Goal: Information Seeking & Learning: Learn about a topic

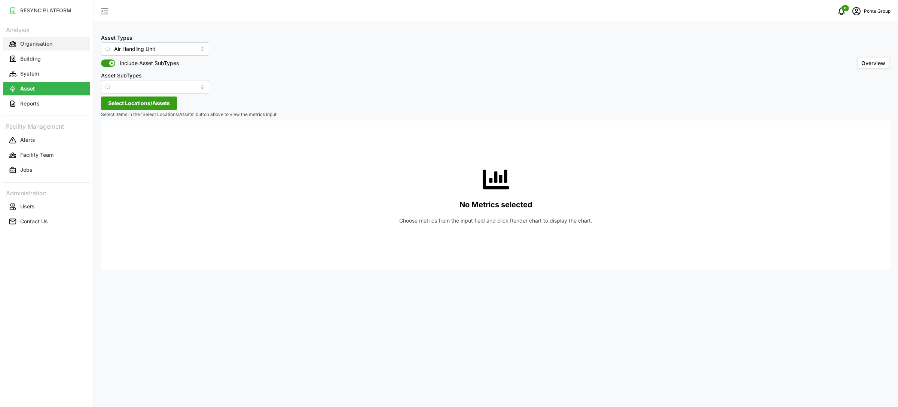
click at [44, 43] on p "Organisation" at bounding box center [36, 43] width 32 height 7
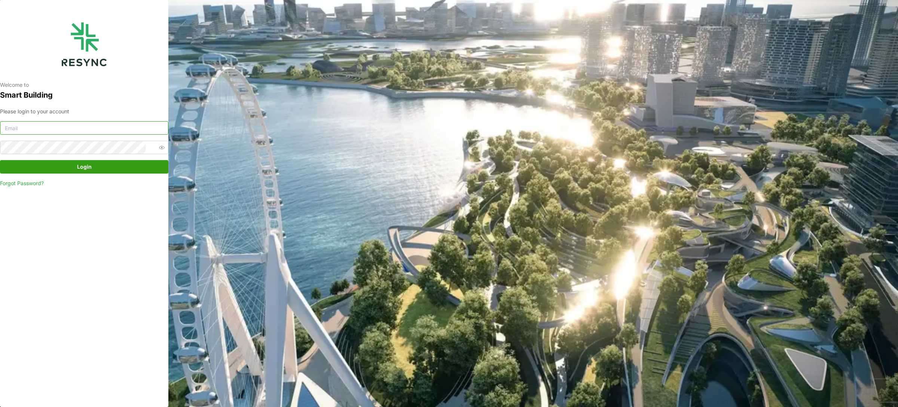
type input "[EMAIL_ADDRESS][DOMAIN_NAME]"
click at [79, 161] on span "Login" at bounding box center [84, 166] width 15 height 13
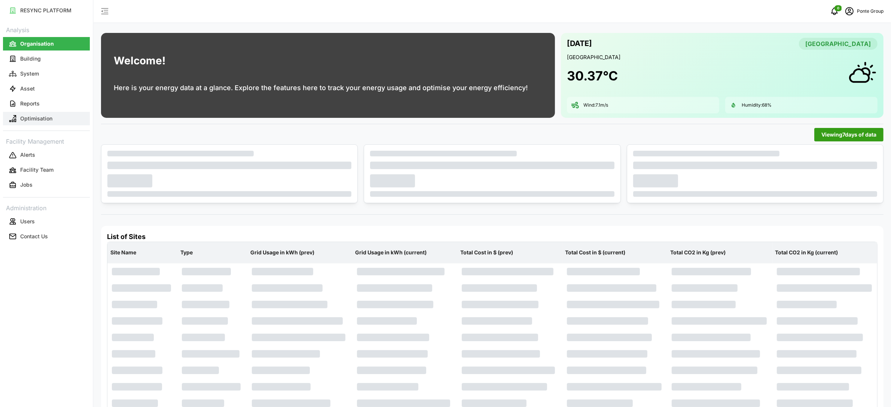
click at [47, 121] on p "Optimisation" at bounding box center [36, 118] width 32 height 7
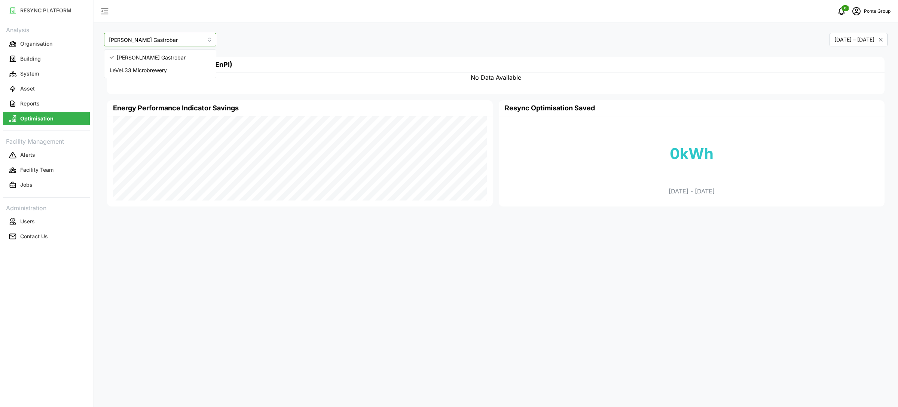
click at [171, 43] on input "Erwin's Gastrobar" at bounding box center [160, 39] width 112 height 13
click at [161, 70] on span "LeVeL33 Microbrewery" at bounding box center [138, 70] width 57 height 8
type input "LeVeL33 Microbrewery"
click at [380, 34] on div "LeVeL33 Microbrewery" at bounding box center [298, 39] width 395 height 19
click at [857, 14] on icon "schedule" at bounding box center [856, 11] width 9 height 9
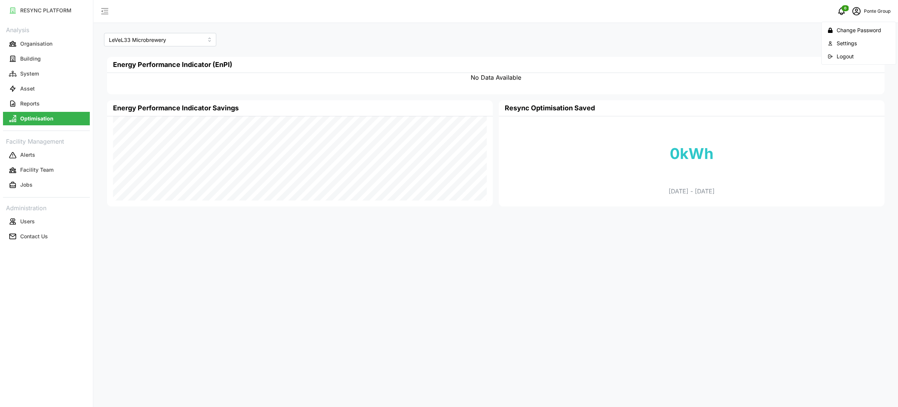
click at [849, 53] on div "Logout" at bounding box center [862, 56] width 53 height 8
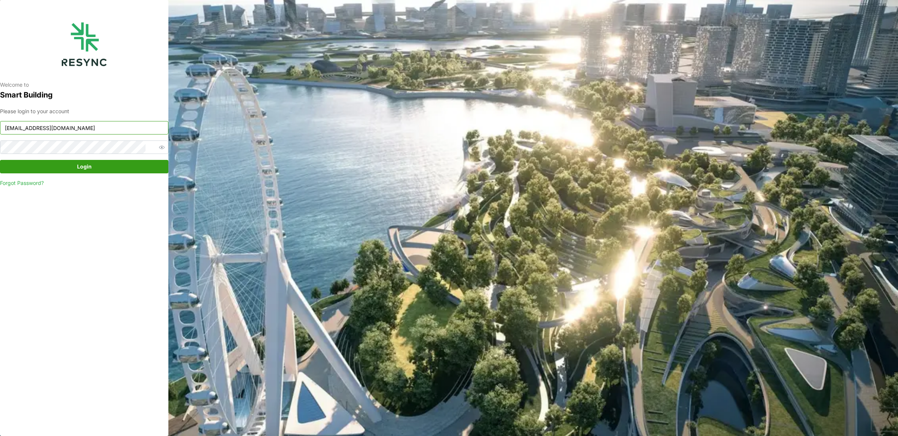
click at [128, 133] on input "ponte_group_internal@resynctech.com" at bounding box center [84, 127] width 168 height 13
click at [104, 129] on input "mesp_internal@resynctech.com" at bounding box center [84, 127] width 168 height 13
type input "mesp_display@resynctech.com"
click at [91, 170] on span "Login" at bounding box center [84, 166] width 154 height 13
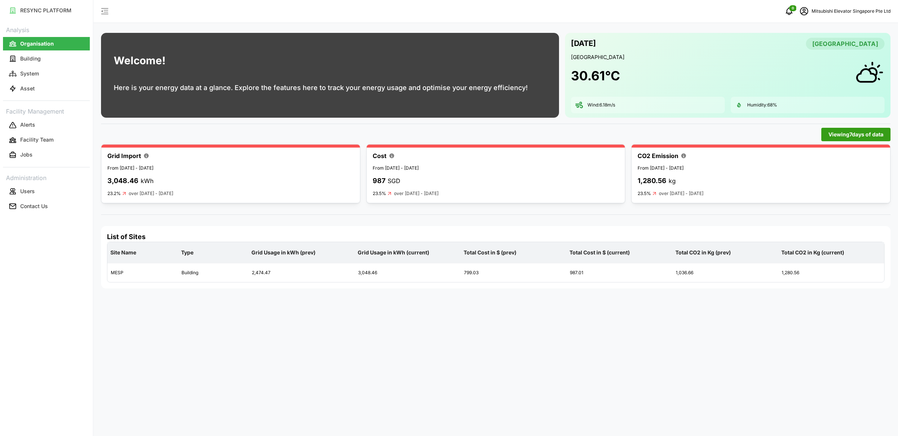
click at [603, 204] on div "Welcome! Here is your energy data at a glance. Explore the features here to tra…" at bounding box center [496, 218] width 804 height 436
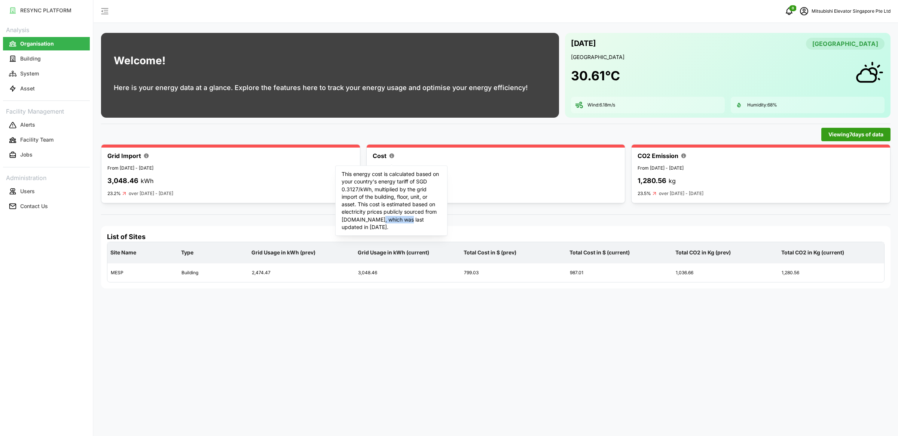
drag, startPoint x: 374, startPoint y: 218, endPoint x: 403, endPoint y: 220, distance: 28.9
click at [403, 220] on p "This energy cost is calculated based on your country's energy tariff of SGD 0.3…" at bounding box center [390, 201] width 99 height 61
drag, startPoint x: 359, startPoint y: 206, endPoint x: 411, endPoint y: 227, distance: 56.5
click at [411, 227] on p "This energy cost is calculated based on your country's energy tariff of SGD 0.3…" at bounding box center [390, 201] width 99 height 61
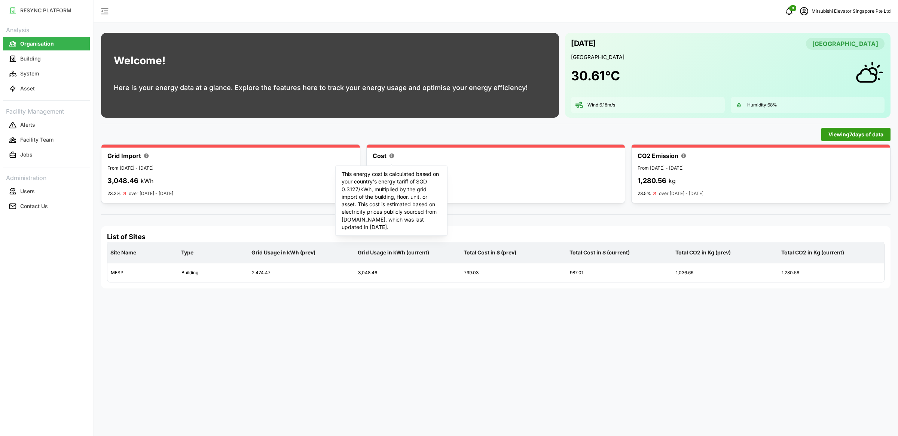
click at [411, 227] on p "This energy cost is calculated based on your country's energy tariff of SGD 0.3…" at bounding box center [390, 201] width 99 height 61
drag, startPoint x: 411, startPoint y: 227, endPoint x: 342, endPoint y: 177, distance: 85.4
click at [342, 177] on p "This energy cost is calculated based on your country's energy tariff of SGD 0.3…" at bounding box center [390, 201] width 99 height 61
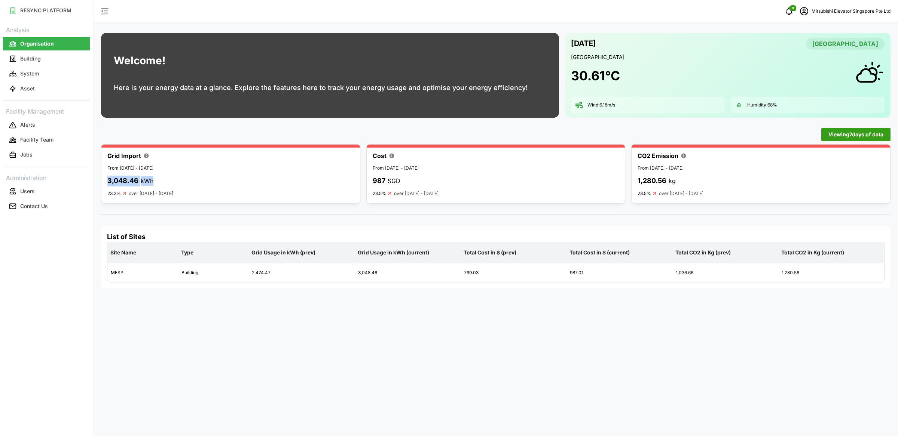
drag, startPoint x: 155, startPoint y: 183, endPoint x: 108, endPoint y: 181, distance: 47.5
click at [108, 181] on div "3,048.46 kWh" at bounding box center [230, 181] width 246 height 11
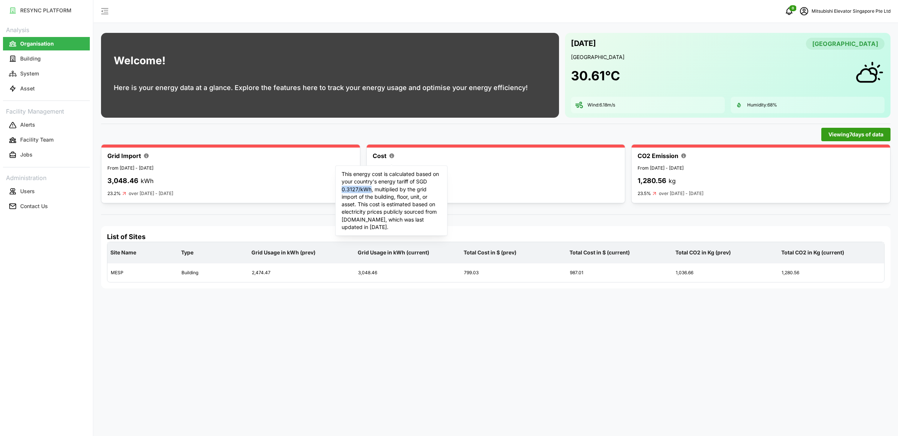
drag, startPoint x: 371, startPoint y: 192, endPoint x: 340, endPoint y: 192, distance: 31.4
click at [340, 192] on div "This energy cost is calculated based on your country's energy tariff of SGD 0.3…" at bounding box center [391, 201] width 112 height 70
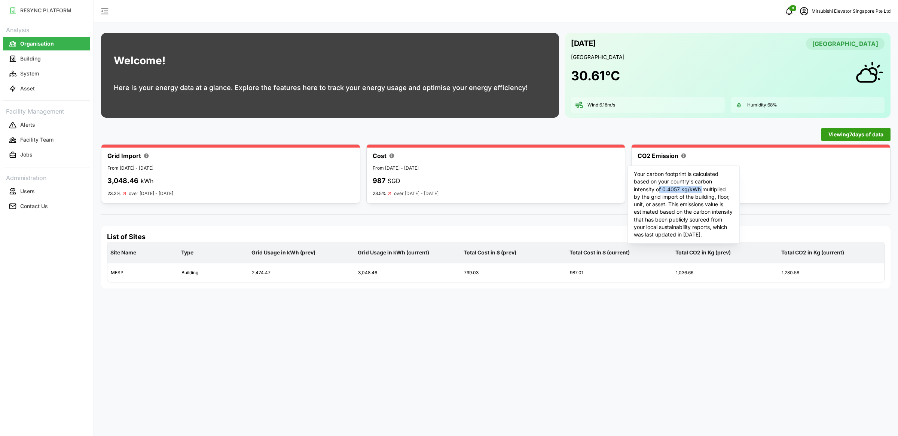
drag, startPoint x: 660, startPoint y: 189, endPoint x: 703, endPoint y: 187, distance: 43.1
click at [703, 187] on p "Your carbon footprint is calculated based on your country's carbon intensity of…" at bounding box center [683, 205] width 99 height 68
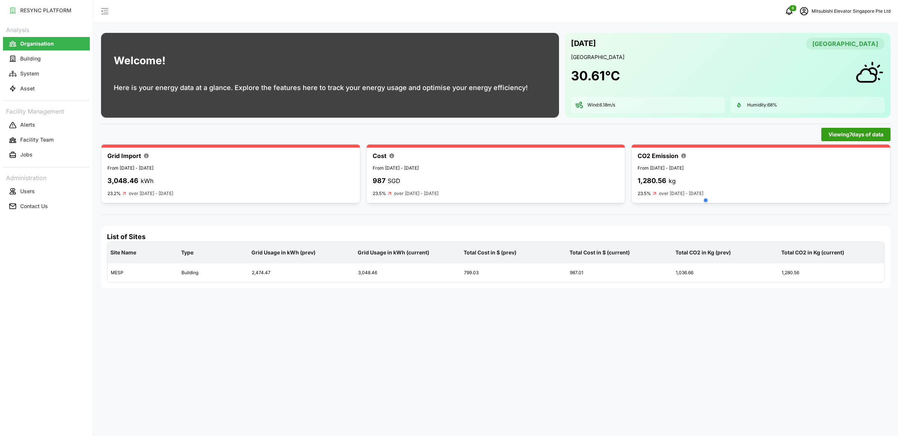
click at [848, 129] on span "Viewing 7 days of data" at bounding box center [855, 134] width 55 height 13
click at [157, 194] on p "over September 16 2025 - September 22 2025" at bounding box center [151, 193] width 45 height 7
drag, startPoint x: 230, startPoint y: 191, endPoint x: 160, endPoint y: 190, distance: 70.3
click at [160, 190] on div "23.2% over September 16 2025 - September 22 2025" at bounding box center [230, 193] width 246 height 7
drag, startPoint x: 119, startPoint y: 168, endPoint x: 196, endPoint y: 172, distance: 76.8
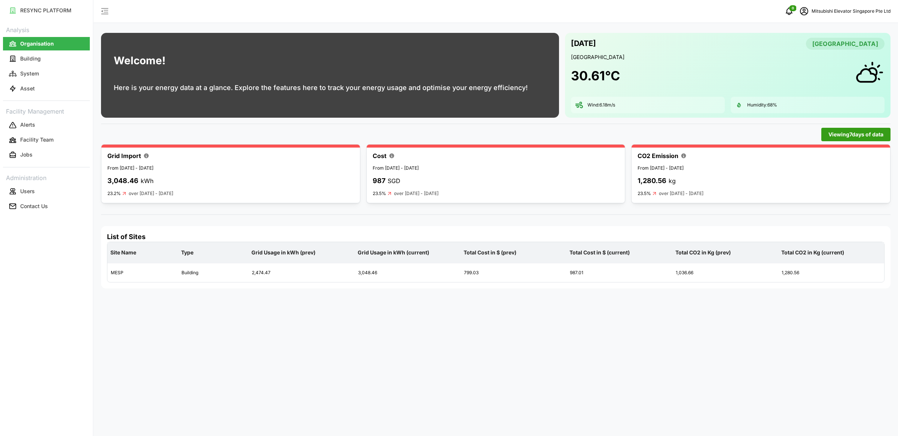
click at [196, 172] on div "Grid Import From September 23 2025 - September 29 2025 3,048.46 kWh 23.2% over …" at bounding box center [230, 174] width 246 height 46
drag, startPoint x: 231, startPoint y: 196, endPoint x: 124, endPoint y: 196, distance: 107.4
click at [124, 196] on div "23.2% over September 16 2025 - September 22 2025" at bounding box center [230, 193] width 246 height 7
drag, startPoint x: 107, startPoint y: 193, endPoint x: 138, endPoint y: 192, distance: 30.3
click at [138, 192] on div "23.2% over September 16 2025 - September 22 2025" at bounding box center [230, 193] width 246 height 7
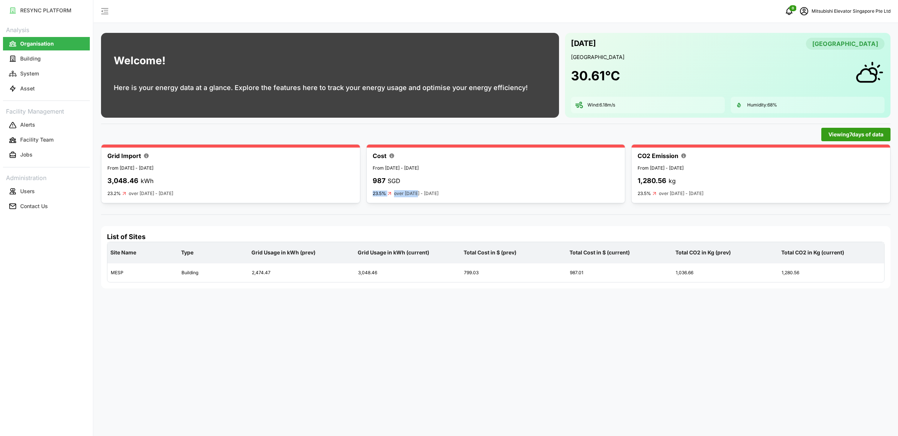
drag, startPoint x: 370, startPoint y: 194, endPoint x: 416, endPoint y: 193, distance: 46.4
click at [416, 193] on div "Cost From September 23 2025 - September 29 2025 987 SGD 23.5% over September 16…" at bounding box center [495, 173] width 259 height 59
drag, startPoint x: 652, startPoint y: 195, endPoint x: 638, endPoint y: 194, distance: 14.3
click at [638, 194] on div "23.5%" at bounding box center [647, 194] width 20 height 6
drag, startPoint x: 270, startPoint y: 271, endPoint x: 249, endPoint y: 271, distance: 20.6
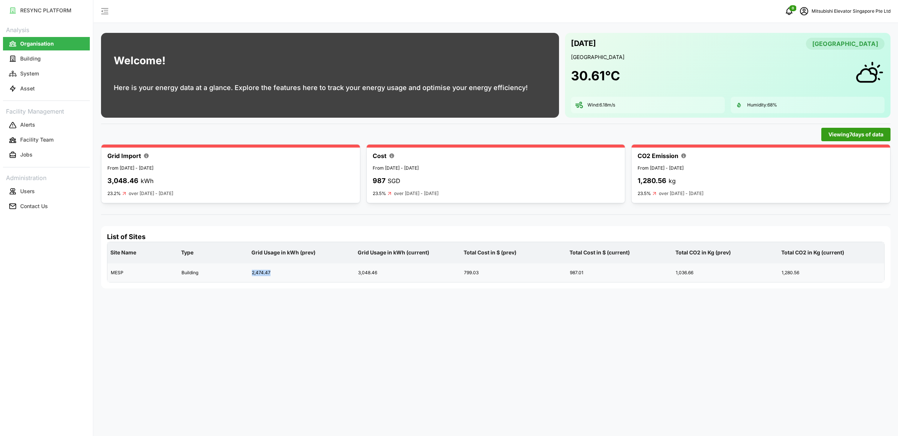
click at [249, 271] on div "2,474.47" at bounding box center [301, 273] width 105 height 18
click at [846, 135] on span "Viewing 7 days of data" at bounding box center [855, 134] width 55 height 13
click at [796, 151] on input "7 Days" at bounding box center [781, 148] width 100 height 13
click at [777, 180] on div "14 Days" at bounding box center [770, 179] width 74 height 13
type input "14 Days"
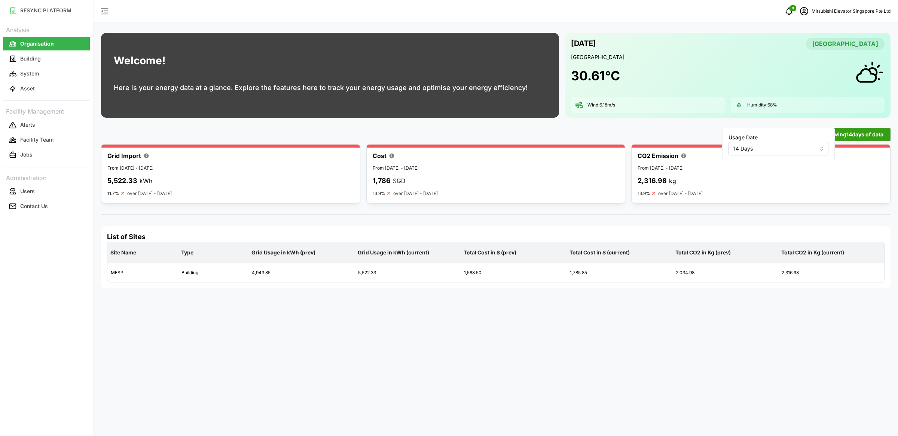
click at [688, 223] on div "Welcome! Here is your energy data at a glance. Explore the features here to tra…" at bounding box center [496, 218] width 804 height 436
click at [264, 274] on div "4,943.85" at bounding box center [301, 273] width 105 height 18
click at [372, 269] on div "5,522.33" at bounding box center [407, 273] width 105 height 18
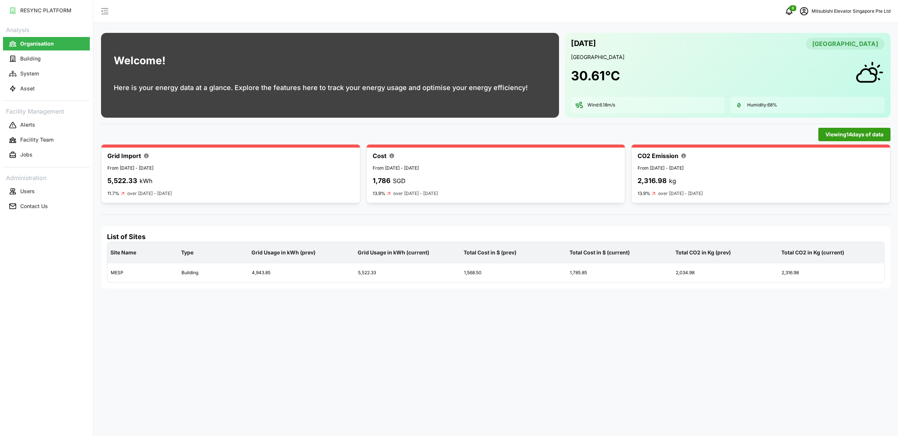
click at [661, 330] on div "Welcome! Here is your energy data at a glance. Explore the features here to tra…" at bounding box center [496, 218] width 804 height 436
click at [71, 58] on button "Building" at bounding box center [46, 58] width 87 height 13
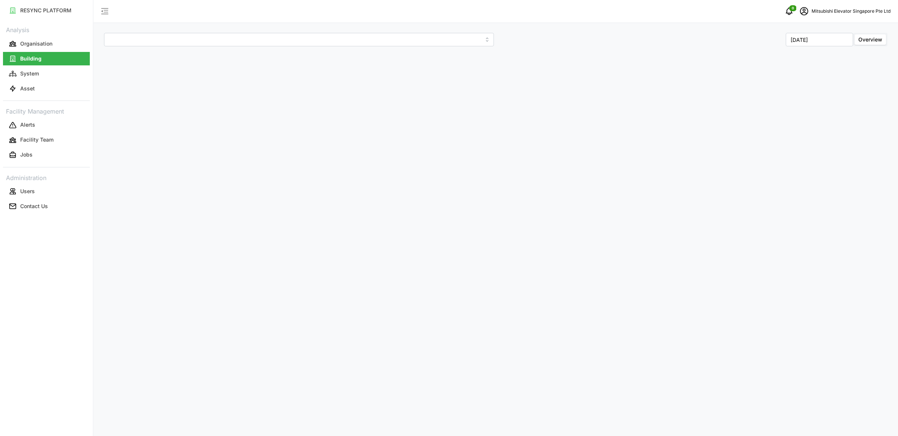
type input "MESP"
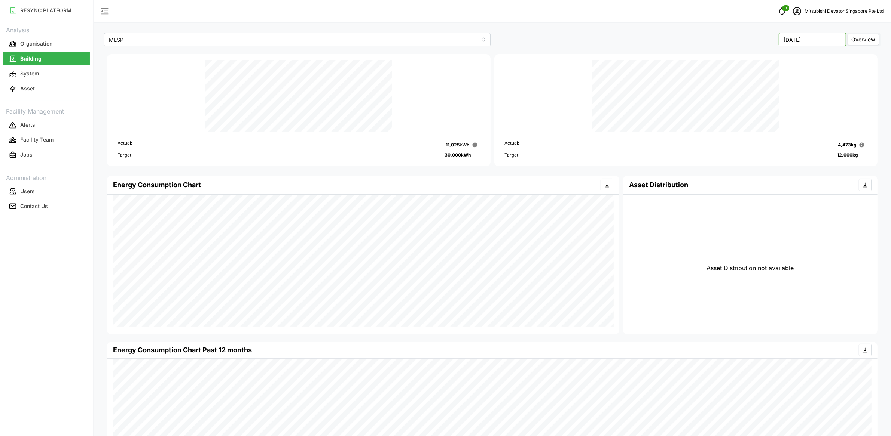
click at [814, 45] on input "[DATE]" at bounding box center [811, 39] width 67 height 13
click at [716, 41] on div "September 2025 Overview" at bounding box center [687, 39] width 386 height 13
click at [494, 168] on div "Actual: 4,473 kg Target: 12,000 kg" at bounding box center [685, 110] width 387 height 116
click at [823, 39] on input "[DATE]" at bounding box center [811, 39] width 67 height 13
click at [756, 42] on div "September 2025 Overview" at bounding box center [687, 39] width 386 height 13
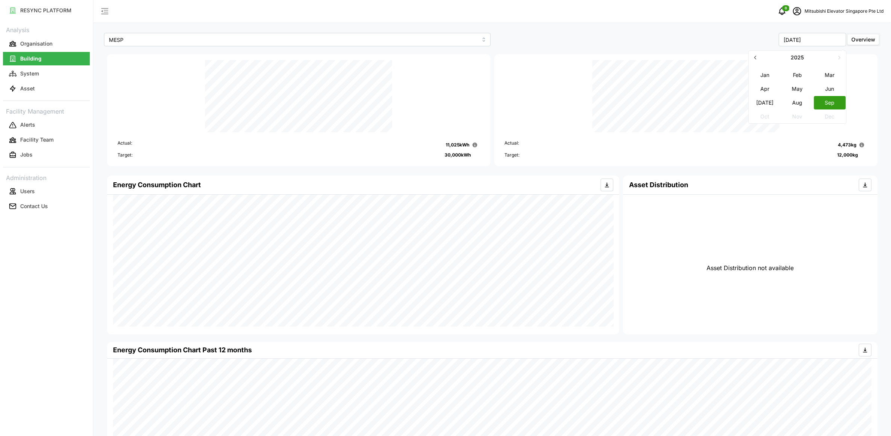
click at [837, 104] on button "Sep" at bounding box center [829, 102] width 32 height 13
type input "[DATE]"
drag, startPoint x: 474, startPoint y: 156, endPoint x: 444, endPoint y: 156, distance: 29.9
click at [444, 156] on div "Target: 30,000 kWh" at bounding box center [298, 155] width 362 height 7
click at [445, 156] on p "30,000 kWh" at bounding box center [458, 155] width 26 height 7
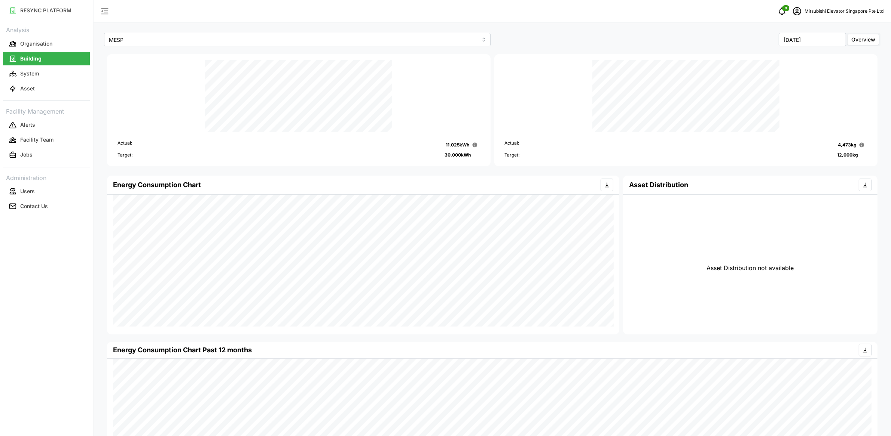
drag, startPoint x: 444, startPoint y: 156, endPoint x: 470, endPoint y: 153, distance: 26.7
click at [470, 153] on p "30,000 kWh" at bounding box center [458, 155] width 26 height 7
click at [523, 47] on div "September 2025 Overview" at bounding box center [687, 39] width 390 height 17
drag, startPoint x: 477, startPoint y: 153, endPoint x: 443, endPoint y: 153, distance: 33.3
click at [443, 153] on div "Target: 30,000 kWh" at bounding box center [298, 155] width 362 height 7
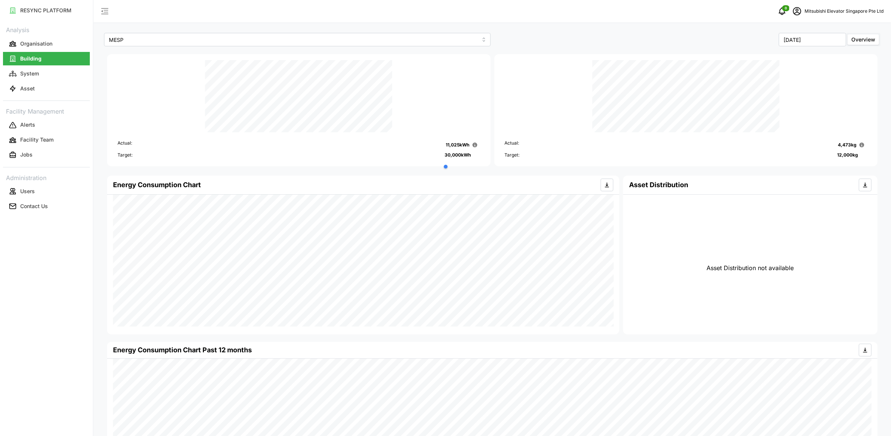
click at [482, 154] on div "Actual: 11,025 kWh Target: 30,000 kWh" at bounding box center [298, 146] width 371 height 28
drag, startPoint x: 475, startPoint y: 155, endPoint x: 443, endPoint y: 156, distance: 31.8
click at [443, 156] on div "Target: 30,000 kWh" at bounding box center [298, 155] width 362 height 7
click at [485, 188] on div "Energy Consumption Chart" at bounding box center [363, 185] width 500 height 19
click at [398, 154] on div "Target: 30,000 kWh" at bounding box center [298, 155] width 362 height 7
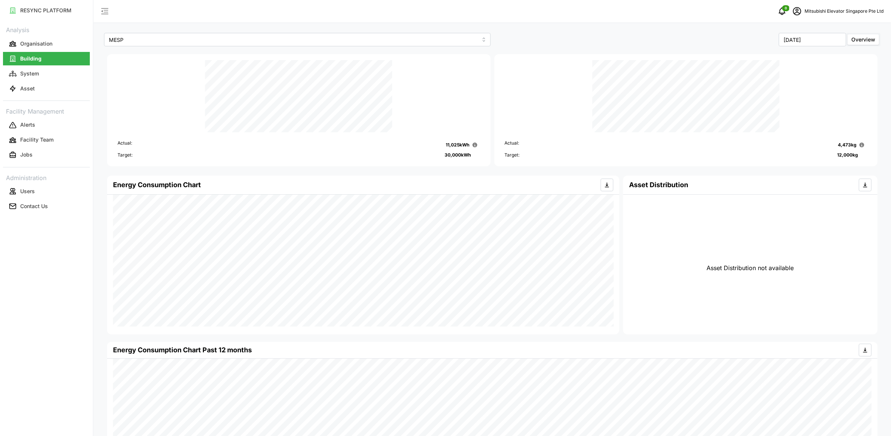
drag, startPoint x: 443, startPoint y: 153, endPoint x: 480, endPoint y: 154, distance: 36.7
click at [480, 154] on div "Actual: 11,025 kWh Target: 30,000 kWh" at bounding box center [298, 146] width 371 height 28
click at [473, 156] on div "Target: 30,000 kWh" at bounding box center [298, 155] width 362 height 7
drag, startPoint x: 473, startPoint y: 156, endPoint x: 440, endPoint y: 157, distance: 32.9
click at [440, 157] on div "Target: 30,000 kWh" at bounding box center [298, 155] width 362 height 7
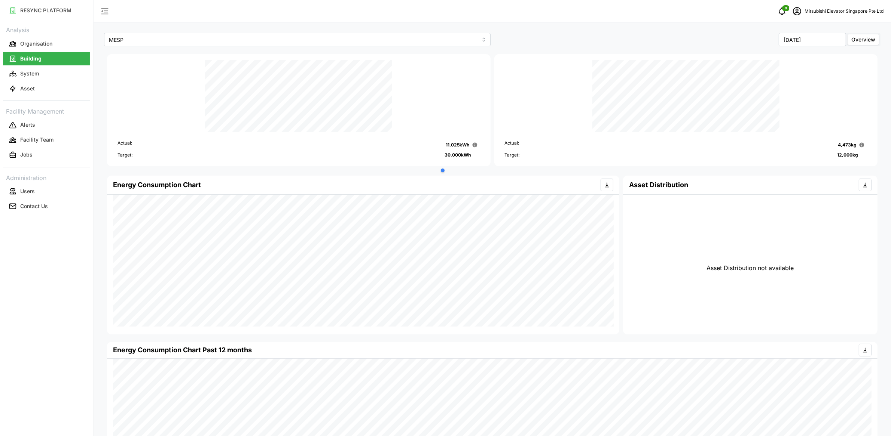
click at [497, 173] on div at bounding box center [481, 170] width 84 height 15
click at [483, 178] on div "Energy Consumption Chart" at bounding box center [363, 185] width 500 height 19
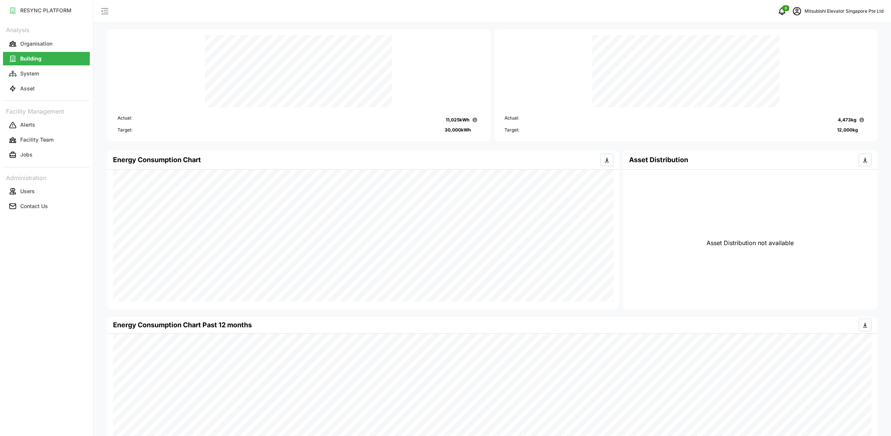
scroll to position [48, 0]
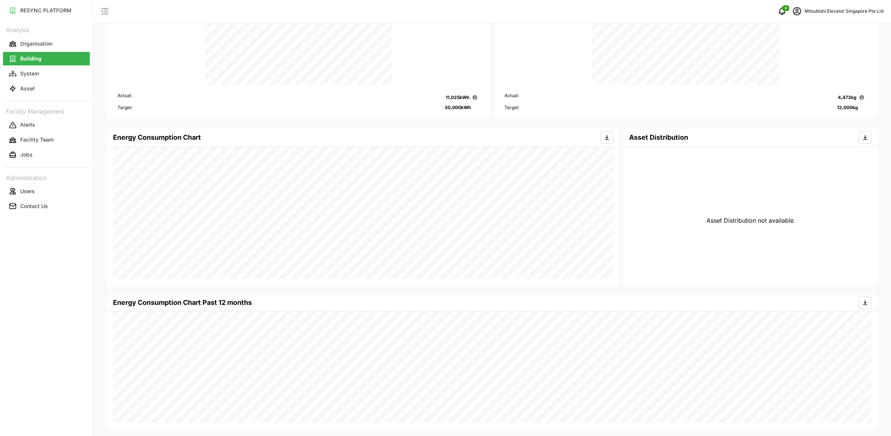
click at [640, 275] on div "Energy Consumption Chart Asset Distribution Asset Distribution not available" at bounding box center [492, 207] width 774 height 163
click at [66, 250] on div "RESYNC PLATFORM Analysis Organisation Building System Asset Facility Management…" at bounding box center [445, 170] width 891 height 436
click at [49, 83] on button "Asset" at bounding box center [46, 88] width 87 height 13
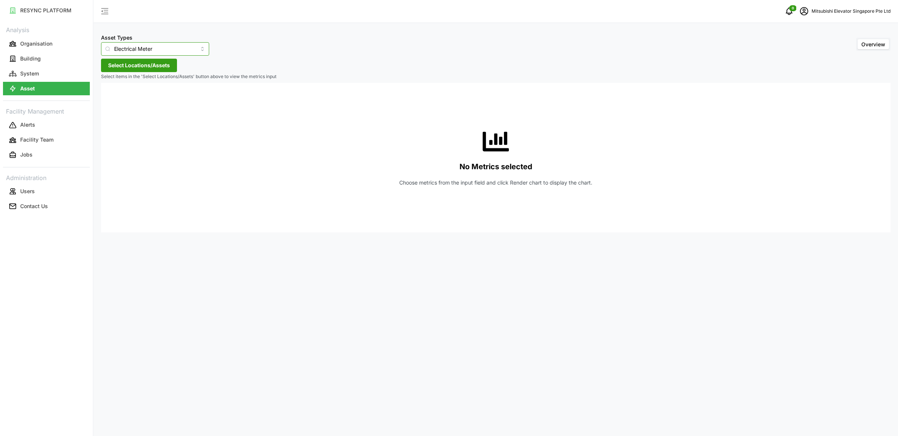
click at [166, 49] on input "Electrical Meter" at bounding box center [155, 48] width 108 height 13
click at [157, 131] on div "Water Meter" at bounding box center [148, 129] width 90 height 13
type input "Water Meter"
click at [151, 59] on span "Select Locations/Assets" at bounding box center [139, 65] width 62 height 13
click at [109, 102] on div "MESP" at bounding box center [153, 99] width 91 height 11
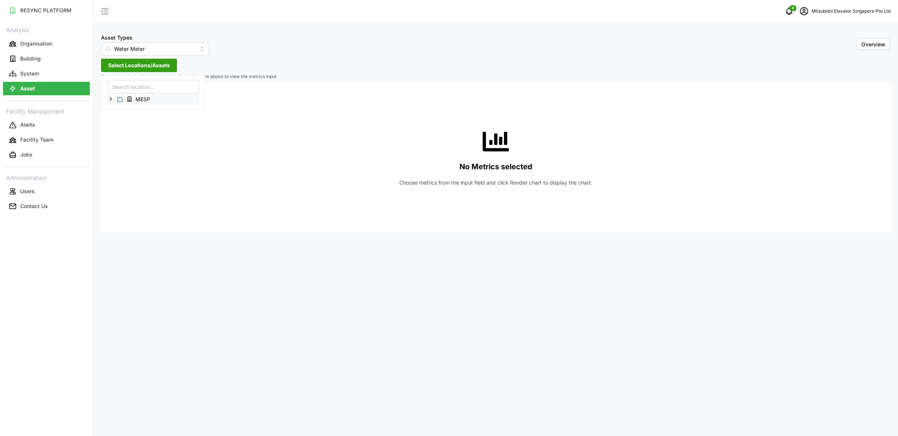
click at [111, 98] on icon at bounding box center [111, 99] width 6 height 6
click at [120, 101] on span "Select MESP" at bounding box center [119, 99] width 5 height 5
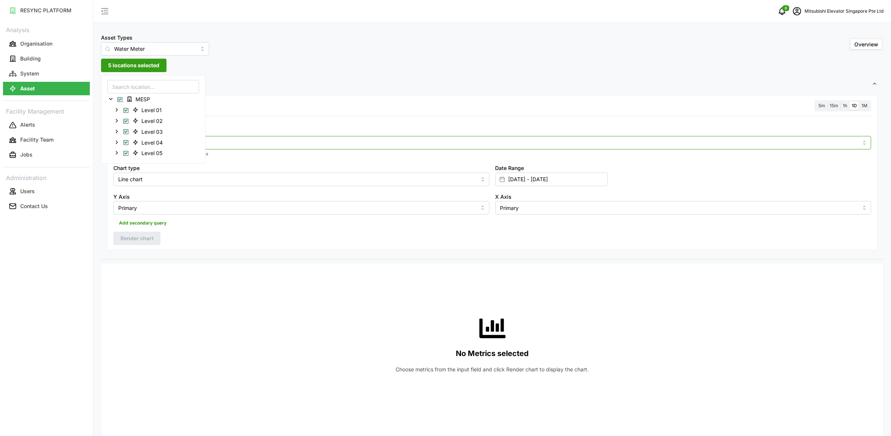
click at [264, 141] on input "Metric" at bounding box center [491, 142] width 731 height 8
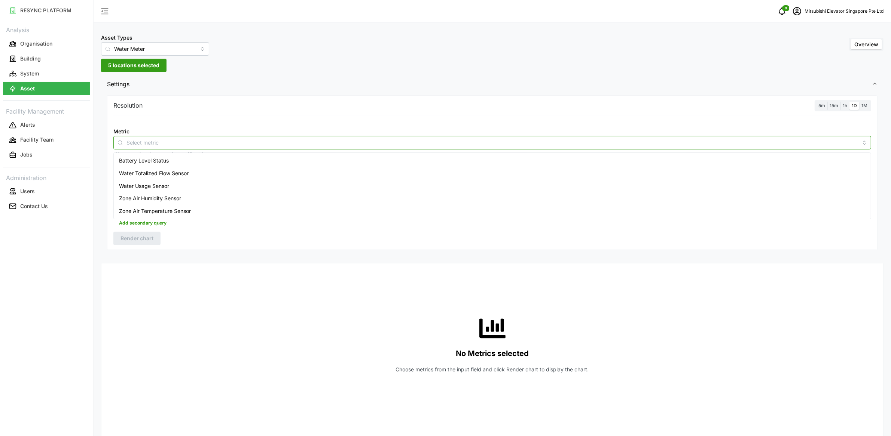
click at [210, 185] on div "Water Usage Sensor" at bounding box center [492, 186] width 754 height 13
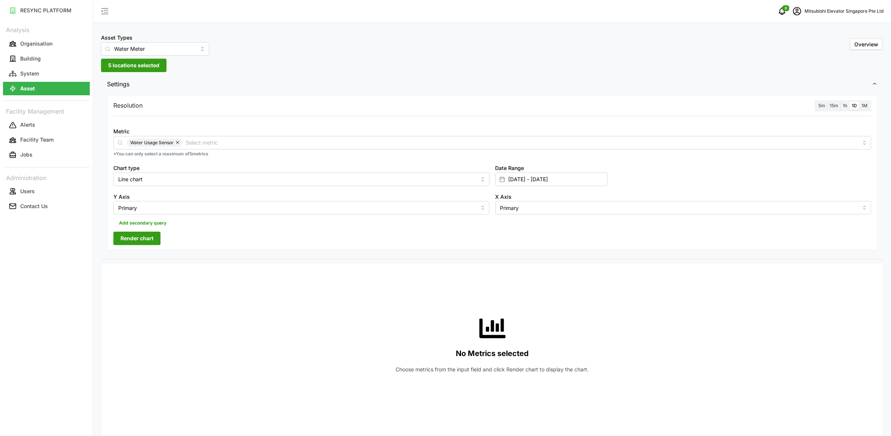
click at [402, 122] on div at bounding box center [491, 121] width 763 height 6
click at [523, 178] on input "06 Sep 2025 - 08 Sep 2025" at bounding box center [551, 179] width 112 height 13
click at [862, 107] on span "1M" at bounding box center [864, 106] width 6 height 6
click at [859, 102] on input "1M" at bounding box center [859, 102] width 0 height 0
click at [523, 179] on input "06 Sep 2025 - 08 Sep 2025" at bounding box center [551, 179] width 112 height 13
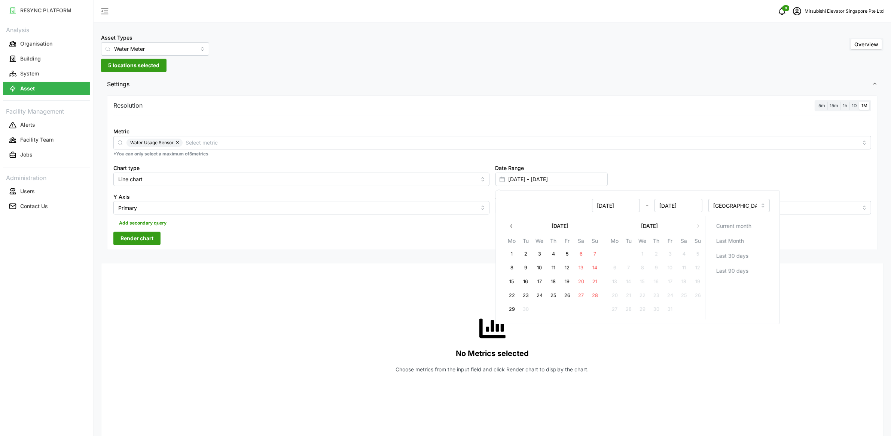
click at [511, 252] on button "1" at bounding box center [511, 254] width 13 height 13
type input "01 Sep 2025 - 08 Sep 2025"
type input "01 Sep 2025"
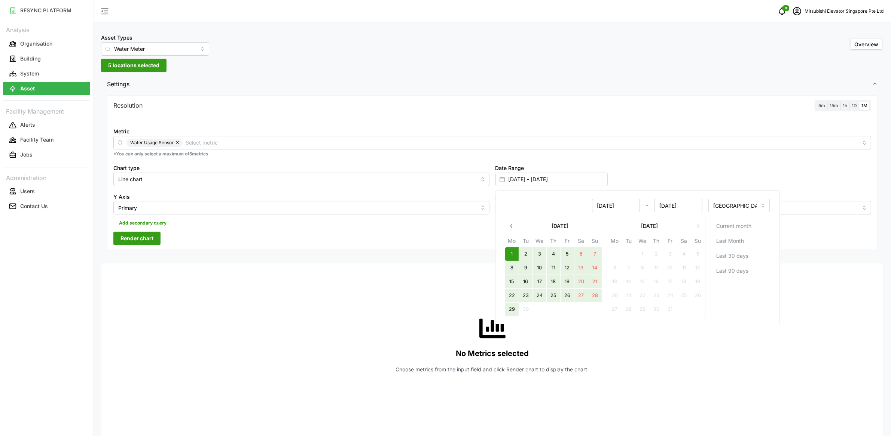
click at [511, 312] on button "29" at bounding box center [511, 309] width 13 height 13
type input "01 Sep 2025 - 29 Sep 2025"
type input "[DATE]"
click at [328, 237] on div "Resolution 5m 15m 1h 1D 1M Metric Water Usage Sensor *You can only select a max…" at bounding box center [492, 172] width 770 height 155
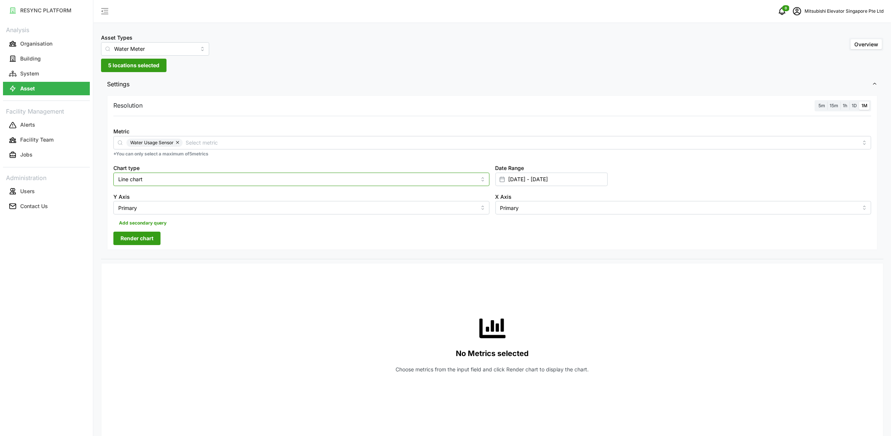
click at [321, 177] on input "Line chart" at bounding box center [301, 179] width 376 height 13
click at [285, 209] on div "Bar chart" at bounding box center [301, 209] width 372 height 13
type input "Bar chart"
click at [150, 241] on span "Render chart" at bounding box center [136, 238] width 33 height 13
click at [854, 108] on span "1D" at bounding box center [853, 106] width 5 height 6
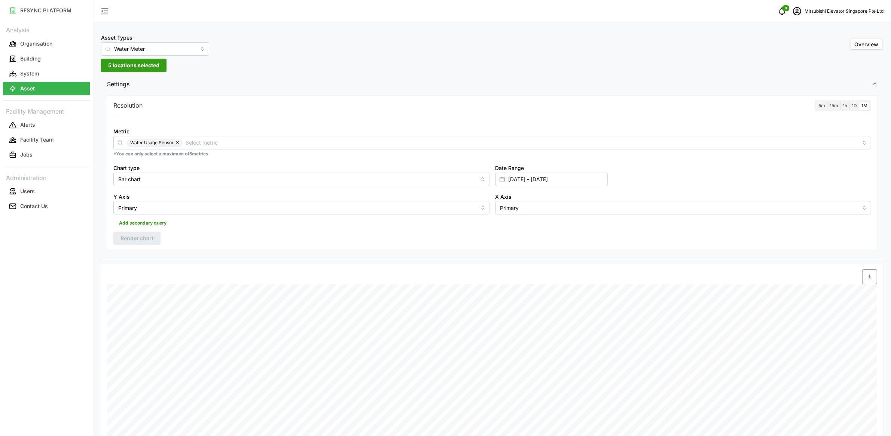
click at [849, 102] on input "1D" at bounding box center [849, 102] width 0 height 0
click at [535, 181] on input "01 Sep 2025 - 29 Sep 2025" at bounding box center [551, 179] width 112 height 13
click at [512, 296] on button "22" at bounding box center [511, 295] width 13 height 13
type input "22 Sep 2025 - 29 Sep 2025"
type input "22 Sep 2025"
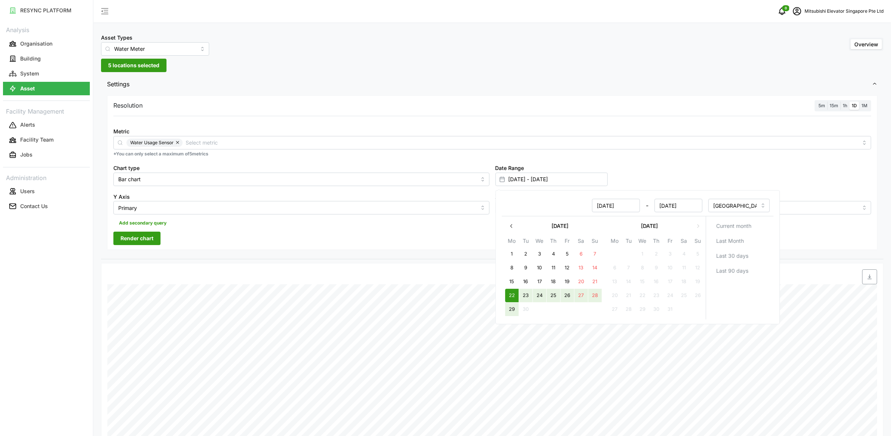
click at [513, 306] on button "29" at bounding box center [511, 309] width 13 height 13
click at [447, 242] on div "Resolution 5m 15m 1h 1D 1M Metric Water Usage Sensor *You can only select a max…" at bounding box center [492, 172] width 770 height 155
click at [152, 239] on span "Render chart" at bounding box center [136, 238] width 33 height 13
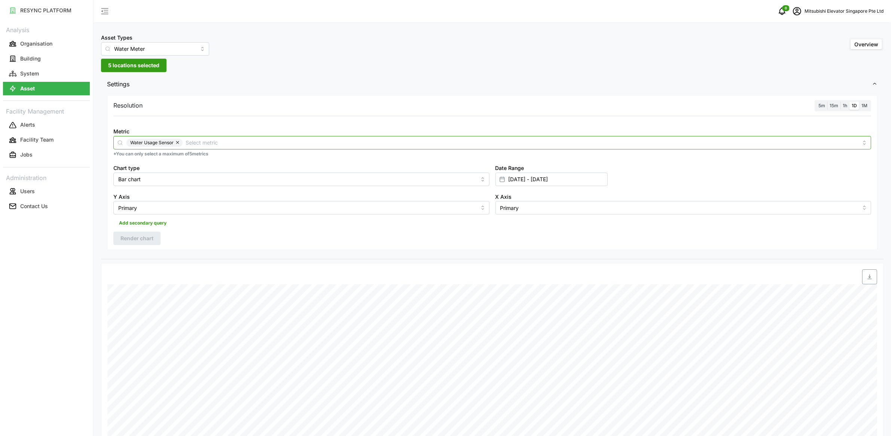
click at [231, 143] on input "Metric" at bounding box center [522, 142] width 672 height 8
click at [205, 175] on div "Water Totalized Flow Sensor" at bounding box center [492, 173] width 754 height 13
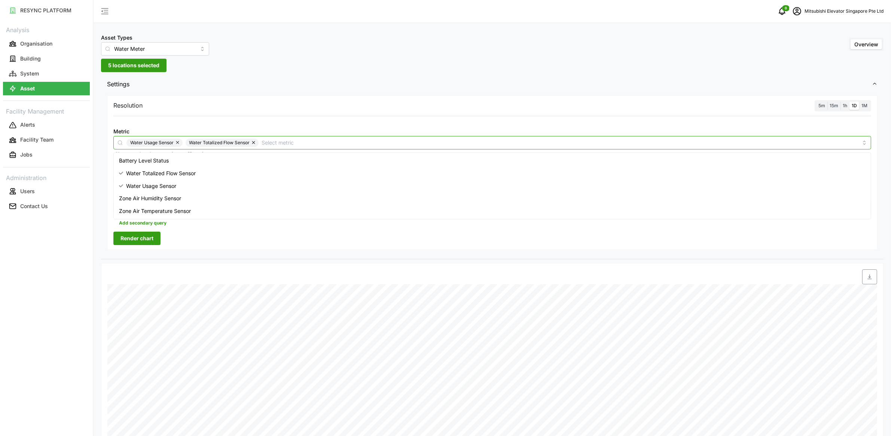
click at [178, 143] on button "button" at bounding box center [178, 143] width 9 height 8
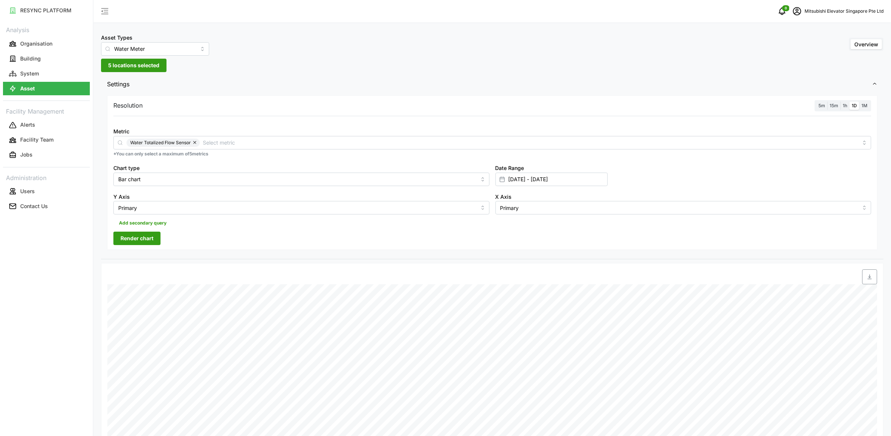
click at [235, 122] on div at bounding box center [491, 121] width 763 height 6
click at [189, 180] on input "Bar chart" at bounding box center [301, 179] width 376 height 13
click at [174, 199] on div "Line chart" at bounding box center [301, 197] width 372 height 13
type input "Line chart"
click at [148, 244] on span "Render chart" at bounding box center [136, 238] width 33 height 13
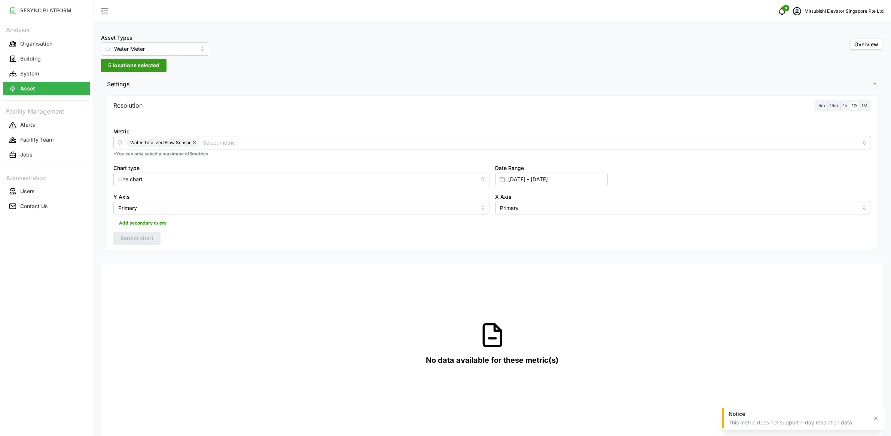
click at [845, 104] on span "1h" at bounding box center [844, 106] width 4 height 6
click at [840, 102] on input "1h" at bounding box center [840, 102] width 0 height 0
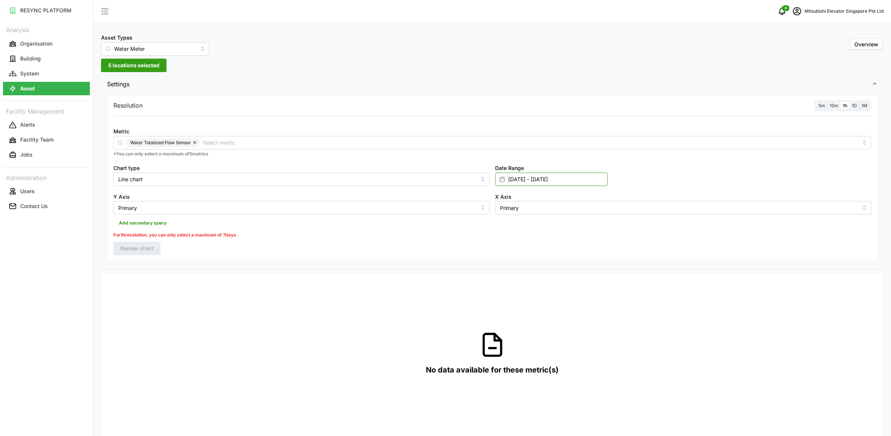
click at [530, 178] on input "22 Sep 2025 - 29 Sep 2025" at bounding box center [551, 179] width 112 height 13
click at [567, 295] on button "26" at bounding box center [566, 295] width 13 height 13
type input "26 Sep 2025 - 29 Sep 2025"
type input "26 Sep 2025"
click at [508, 311] on button "29" at bounding box center [511, 309] width 13 height 13
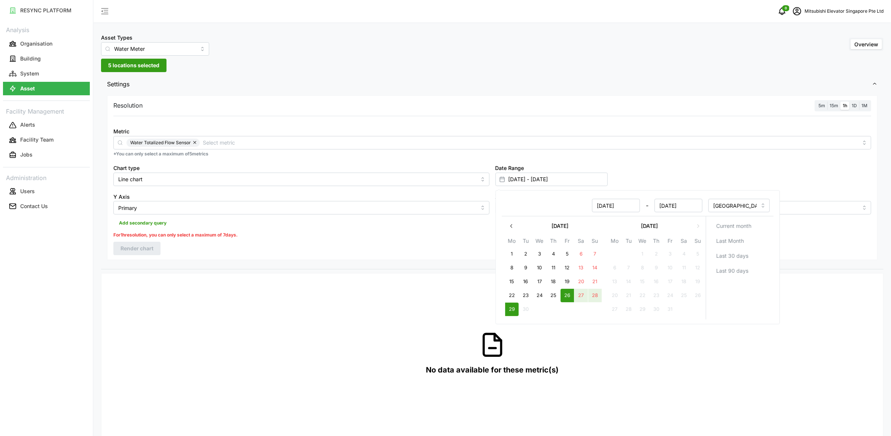
click at [253, 254] on div "Resolution 5m 15m 1h 1D 1M Metric Water Totalized Flow Sensor *You can only sel…" at bounding box center [492, 177] width 770 height 165
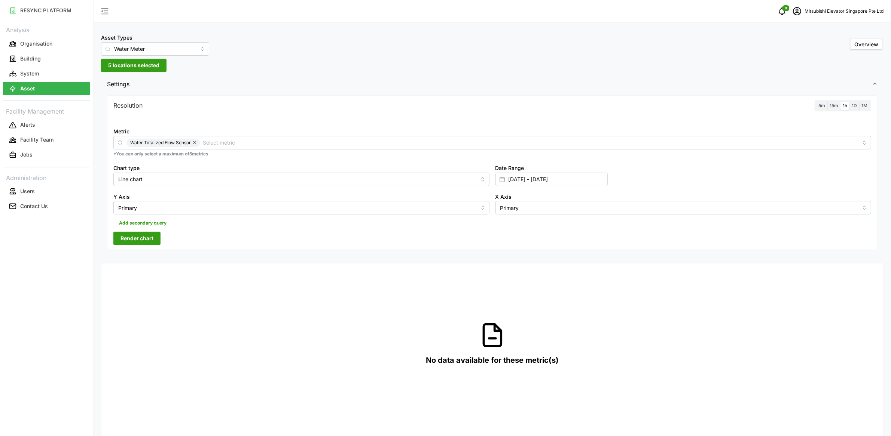
click at [153, 245] on div "Resolution 5m 15m 1h 1D 1M Metric Water Totalized Flow Sensor *You can only sel…" at bounding box center [492, 172] width 770 height 155
click at [145, 238] on span "Render chart" at bounding box center [136, 238] width 33 height 13
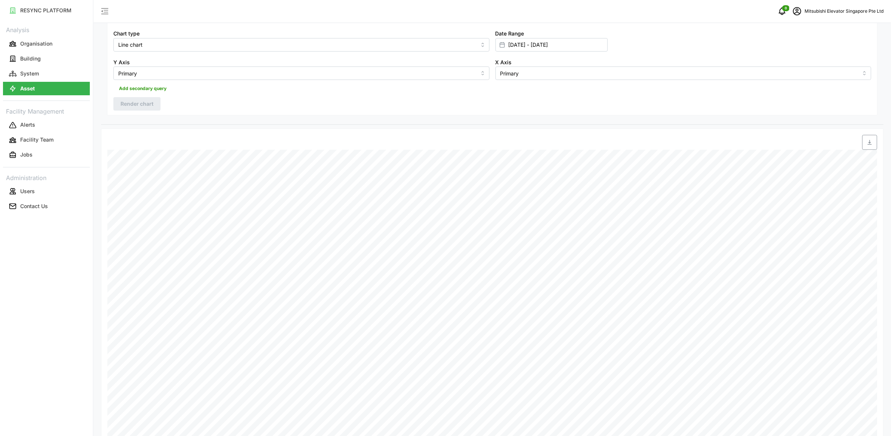
scroll to position [70, 0]
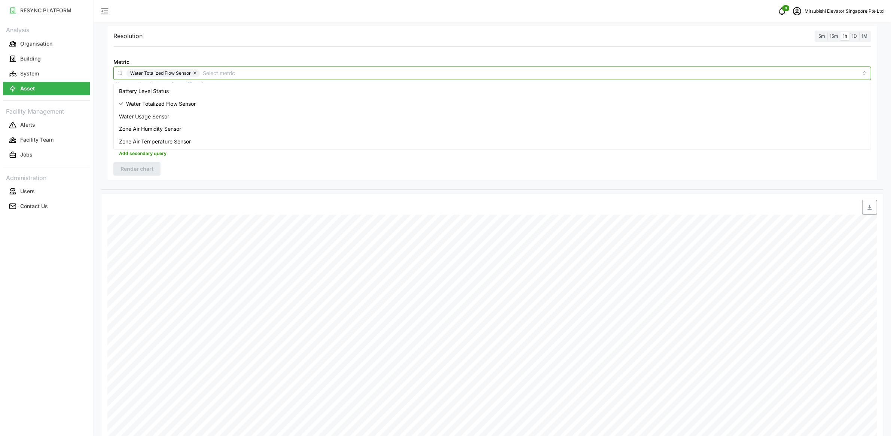
click at [262, 68] on div "Water Totalized Flow Sensor" at bounding box center [491, 73] width 757 height 13
click at [202, 121] on div "Water Usage Sensor" at bounding box center [492, 116] width 754 height 13
click at [180, 102] on span "Water Totalized Flow Sensor" at bounding box center [161, 104] width 70 height 8
click at [195, 171] on div "Resolution 5m 15m 1h 1D 1M Metric Water Usage Sensor *You can only select a max…" at bounding box center [492, 103] width 770 height 155
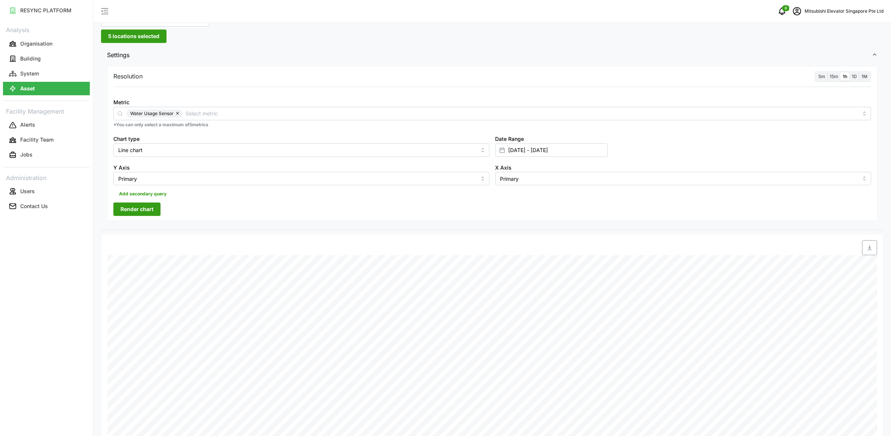
scroll to position [0, 0]
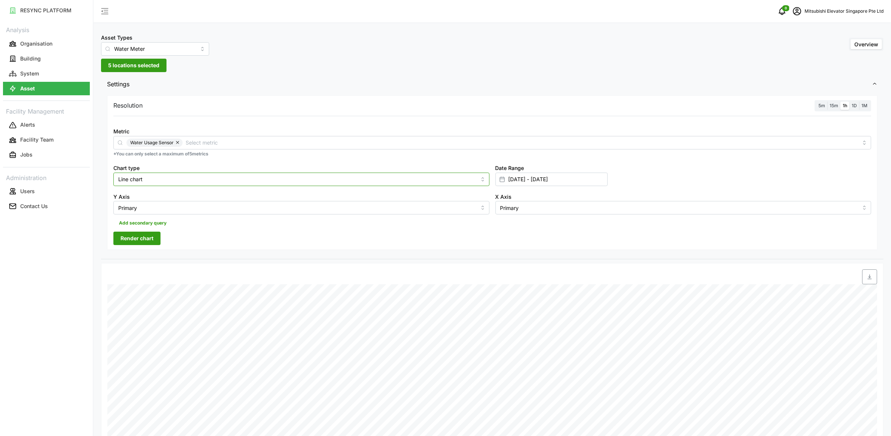
click at [180, 179] on input "Line chart" at bounding box center [301, 179] width 376 height 13
click at [165, 55] on input "Water Meter" at bounding box center [155, 48] width 108 height 13
click at [159, 68] on div "Electrical Meter" at bounding box center [148, 67] width 90 height 13
type input "Electrical Meter"
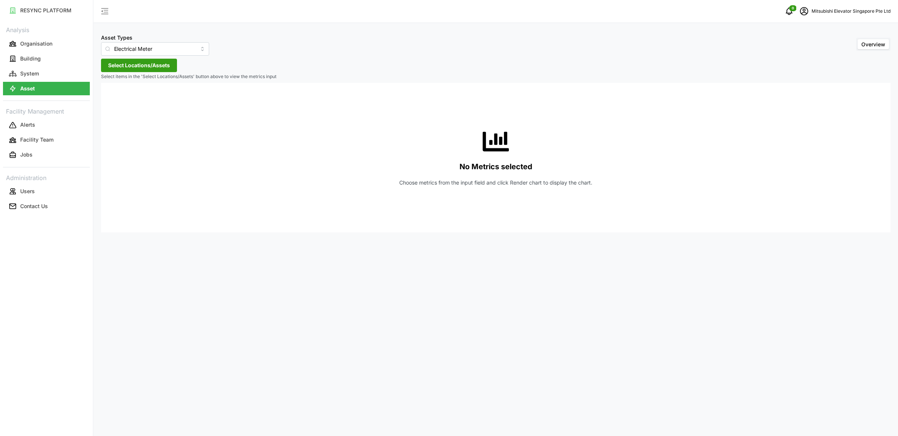
click at [158, 64] on span "Select Locations/Assets" at bounding box center [139, 65] width 62 height 13
click at [143, 100] on span "MESP" at bounding box center [142, 99] width 15 height 7
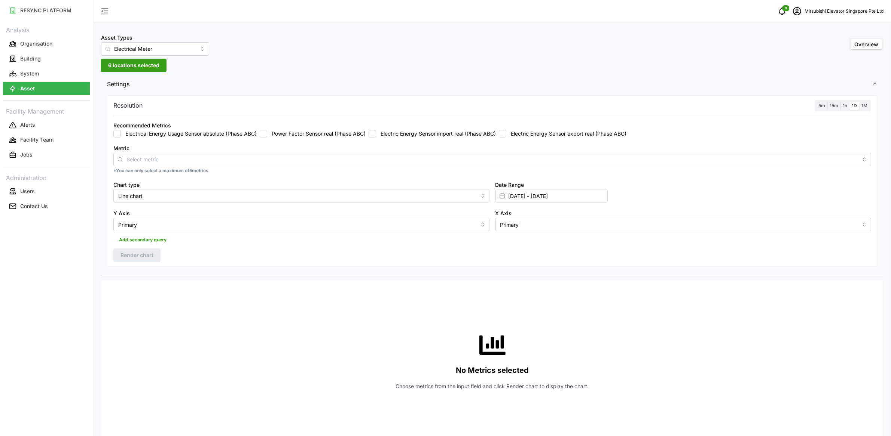
click at [199, 147] on div "Metric" at bounding box center [491, 155] width 757 height 23
click at [193, 135] on label "Electrical Energy Usage Sensor absolute (Phase ABC)" at bounding box center [189, 133] width 136 height 7
click at [121, 135] on input "Electrical Energy Usage Sensor absolute (Phase ABC)" at bounding box center [116, 133] width 7 height 7
checkbox input "true"
click at [132, 256] on span "Render chart" at bounding box center [136, 255] width 33 height 13
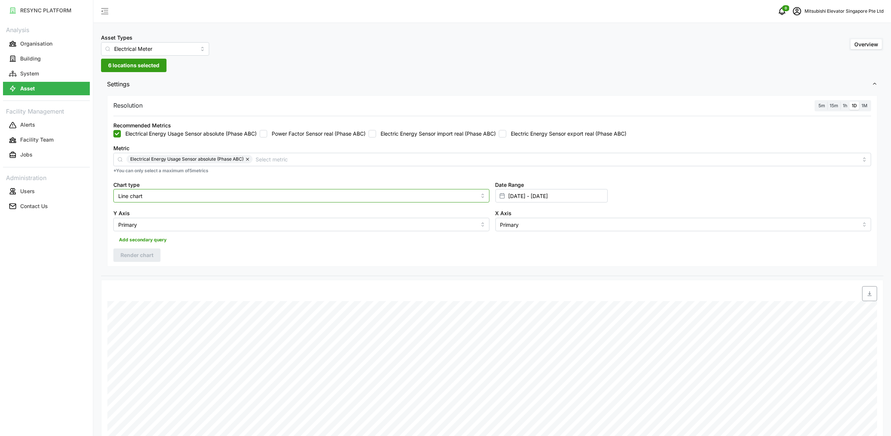
click at [295, 195] on input "Line chart" at bounding box center [301, 195] width 376 height 13
click at [276, 222] on div "Bar chart" at bounding box center [301, 226] width 372 height 13
type input "Bar chart"
click at [138, 253] on span "Render chart" at bounding box center [136, 255] width 33 height 13
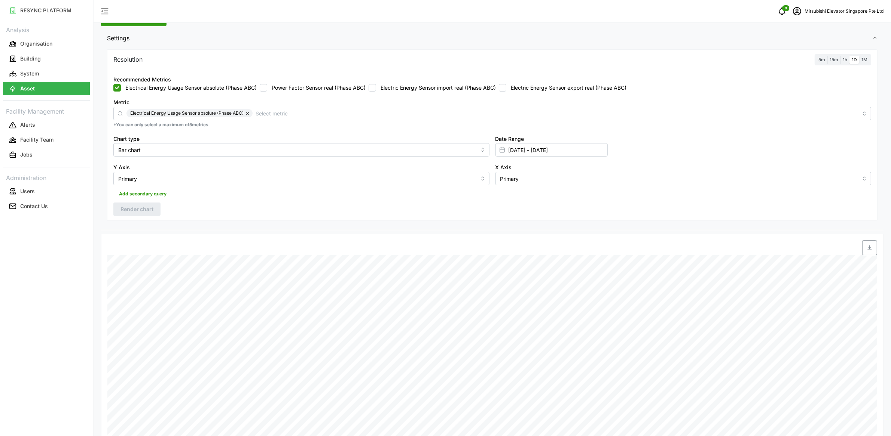
scroll to position [17, 0]
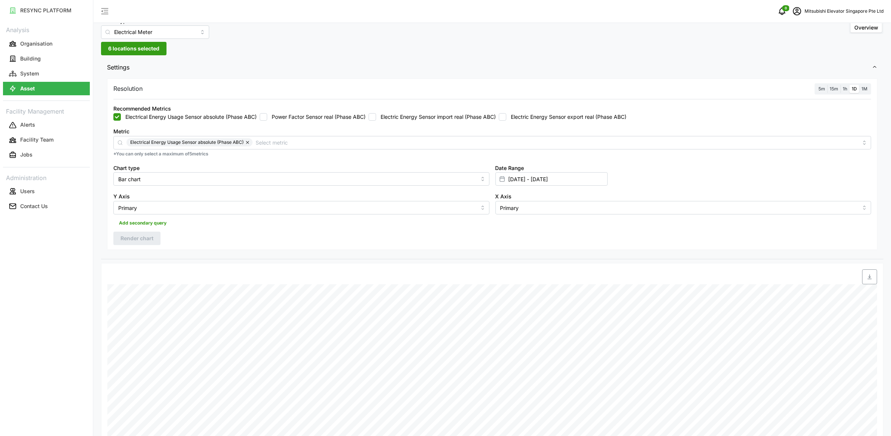
click at [819, 87] on span "5m" at bounding box center [821, 89] width 7 height 6
click at [816, 85] on input "5m" at bounding box center [816, 85] width 0 height 0
click at [520, 181] on input "26 Sep 2025 - 29 Sep 2025" at bounding box center [551, 178] width 112 height 13
click at [507, 312] on button "29" at bounding box center [511, 309] width 13 height 13
type input "29 Sep 2025 - 29 Sep 2025"
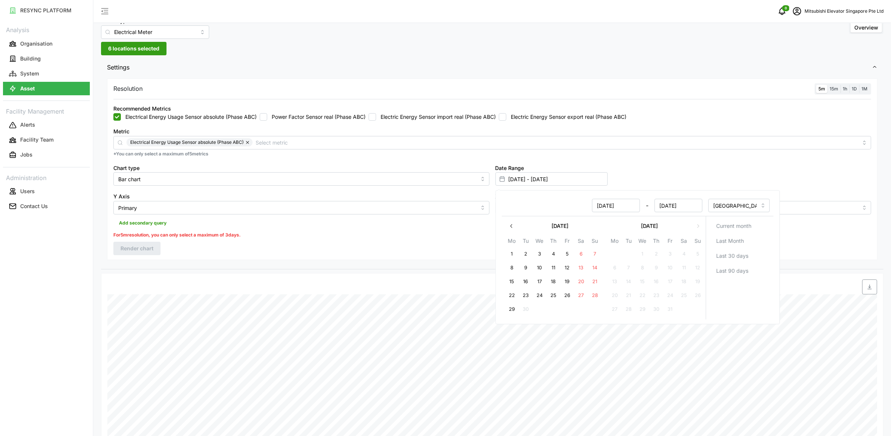
type input "[DATE]"
click at [507, 312] on button "29" at bounding box center [511, 309] width 13 height 13
click at [417, 252] on div "Resolution 5m 15m 1h 1D 1M Recommended Metrics Electrical Energy Usage Sensor a…" at bounding box center [492, 170] width 770 height 182
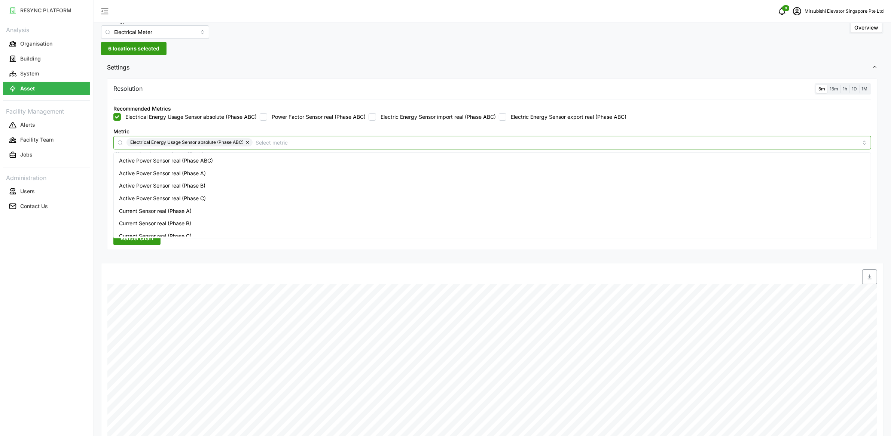
click at [272, 141] on input "Metric" at bounding box center [556, 142] width 602 height 8
type input "active power"
click at [207, 160] on span "Active Power Sensor real (Phase ABC)" at bounding box center [166, 161] width 94 height 8
click at [248, 140] on button "button" at bounding box center [247, 142] width 9 height 8
checkbox input "false"
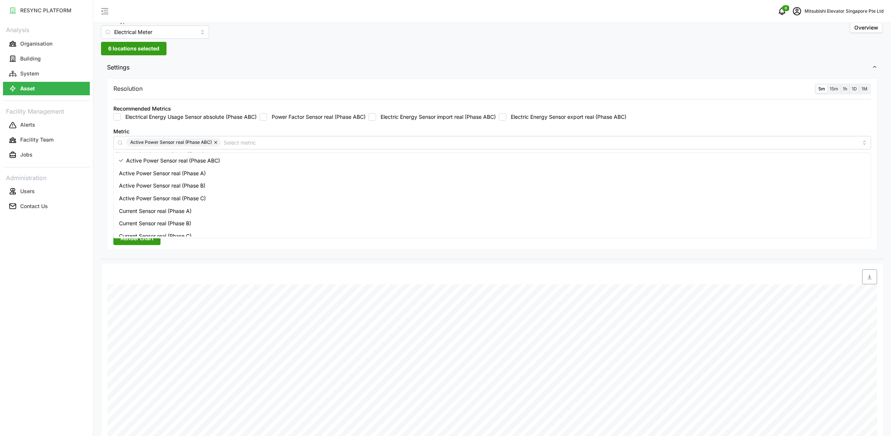
click at [146, 245] on span "Render chart" at bounding box center [136, 238] width 33 height 13
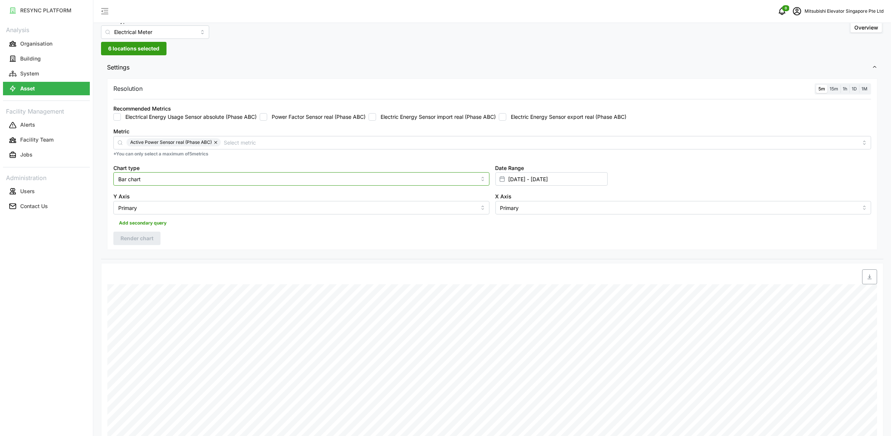
click at [295, 181] on input "Bar chart" at bounding box center [301, 178] width 376 height 13
click at [264, 194] on div "Line chart" at bounding box center [301, 197] width 372 height 13
type input "Line chart"
click at [151, 239] on span "Render chart" at bounding box center [136, 238] width 33 height 13
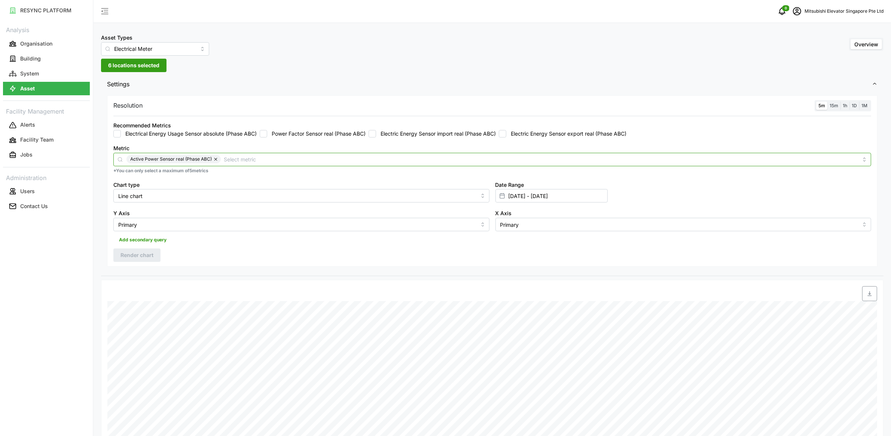
click at [239, 153] on div "Active Power Sensor real (Phase ABC)" at bounding box center [491, 159] width 757 height 13
type input "power fact"
click at [209, 180] on span "Power Factor Sensor real (Phase ABC)" at bounding box center [166, 178] width 94 height 8
checkbox input "true"
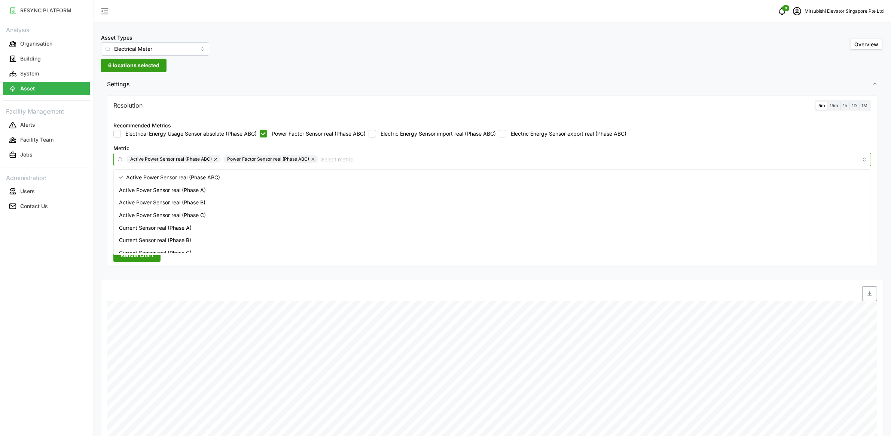
click at [215, 159] on button "button" at bounding box center [216, 159] width 9 height 8
click at [226, 143] on div "Metric Power Factor Sensor real (Phase ABC) *You can only select a maximum of 5…" at bounding box center [491, 159] width 763 height 37
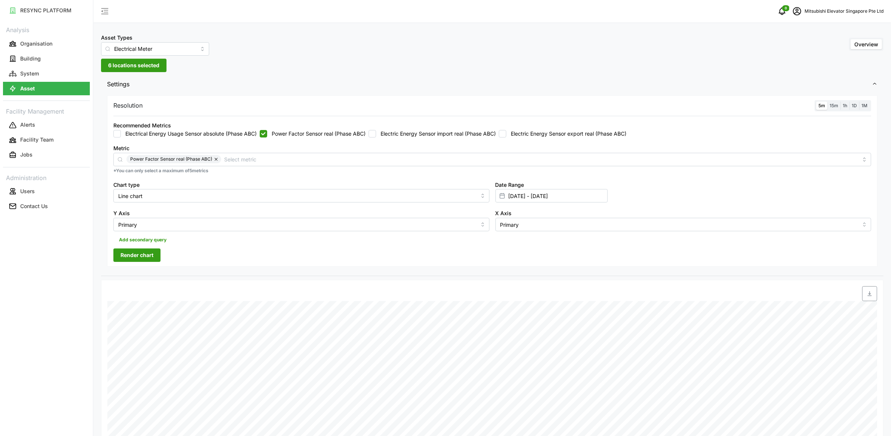
click at [147, 257] on span "Render chart" at bounding box center [136, 255] width 33 height 13
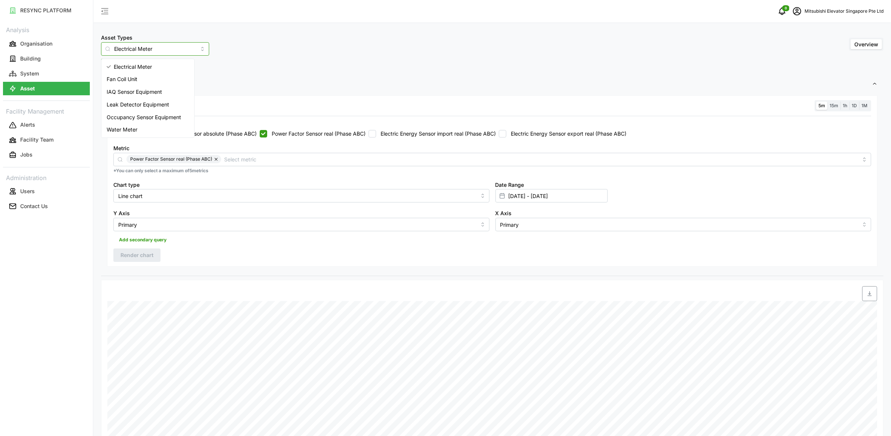
click at [167, 44] on input "Electrical Meter" at bounding box center [155, 48] width 108 height 13
click at [156, 93] on span "IAQ Sensor Equipment" at bounding box center [134, 92] width 55 height 8
type input "IAQ Sensor Equipment"
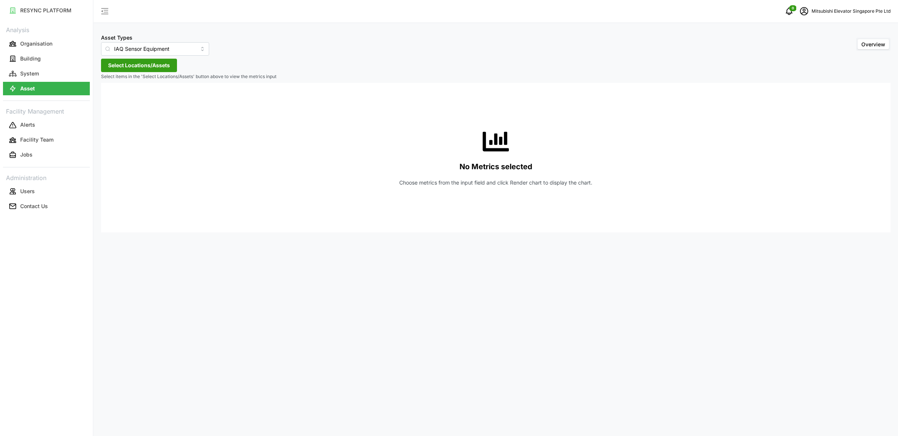
click at [160, 66] on span "Select Locations/Assets" at bounding box center [139, 65] width 62 height 13
click at [111, 101] on icon at bounding box center [111, 99] width 6 height 6
click at [124, 120] on span "Select Level 03" at bounding box center [125, 121] width 5 height 5
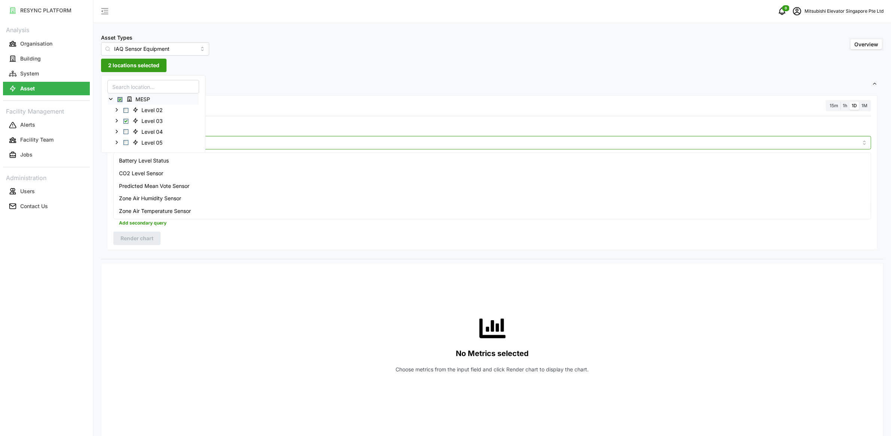
click at [277, 139] on input "Metric" at bounding box center [491, 142] width 731 height 8
click at [274, 211] on div "Zone Air Temperature Sensor" at bounding box center [492, 211] width 754 height 13
click at [242, 196] on div "Zone Air Humidity Sensor" at bounding box center [492, 198] width 754 height 13
click at [673, 111] on div "Resolution 15m 1h 1D 1M" at bounding box center [491, 106] width 757 height 12
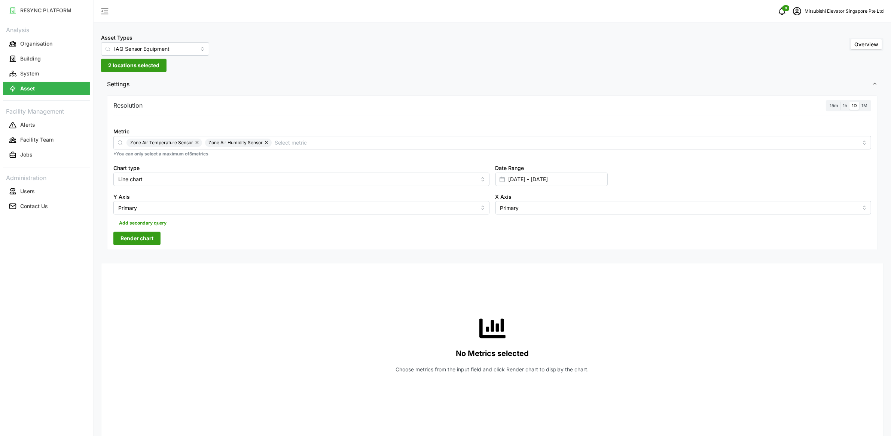
click at [842, 103] on label "1h" at bounding box center [844, 106] width 9 height 9
click at [840, 102] on input "1h" at bounding box center [840, 102] width 0 height 0
click at [142, 234] on span "Render chart" at bounding box center [136, 238] width 33 height 13
click at [361, 139] on input "Metric" at bounding box center [566, 142] width 583 height 8
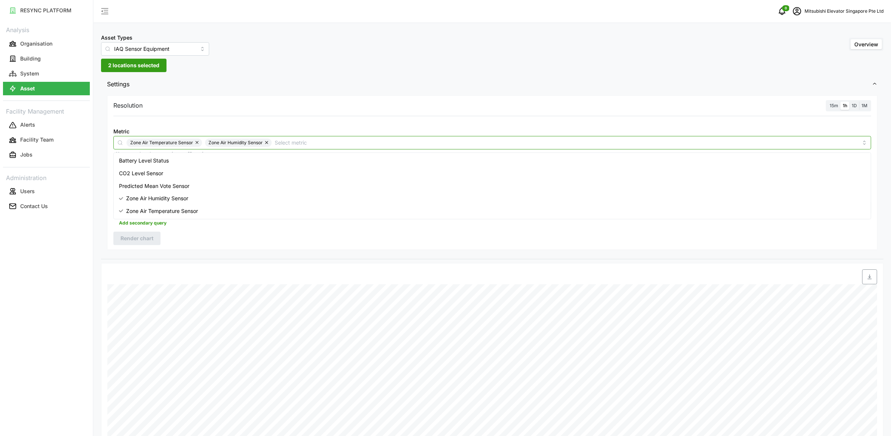
click at [278, 189] on div "Predicted Mean Vote Sensor" at bounding box center [492, 186] width 754 height 13
click at [197, 142] on button "button" at bounding box center [197, 143] width 9 height 8
click at [186, 143] on button "button" at bounding box center [188, 143] width 9 height 8
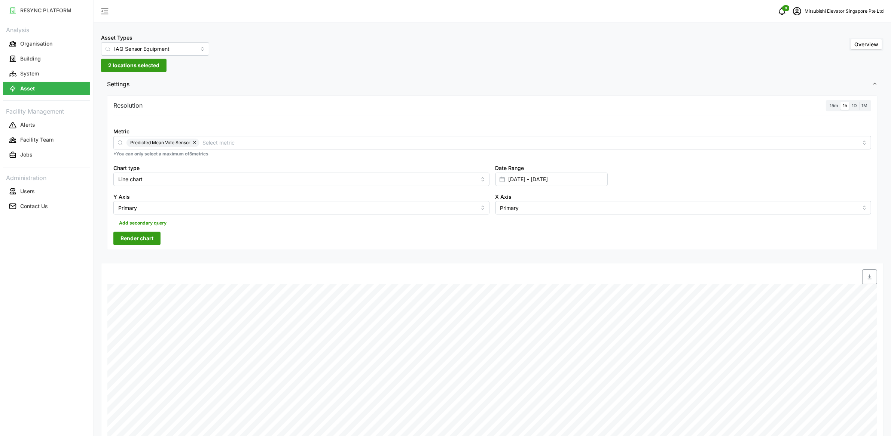
click at [180, 254] on div "Resolution 15m 1h 1D 1M Metric Predicted Mean Vote Sensor *You can only select …" at bounding box center [492, 177] width 782 height 166
click at [159, 245] on button "Render chart" at bounding box center [136, 238] width 47 height 13
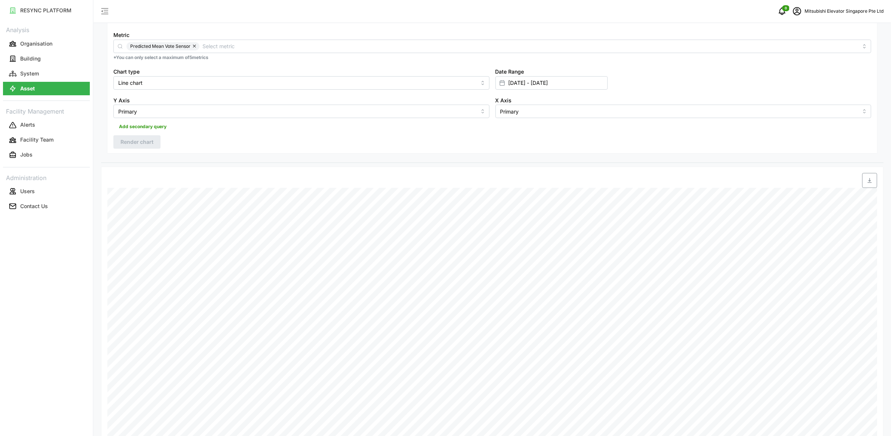
scroll to position [68, 0]
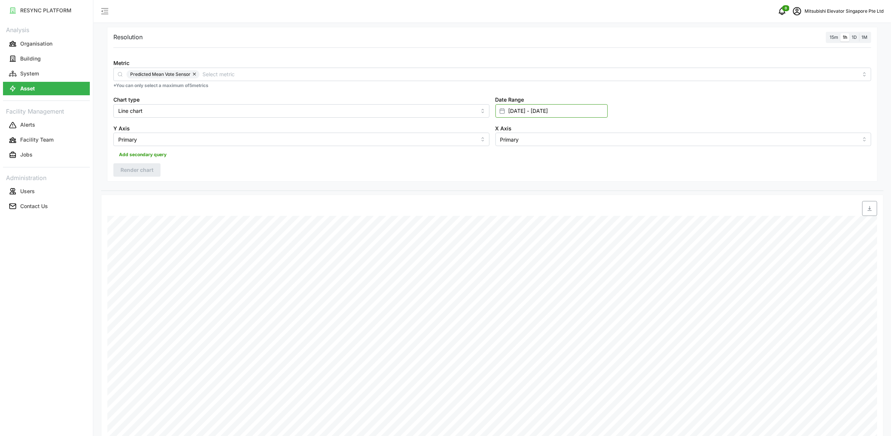
click at [510, 113] on input "29 Sep 2025 - 29 Sep 2025" at bounding box center [551, 110] width 112 height 13
click at [557, 226] on button "25" at bounding box center [552, 227] width 13 height 13
type input "25 Sep 2025 - 29 Sep 2025"
type input "25 Sep 2025"
click at [506, 235] on button "29" at bounding box center [511, 241] width 13 height 13
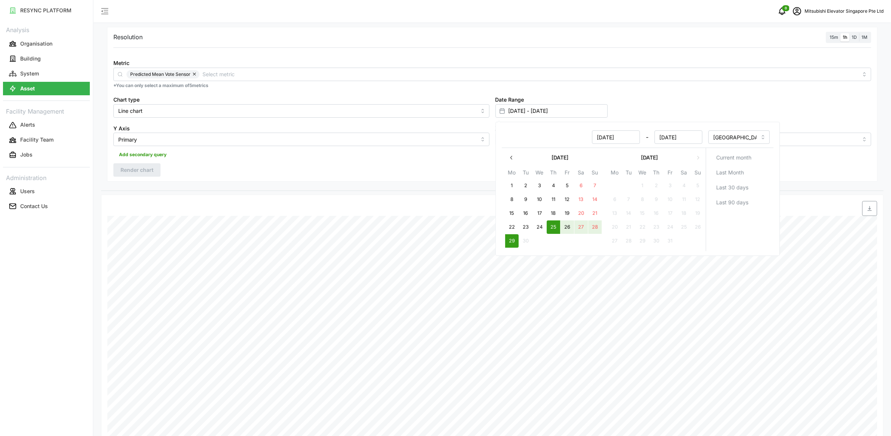
click at [321, 162] on div "Resolution 15m 1h 1D 1M Metric Predicted Mean Vote Sensor *You can only select …" at bounding box center [492, 104] width 770 height 155
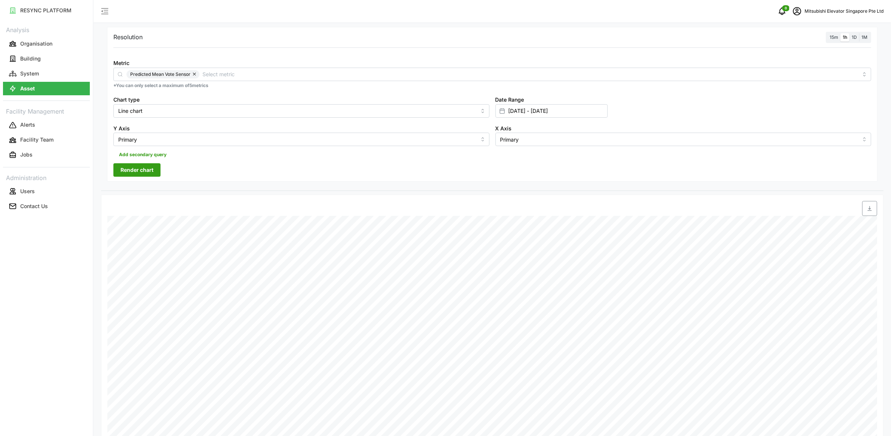
click at [136, 169] on span "Render chart" at bounding box center [136, 170] width 33 height 13
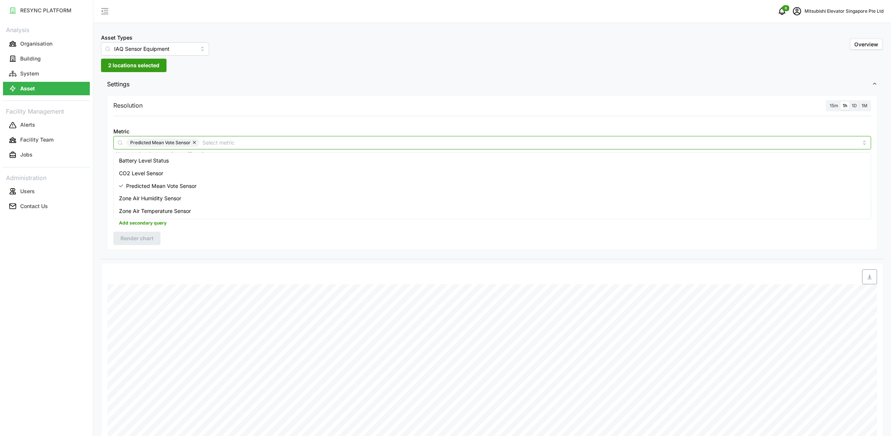
click at [215, 148] on div "Predicted Mean Vote Sensor" at bounding box center [491, 142] width 757 height 13
click at [206, 170] on div "CO2 Level Sensor" at bounding box center [492, 173] width 754 height 13
click at [184, 194] on div "Zone Air Humidity Sensor" at bounding box center [492, 198] width 754 height 13
click at [184, 208] on span "Zone Air Temperature Sensor" at bounding box center [155, 211] width 72 height 8
click at [192, 144] on button "button" at bounding box center [194, 143] width 9 height 8
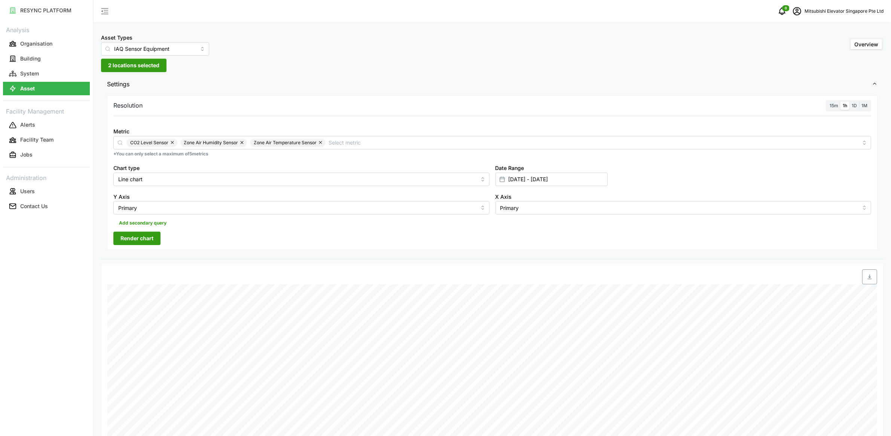
click at [252, 107] on div "Resolution 15m 1h 1D 1M" at bounding box center [491, 106] width 757 height 12
click at [148, 235] on span "Render chart" at bounding box center [136, 238] width 33 height 13
click at [147, 67] on span "2 locations selected" at bounding box center [133, 65] width 51 height 13
click at [116, 131] on icon at bounding box center [117, 131] width 6 height 6
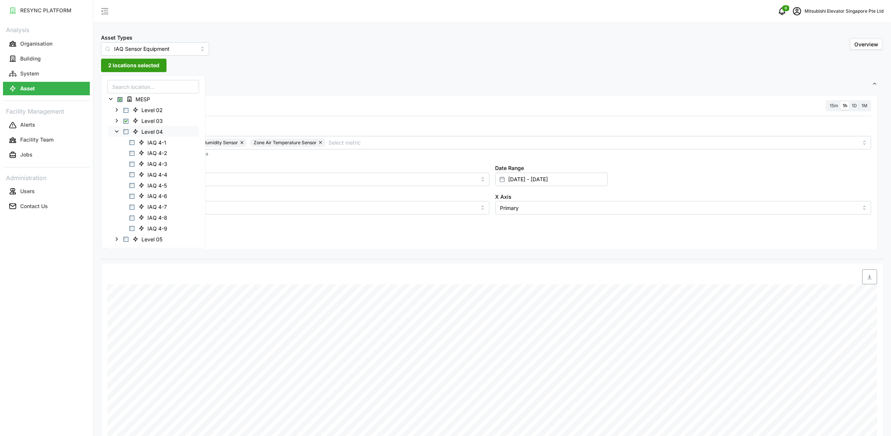
click at [114, 129] on icon at bounding box center [117, 131] width 6 height 6
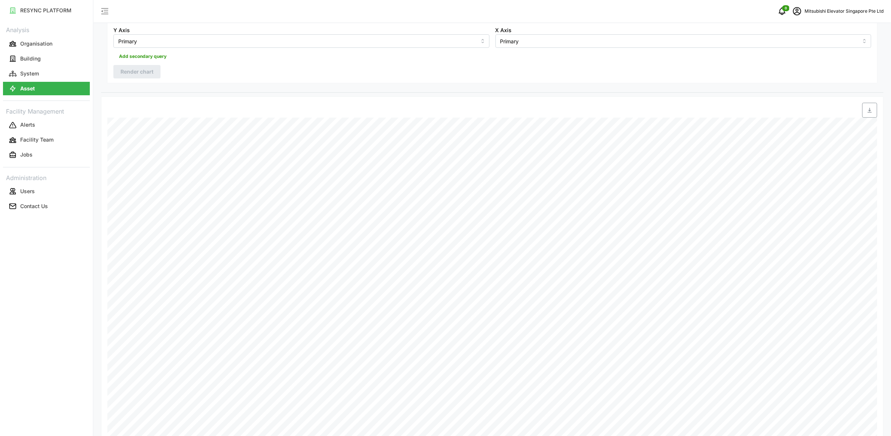
scroll to position [224, 0]
click at [864, 58] on span "button" at bounding box center [869, 53] width 14 height 14
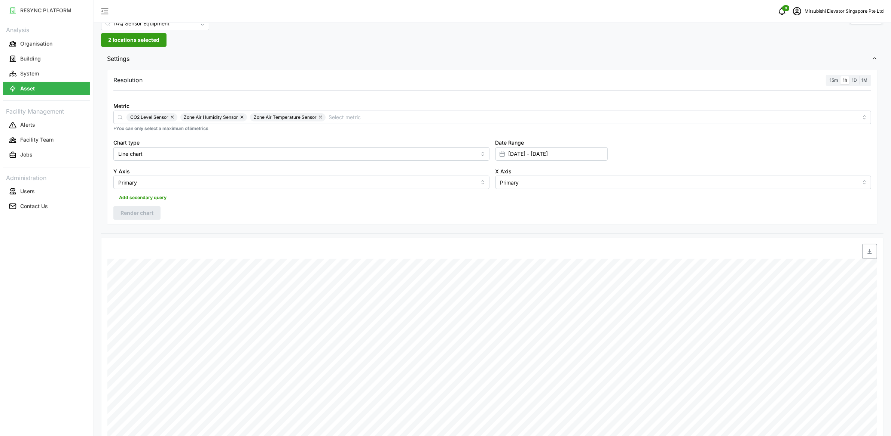
scroll to position [0, 0]
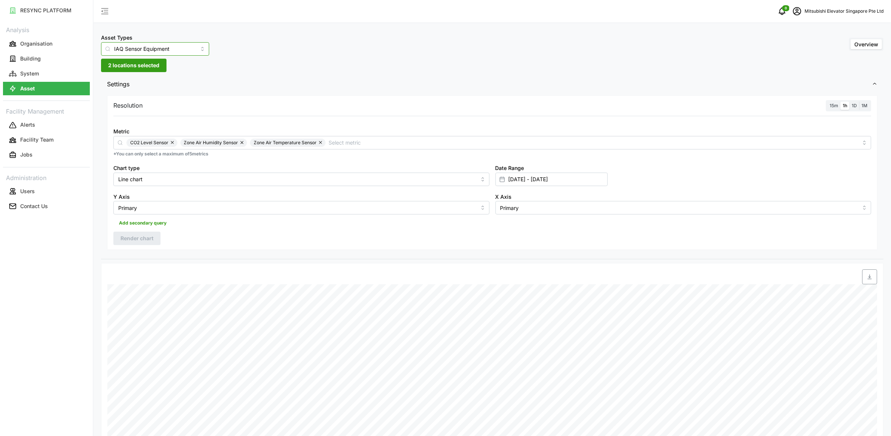
click at [169, 48] on input "IAQ Sensor Equipment" at bounding box center [155, 48] width 108 height 13
click at [164, 112] on div "Occupancy Sensor Equipment" at bounding box center [148, 117] width 90 height 13
type input "Occupancy Sensor Equipment"
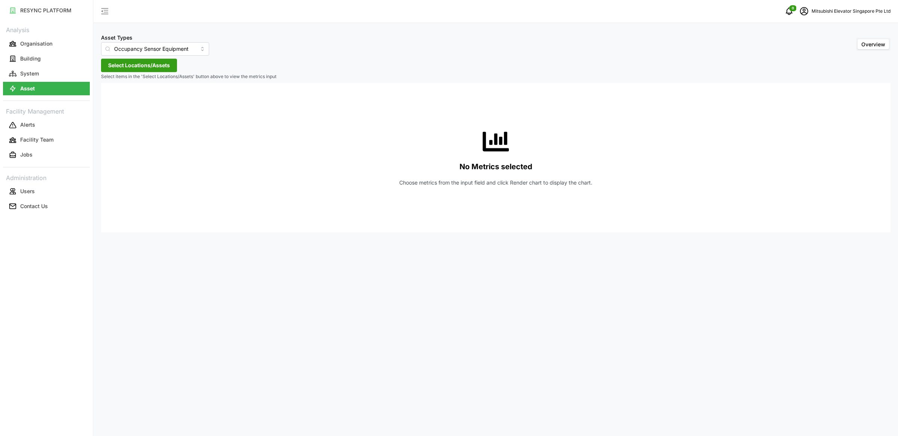
click at [154, 65] on span "Select Locations/Assets" at bounding box center [139, 65] width 62 height 13
click at [110, 100] on icon at bounding box center [111, 99] width 6 height 6
click at [128, 133] on span "Select Level 03" at bounding box center [125, 131] width 5 height 5
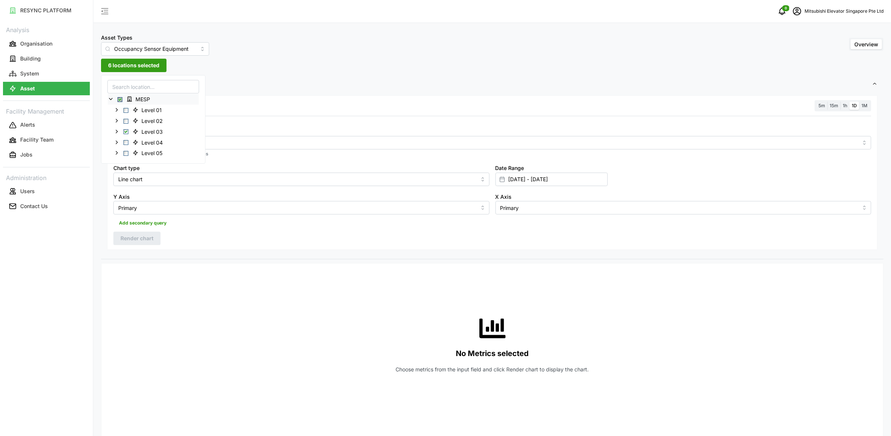
click at [820, 103] on span "5m" at bounding box center [821, 106] width 7 height 6
click at [816, 102] on input "5m" at bounding box center [816, 102] width 0 height 0
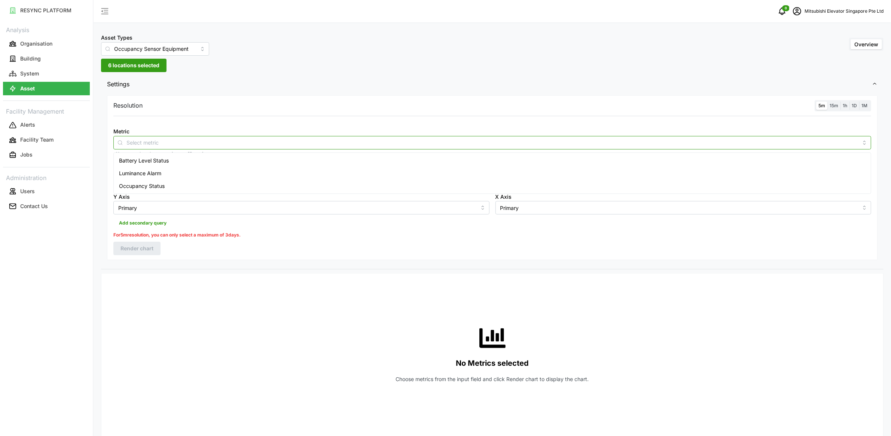
click at [609, 142] on input "Metric" at bounding box center [491, 142] width 731 height 8
click at [363, 183] on div "Occupancy Status" at bounding box center [492, 186] width 754 height 13
click at [456, 256] on div "Resolution 5m 15m 1h 1D 1M Metric Occupancy Status *You can only select a maxim…" at bounding box center [492, 177] width 770 height 165
click at [540, 182] on input "25 Sep 2025 - 29 Sep 2025" at bounding box center [551, 179] width 112 height 13
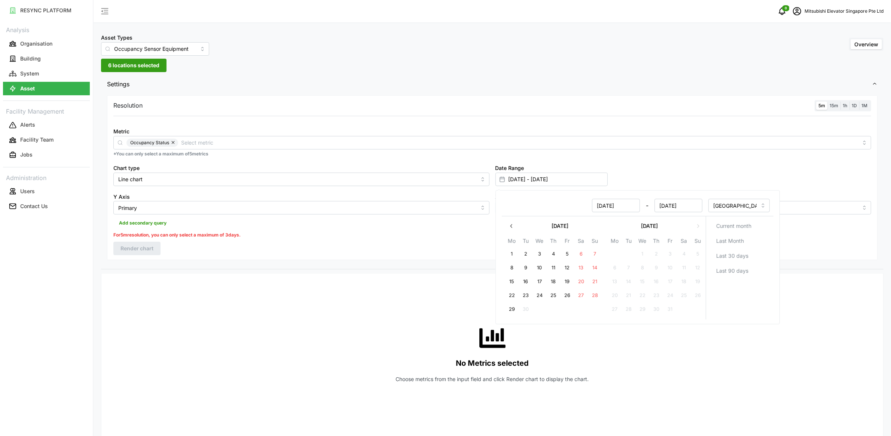
click at [839, 108] on label "15m" at bounding box center [833, 106] width 13 height 9
click at [827, 102] on input "15m" at bounding box center [827, 102] width 0 height 0
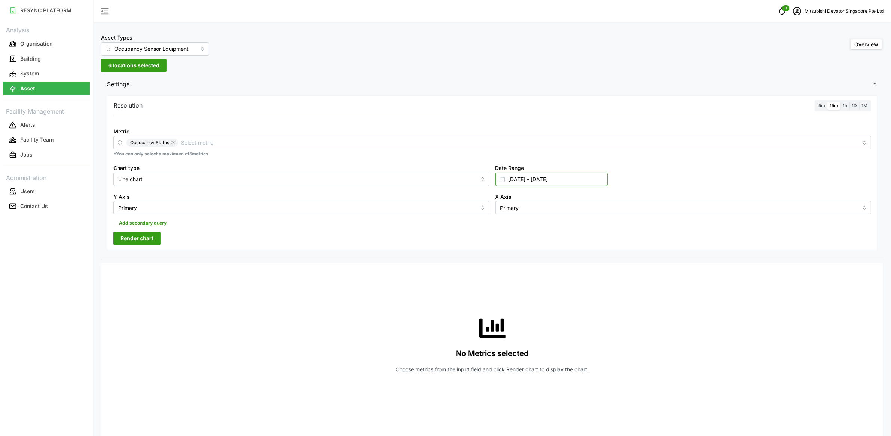
click at [513, 178] on input "25 Sep 2025 - 29 Sep 2025" at bounding box center [551, 179] width 112 height 13
click at [820, 104] on span "5m" at bounding box center [821, 106] width 7 height 6
click at [816, 102] on input "5m" at bounding box center [816, 102] width 0 height 0
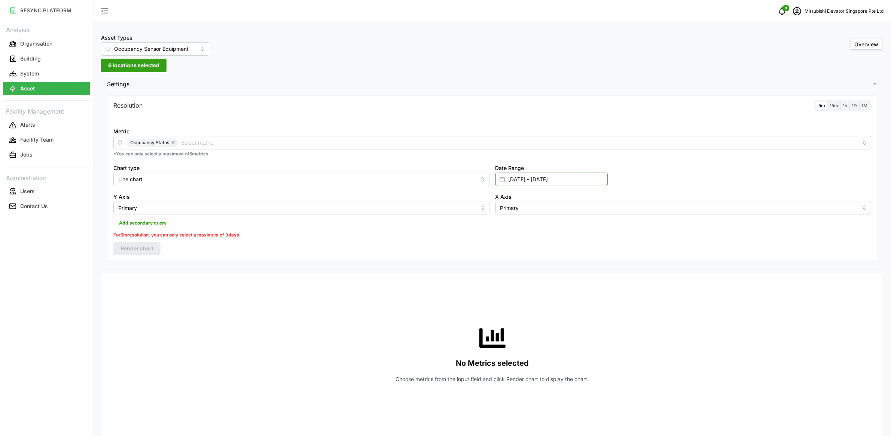
click at [537, 181] on input "25 Sep 2025 - 29 Sep 2025" at bounding box center [551, 179] width 112 height 13
click at [510, 307] on button "29" at bounding box center [511, 309] width 13 height 13
type input "29 Sep 2025 - 29 Sep 2025"
type input "[DATE]"
click at [510, 307] on button "29" at bounding box center [511, 309] width 13 height 13
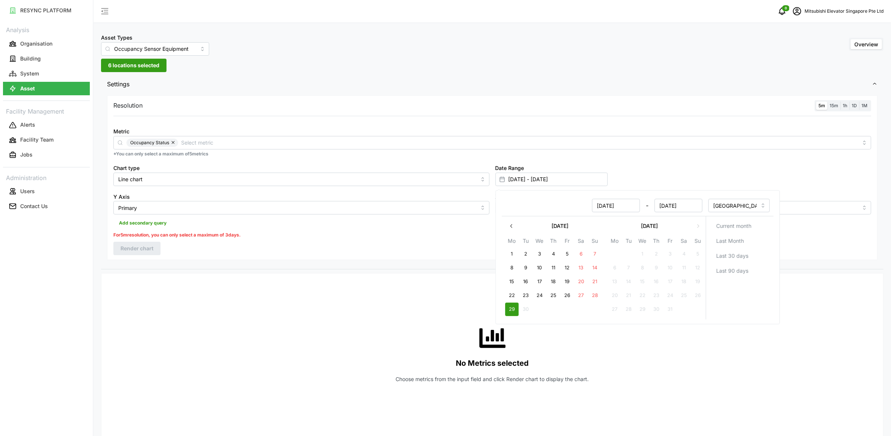
click at [402, 237] on div "For 5m resolution, you can only select a maximum of 3 days." at bounding box center [491, 235] width 757 height 7
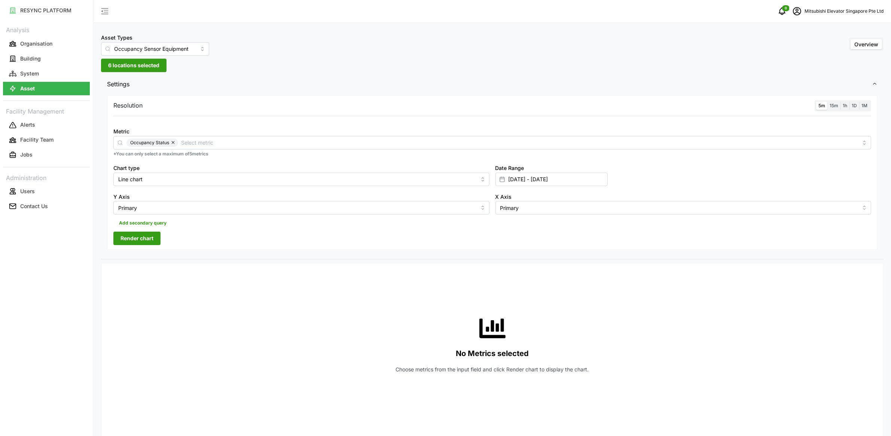
click at [156, 238] on button "Render chart" at bounding box center [136, 238] width 47 height 13
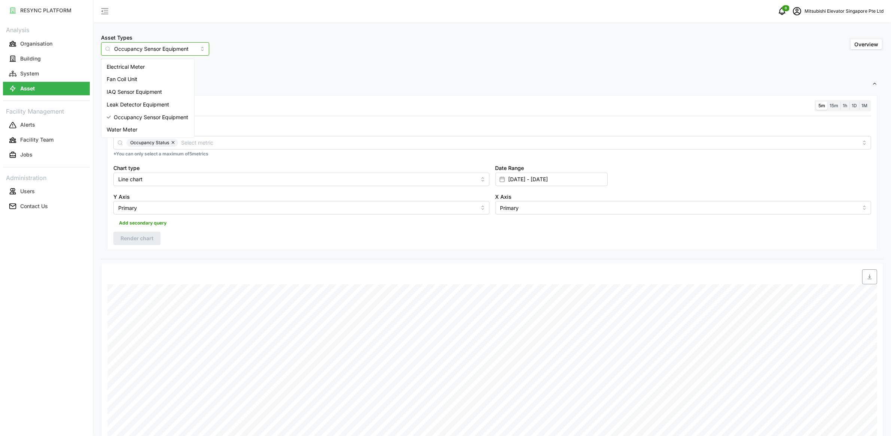
click at [178, 51] on input "Occupancy Sensor Equipment" at bounding box center [155, 48] width 108 height 13
click at [232, 61] on div "Asset Types Occupancy Sensor Equipment Overview 6 locations selected Settings R…" at bounding box center [492, 330] width 797 height 660
click at [75, 76] on button "System" at bounding box center [46, 73] width 87 height 13
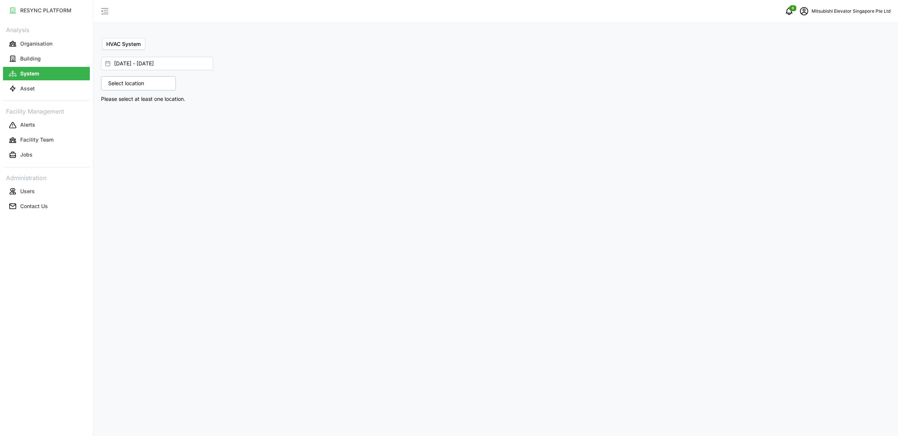
click at [148, 86] on p "Select location" at bounding box center [125, 83] width 43 height 7
click at [111, 117] on icon at bounding box center [111, 116] width 6 height 6
click at [127, 129] on span "Select Level 01" at bounding box center [125, 127] width 5 height 5
click at [129, 128] on div "Level 01" at bounding box center [166, 127] width 117 height 11
click at [127, 128] on span "Select Level 01" at bounding box center [125, 127] width 5 height 5
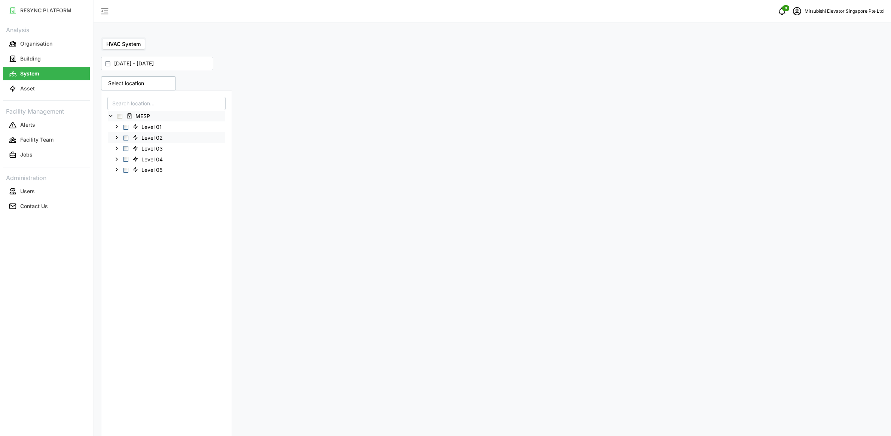
click at [127, 140] on span "Select Level 02" at bounding box center [125, 138] width 5 height 5
click at [390, 90] on div "18 locations selected" at bounding box center [295, 83] width 388 height 14
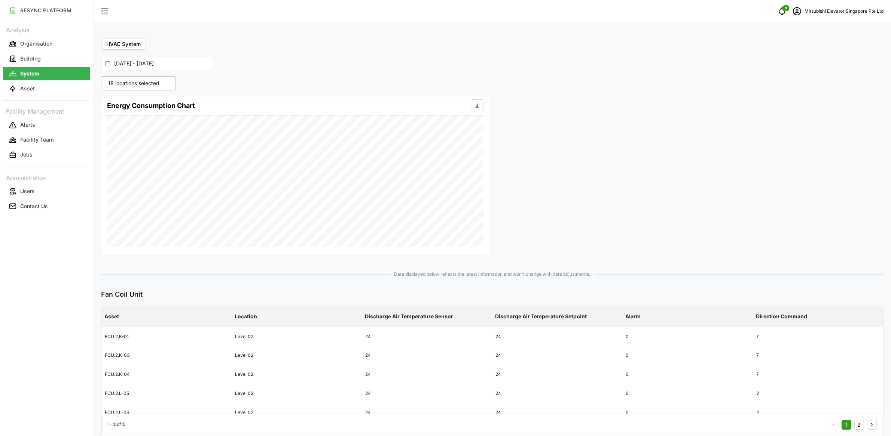
click at [169, 87] on div "18 locations selected" at bounding box center [138, 83] width 75 height 14
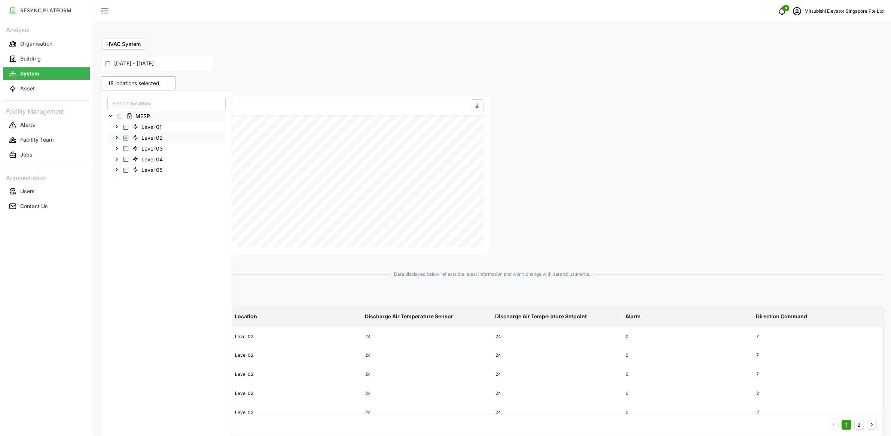
click at [139, 137] on span "Level 02" at bounding box center [148, 137] width 39 height 9
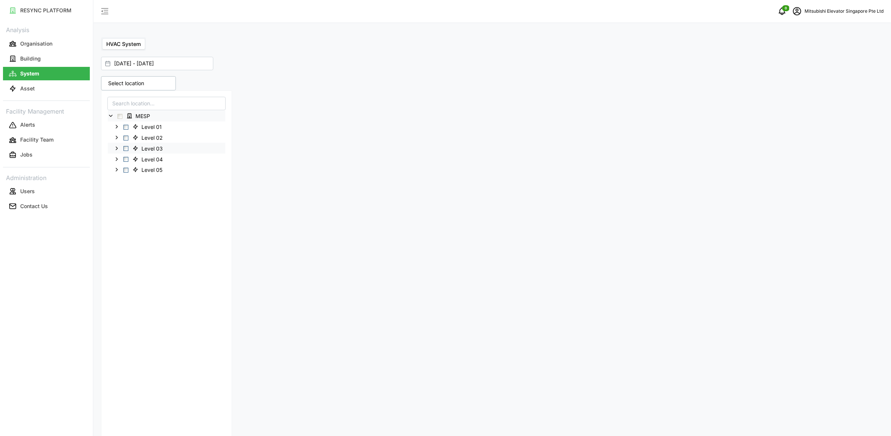
click at [140, 147] on span "Level 03" at bounding box center [148, 148] width 39 height 9
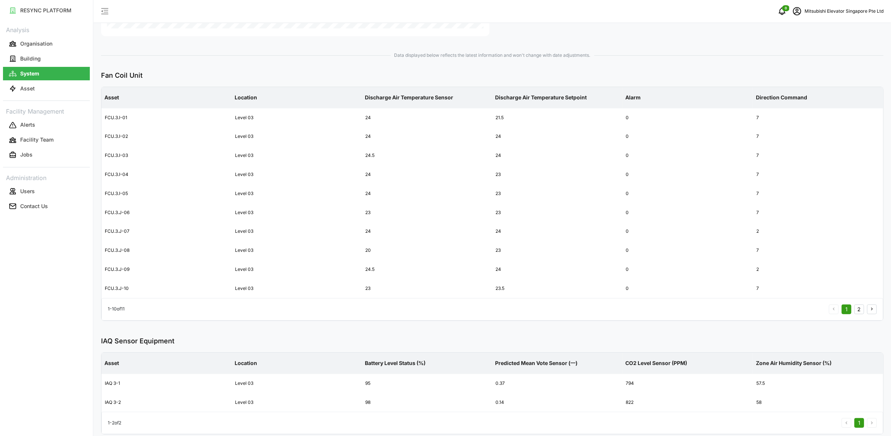
scroll to position [233, 0]
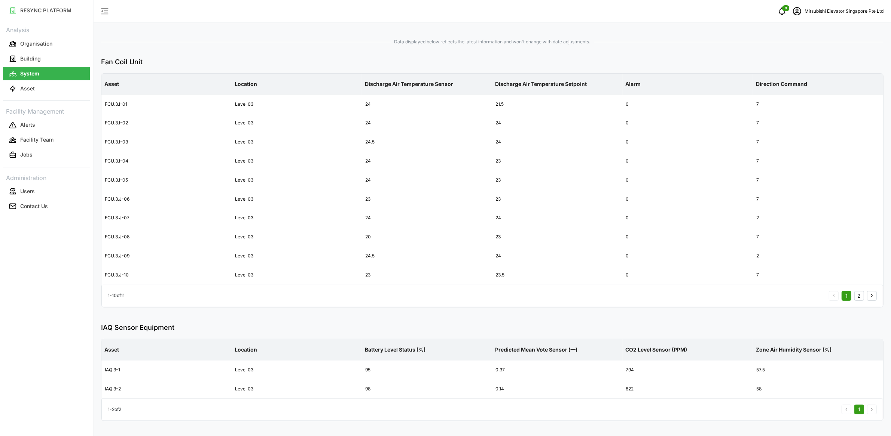
click at [861, 294] on button "2" at bounding box center [859, 296] width 10 height 10
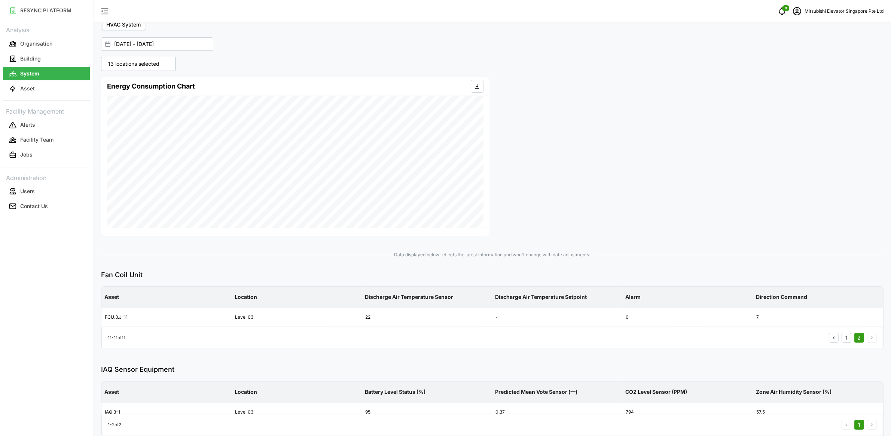
scroll to position [23, 0]
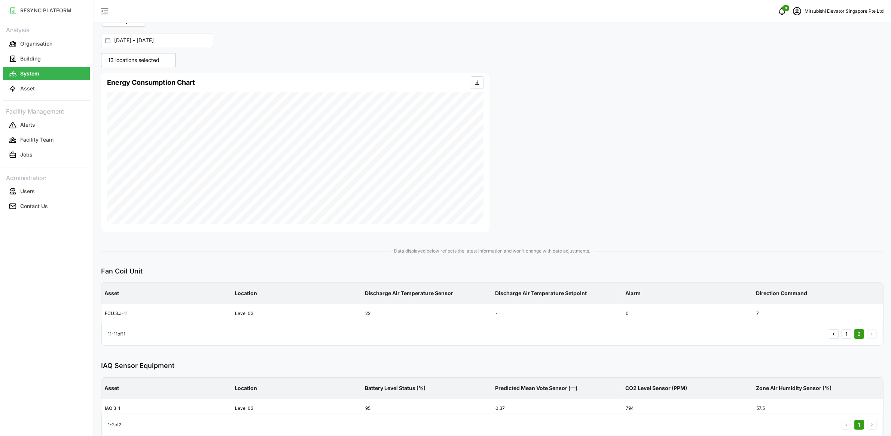
click at [845, 334] on button "1" at bounding box center [846, 335] width 10 height 10
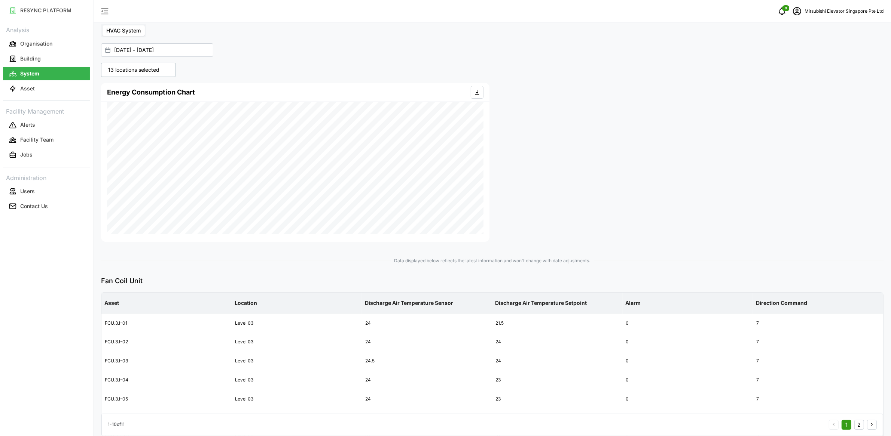
scroll to position [10, 0]
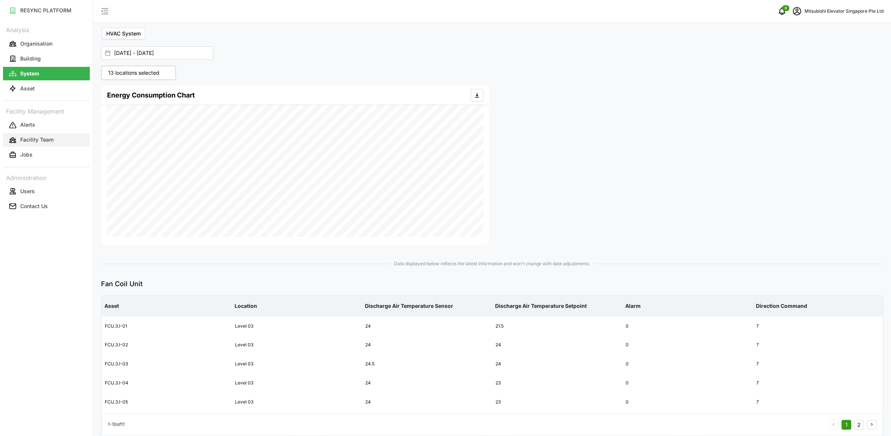
click at [38, 139] on p "Facility Team" at bounding box center [36, 139] width 33 height 7
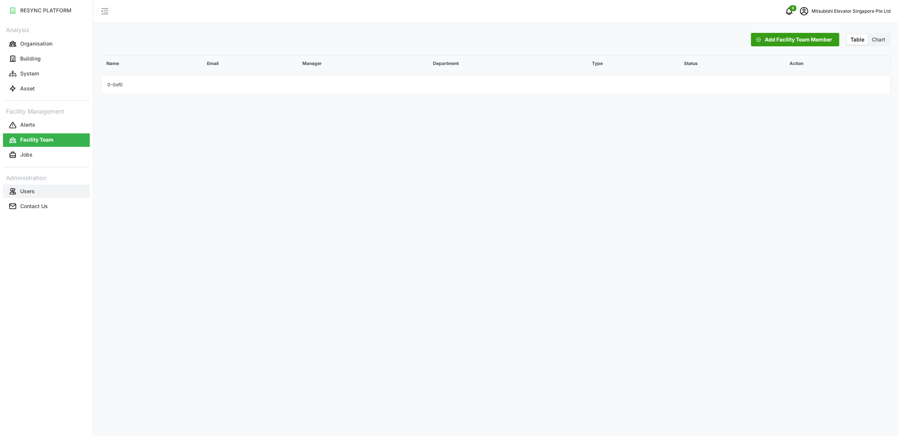
click at [19, 189] on button "Users" at bounding box center [46, 191] width 87 height 13
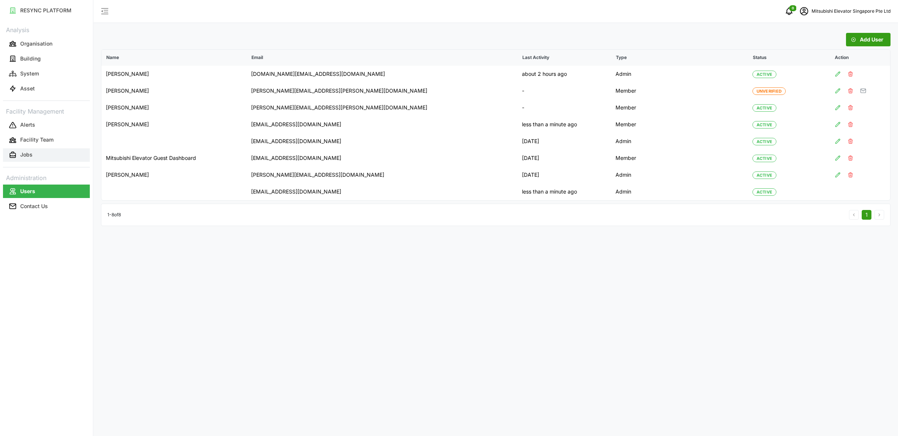
click at [38, 152] on button "Jobs" at bounding box center [46, 154] width 87 height 13
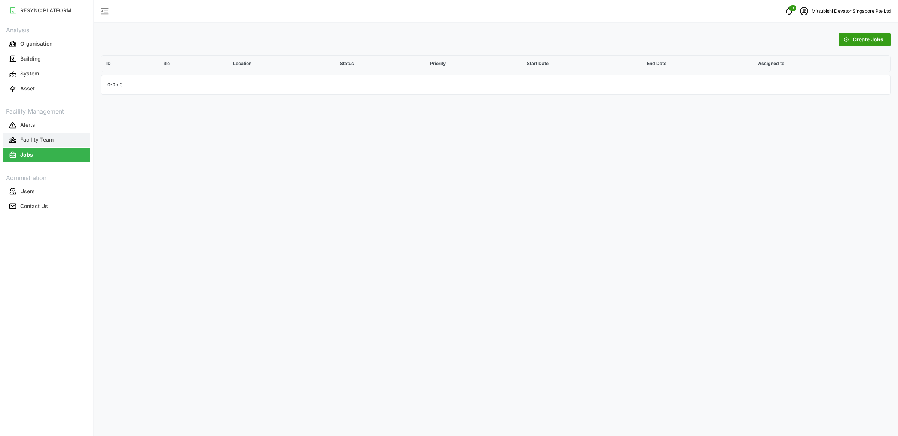
click at [59, 139] on button "Facility Team" at bounding box center [46, 140] width 87 height 13
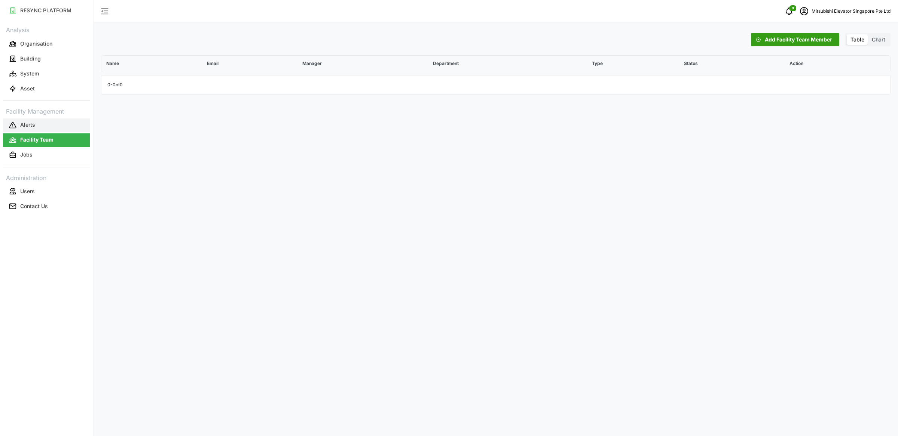
click at [65, 124] on button "Alerts" at bounding box center [46, 125] width 87 height 13
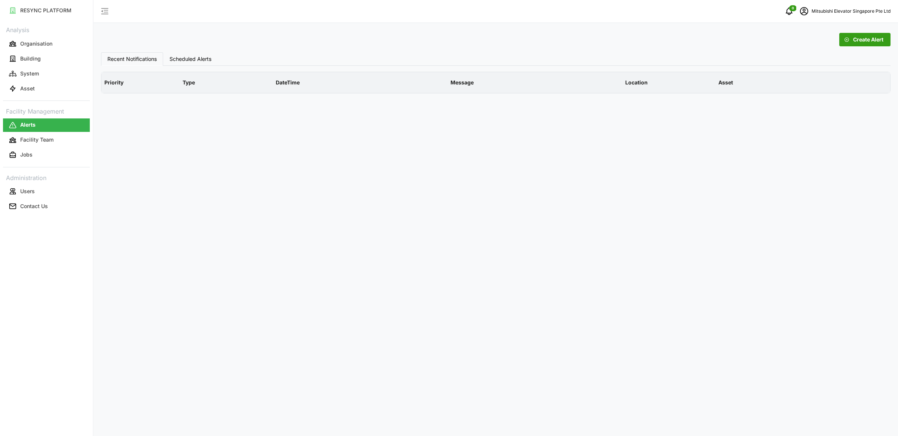
click at [856, 41] on span "Create Alert" at bounding box center [868, 39] width 30 height 13
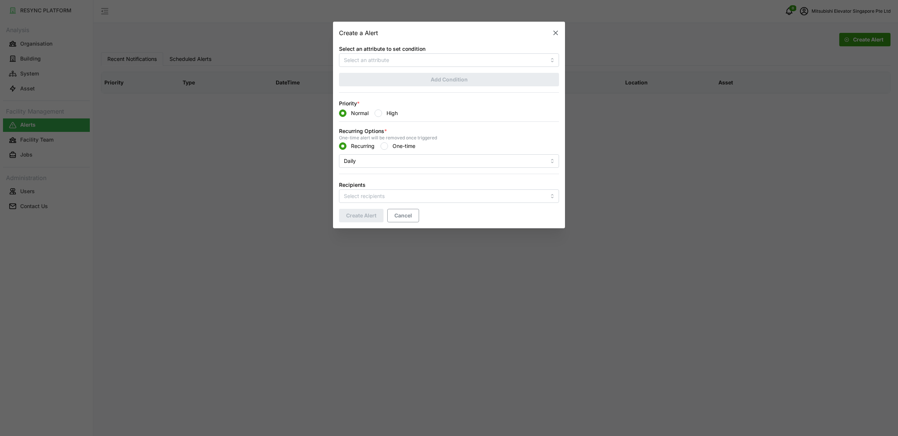
click at [443, 53] on div at bounding box center [449, 59] width 220 height 13
click at [442, 64] on input "Select an attribute to set condition" at bounding box center [449, 59] width 220 height 13
click at [423, 88] on div "Add Condition" at bounding box center [449, 79] width 226 height 19
click at [408, 64] on input "Select an attribute to set condition" at bounding box center [449, 59] width 220 height 13
click at [405, 77] on span "Electrical Energy Usage Sensor absolute" at bounding box center [393, 78] width 99 height 8
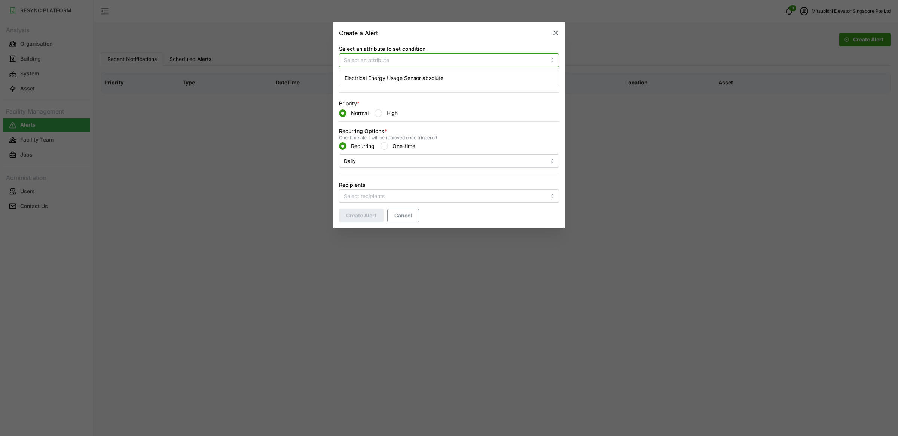
type input "Electrical Energy Usage Sensor absolute"
click at [454, 80] on span "Add Condition" at bounding box center [449, 79] width 37 height 13
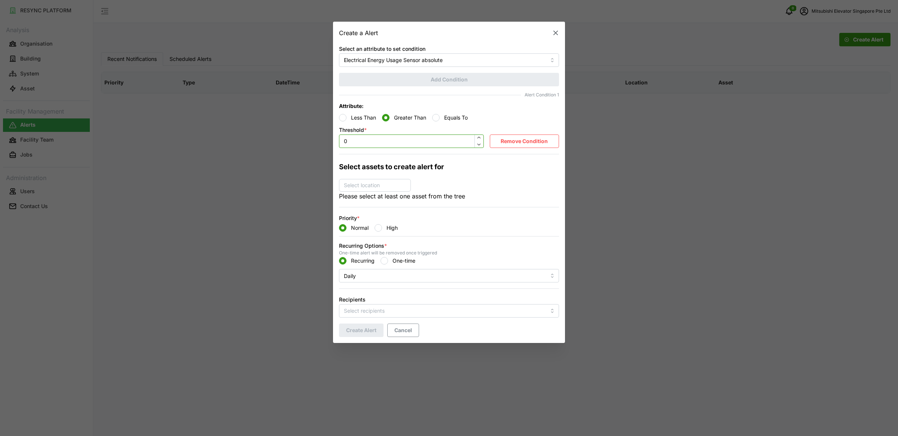
click at [428, 141] on input "0" at bounding box center [411, 141] width 145 height 13
type input "100"
click at [514, 154] on div at bounding box center [449, 154] width 220 height 0
click at [366, 184] on p "Select location" at bounding box center [362, 185] width 42 height 7
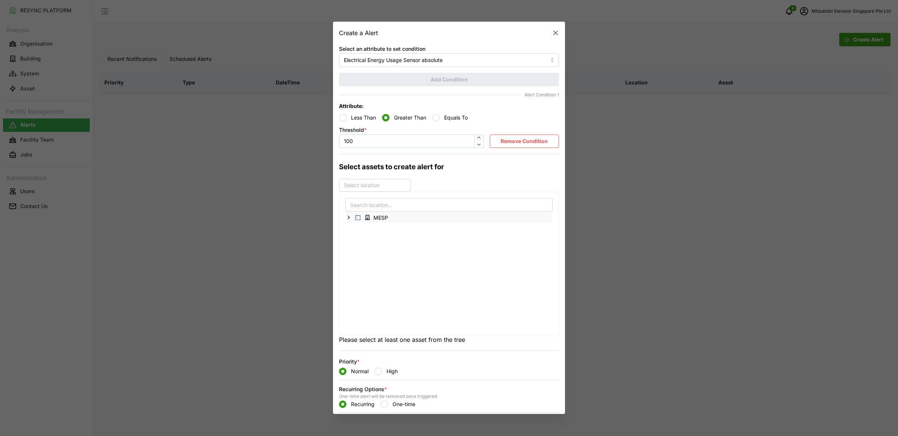
click at [356, 221] on span "Select MESP" at bounding box center [357, 218] width 5 height 5
click at [349, 217] on icon at bounding box center [349, 218] width 6 height 6
click at [365, 270] on span "Select Level 05" at bounding box center [363, 272] width 5 height 5
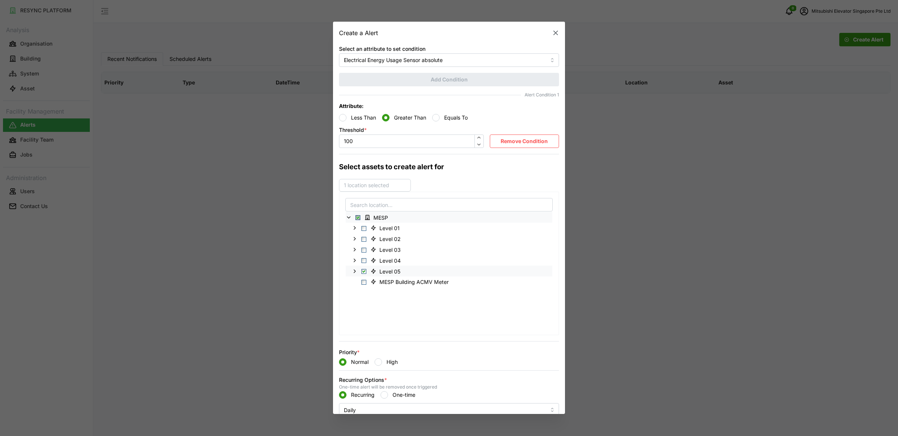
click at [365, 270] on span "Select Level 05" at bounding box center [363, 272] width 5 height 5
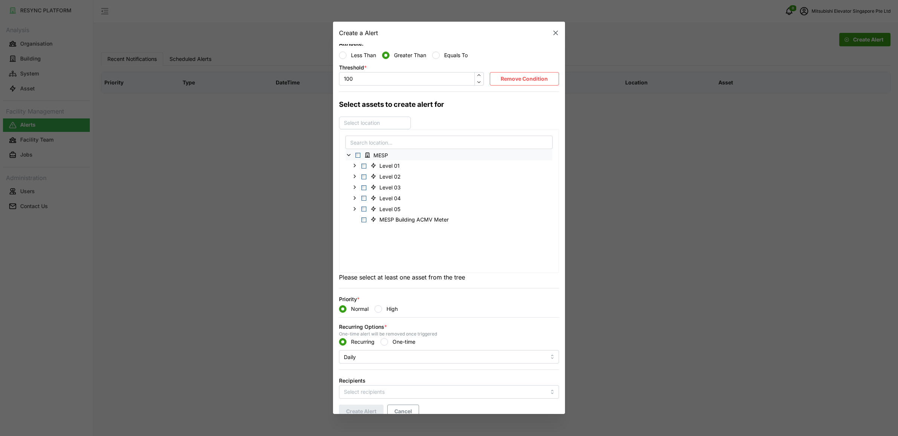
scroll to position [72, 0]
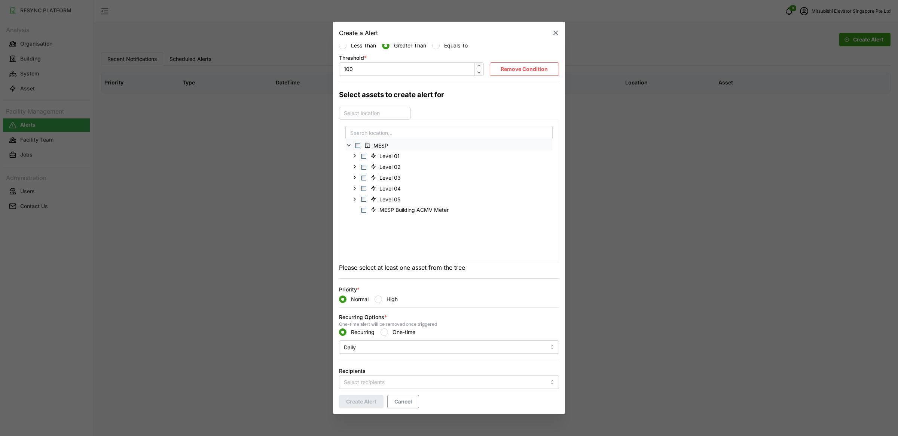
click at [381, 305] on form "Select an attribute to set condition Electrical Energy Usage Sensor absolute Ad…" at bounding box center [449, 189] width 220 height 440
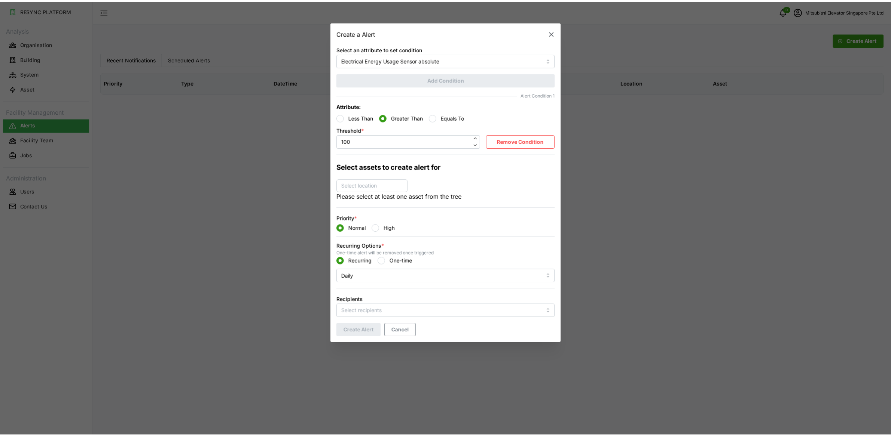
scroll to position [0, 0]
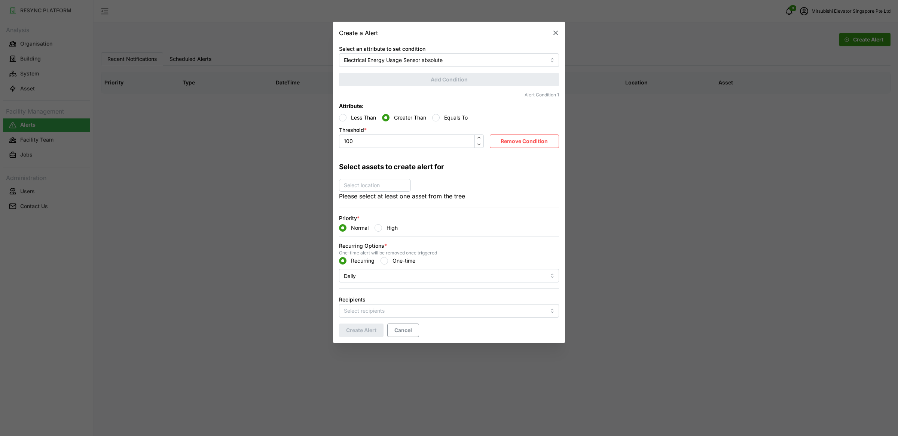
click at [382, 226] on div at bounding box center [377, 227] width 7 height 7
click at [379, 230] on input "High" at bounding box center [377, 227] width 7 height 7
radio input "true"
click at [383, 272] on input "Daily" at bounding box center [449, 275] width 220 height 13
click at [371, 304] on div "Monthly" at bounding box center [449, 307] width 216 height 13
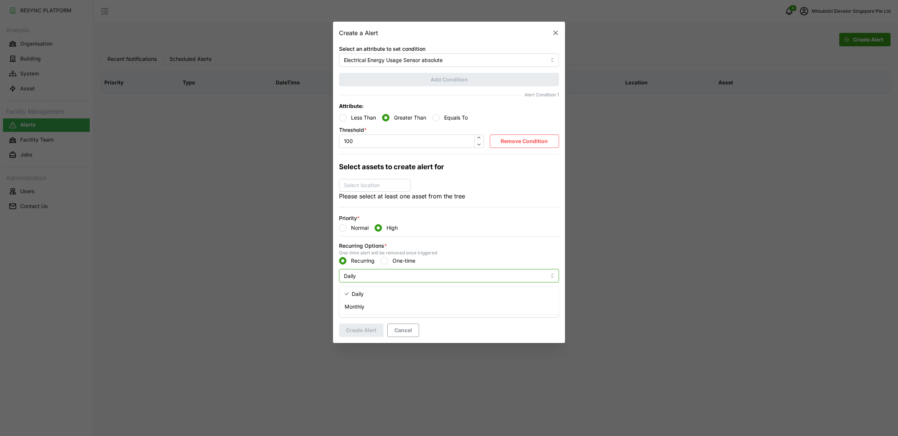
type input "Monthly"
click at [379, 260] on div "Recurring One-time" at bounding box center [449, 260] width 220 height 7
click at [383, 260] on input "One-time" at bounding box center [383, 260] width 7 height 7
radio input "true"
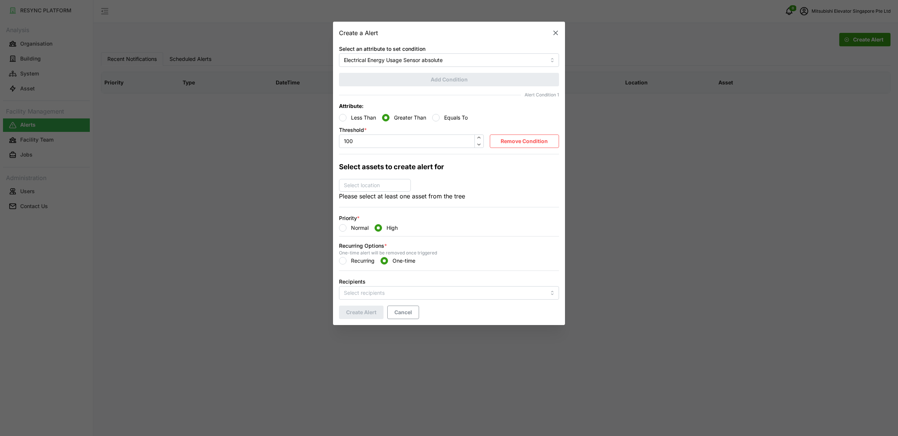
click at [355, 260] on label "Recurring" at bounding box center [360, 260] width 28 height 7
click at [346, 260] on input "Recurring" at bounding box center [342, 260] width 7 height 7
radio input "true"
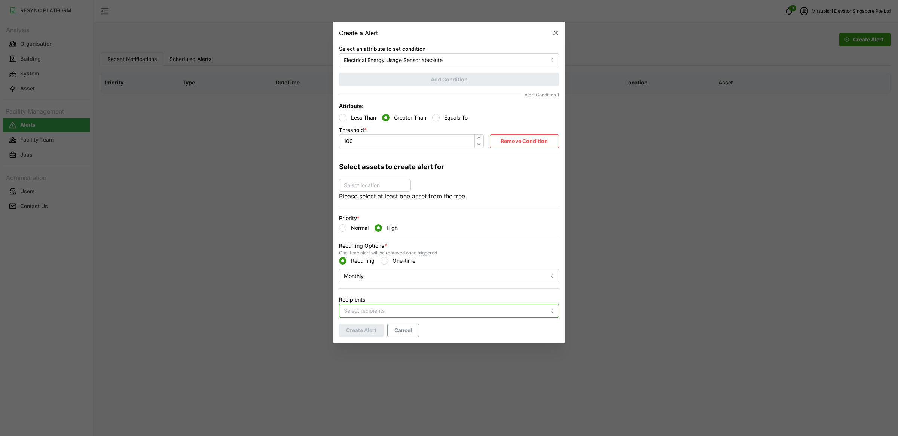
click at [389, 310] on input "Recipients" at bounding box center [445, 311] width 202 height 8
click at [552, 32] on icon "button" at bounding box center [555, 33] width 7 height 7
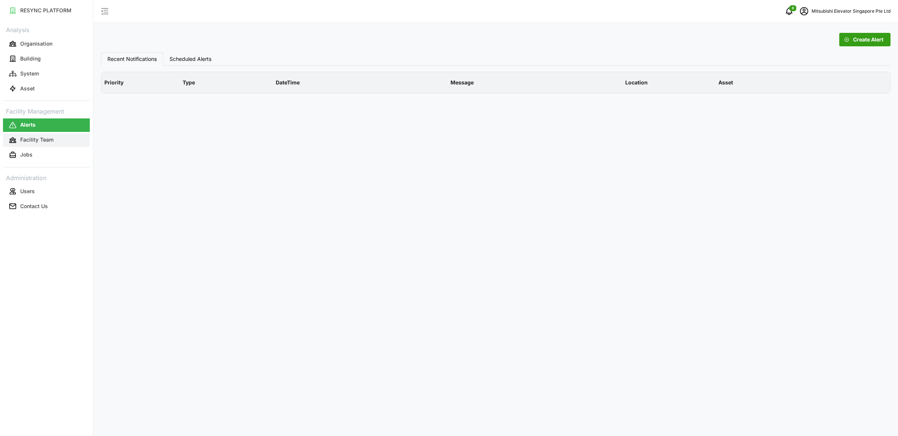
click at [64, 137] on button "Facility Team" at bounding box center [46, 140] width 87 height 13
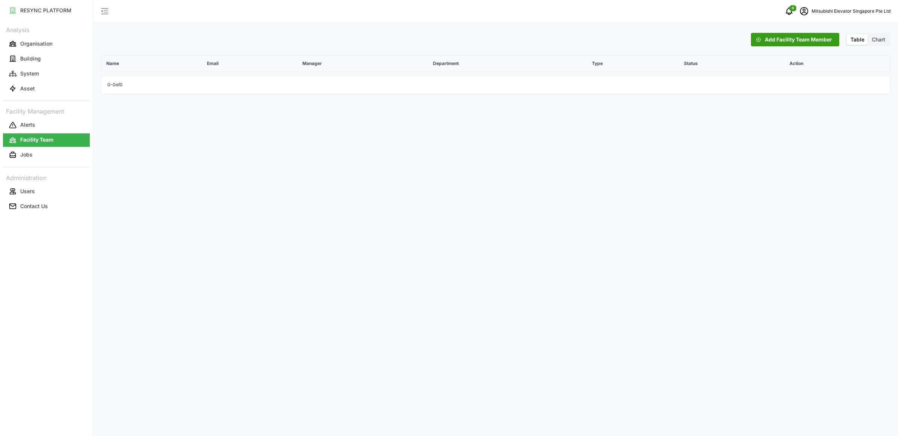
click at [790, 39] on span "Add Facility Team Member" at bounding box center [798, 39] width 67 height 13
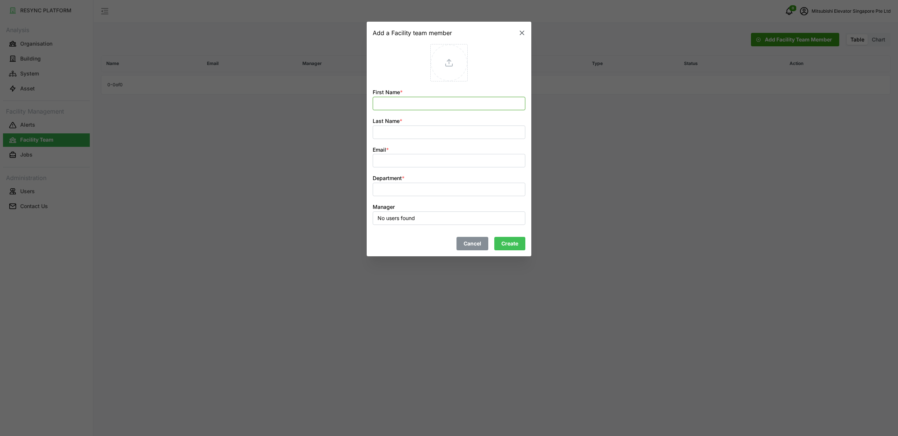
click at [390, 109] on input "First Name *" at bounding box center [449, 103] width 153 height 13
type input "Christina"
click at [382, 161] on input "Email *" at bounding box center [449, 160] width 153 height 13
type input "ada@g.com"
click at [520, 34] on icon "button" at bounding box center [521, 33] width 7 height 7
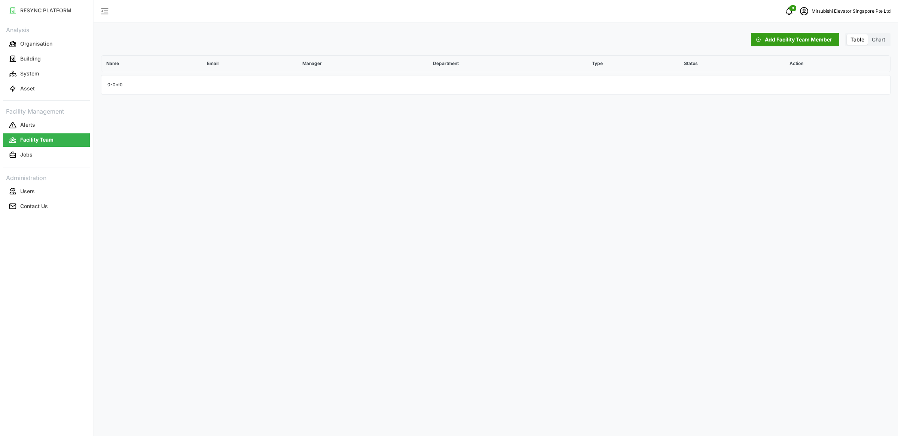
click at [48, 184] on link "Users" at bounding box center [46, 191] width 87 height 15
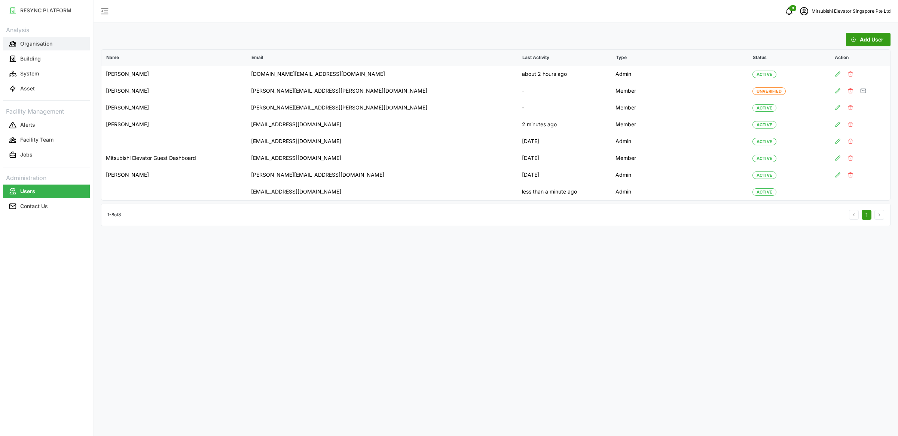
click at [33, 43] on p "Organisation" at bounding box center [36, 43] width 32 height 7
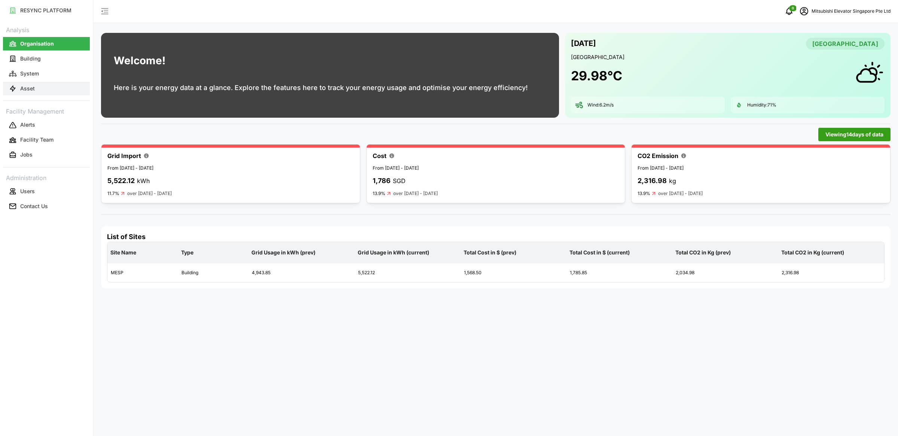
click at [42, 86] on button "Asset" at bounding box center [46, 88] width 87 height 13
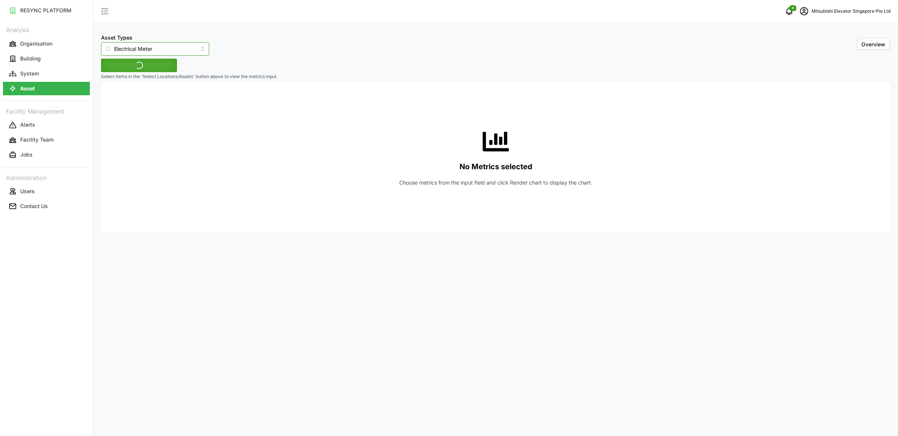
click at [171, 51] on input "Electrical Meter" at bounding box center [155, 48] width 108 height 13
click at [158, 79] on div "Fan Coil Unit" at bounding box center [148, 79] width 90 height 13
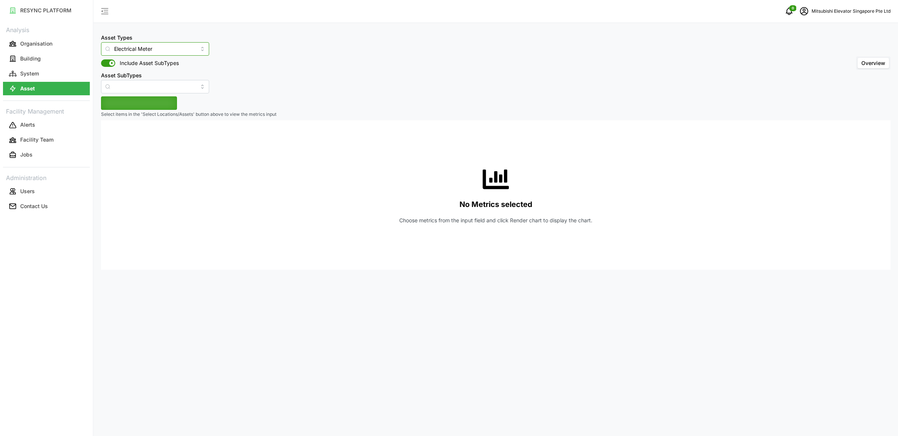
type input "Fan Coil Unit"
click at [29, 75] on p "System" at bounding box center [29, 73] width 19 height 7
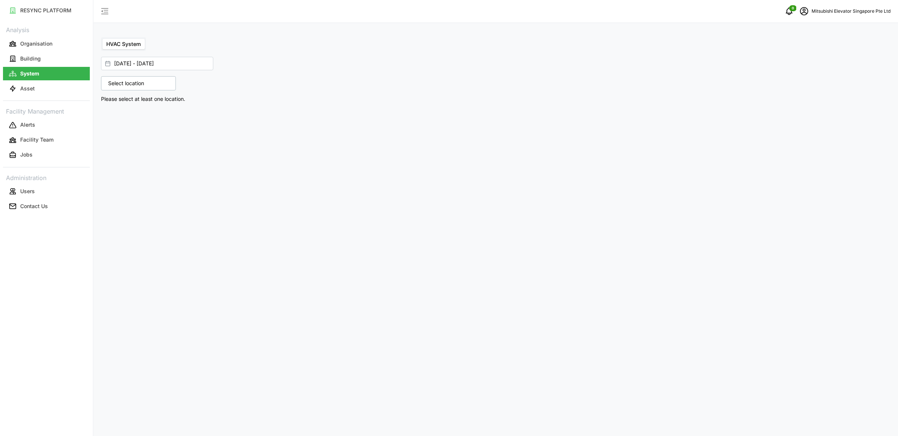
click at [149, 83] on div "Select location" at bounding box center [138, 83] width 75 height 14
click at [111, 119] on div "MESP" at bounding box center [166, 116] width 117 height 11
click at [110, 117] on icon at bounding box center [111, 116] width 6 height 6
click at [125, 147] on span "Select Level 03" at bounding box center [125, 148] width 5 height 5
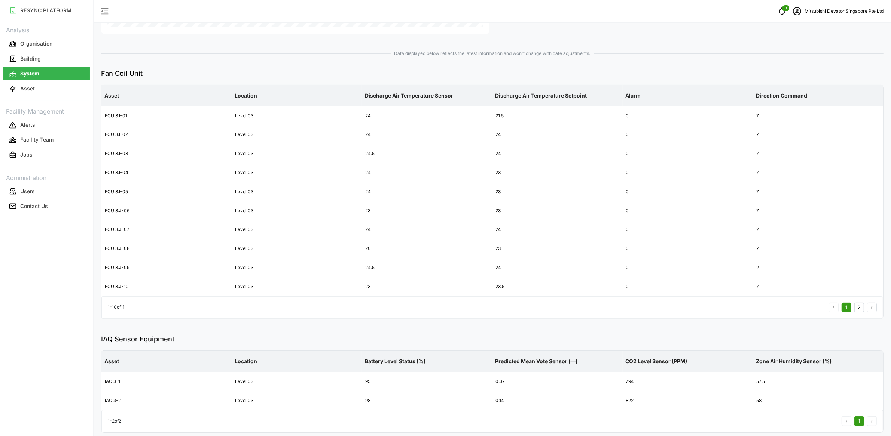
scroll to position [221, 0]
click at [71, 91] on button "Asset" at bounding box center [46, 88] width 87 height 13
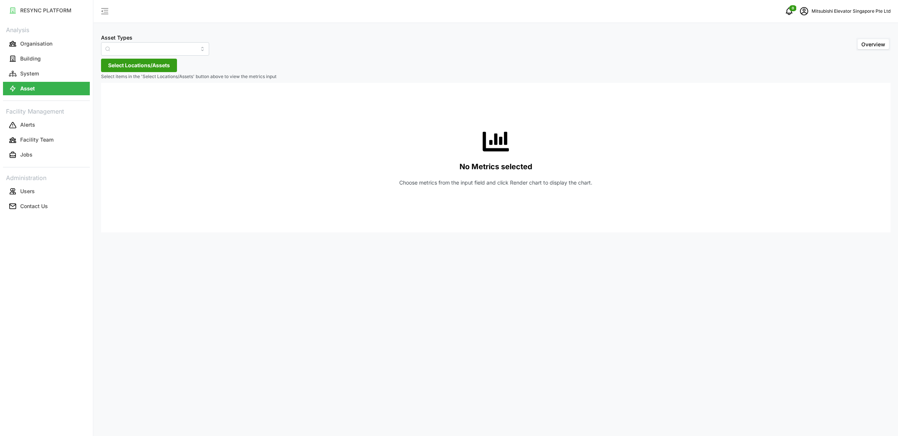
type input "Electrical Meter"
click at [139, 62] on span "Select Locations/Assets" at bounding box center [139, 65] width 62 height 13
click at [131, 98] on icon at bounding box center [129, 99] width 4 height 4
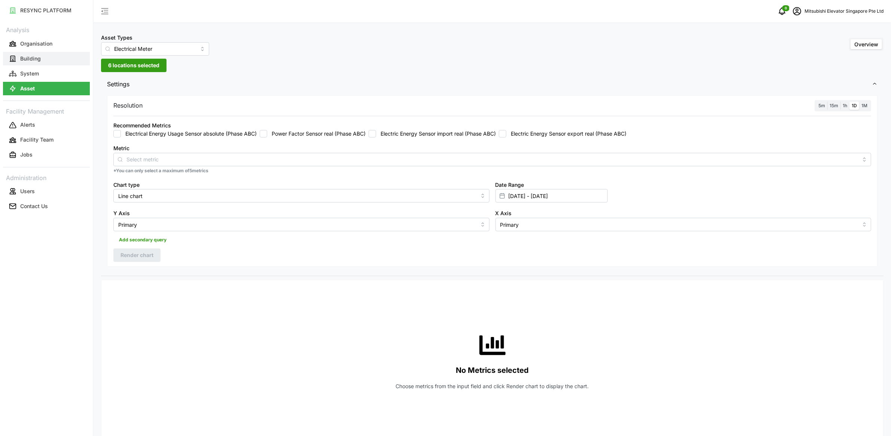
click at [74, 55] on button "Building" at bounding box center [46, 58] width 87 height 13
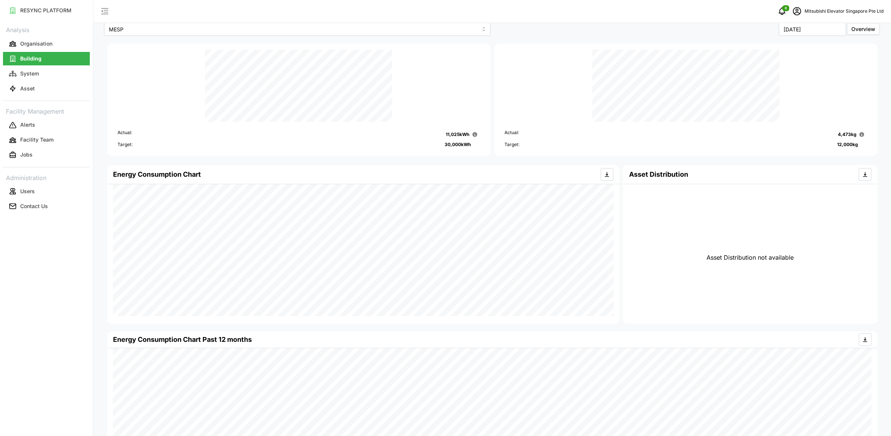
scroll to position [48, 0]
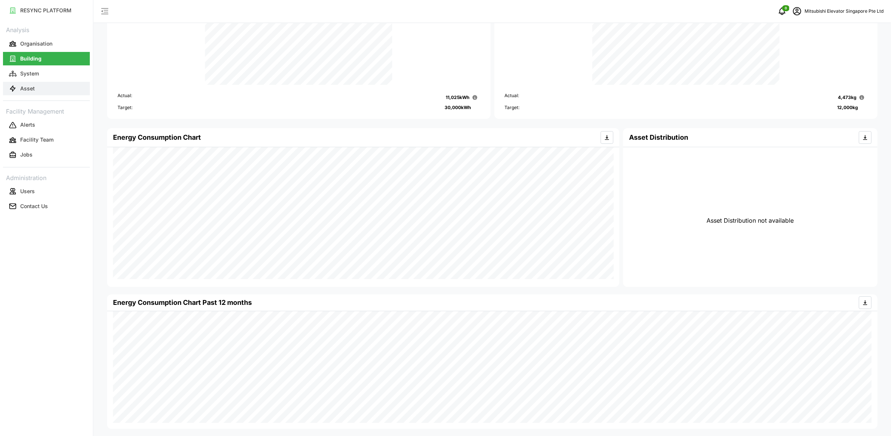
click at [42, 89] on button "Asset" at bounding box center [46, 88] width 87 height 13
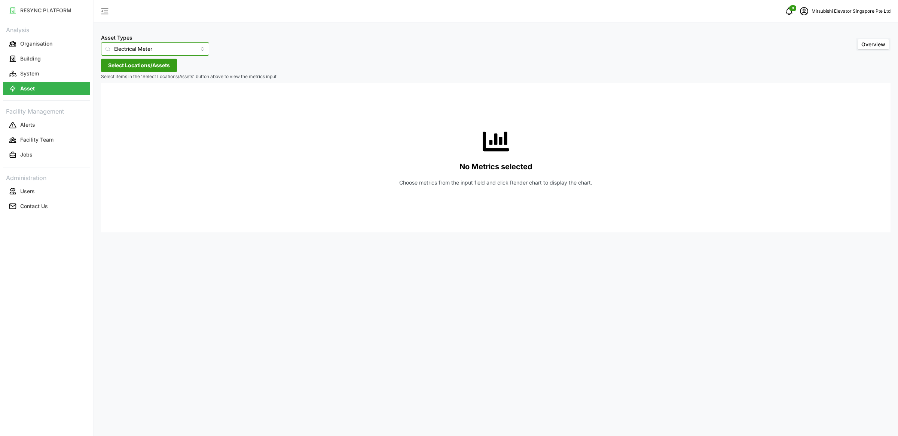
click at [156, 49] on input "Electrical Meter" at bounding box center [155, 48] width 108 height 13
click at [144, 134] on div "Water Meter" at bounding box center [148, 129] width 90 height 13
click at [139, 63] on span "Select Locations/Assets" at bounding box center [139, 65] width 62 height 13
click at [120, 98] on span "Select MESP" at bounding box center [119, 99] width 5 height 5
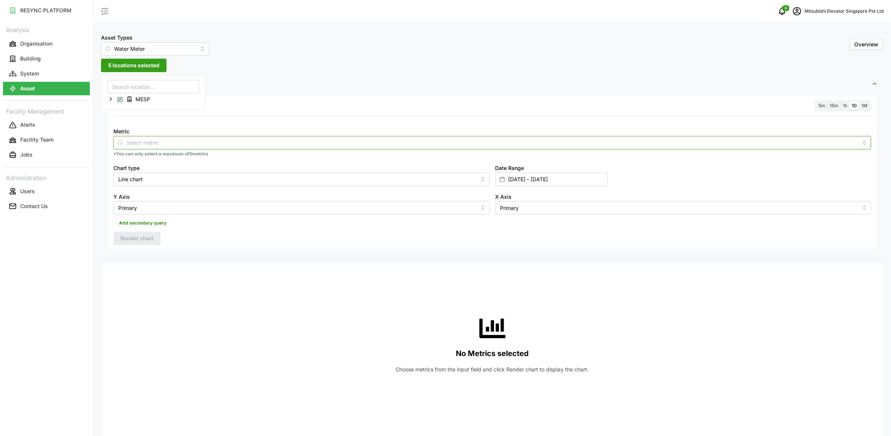
click at [157, 142] on input "Metric" at bounding box center [491, 142] width 731 height 8
click at [149, 49] on input "Water Meter" at bounding box center [155, 48] width 108 height 13
click at [147, 65] on div "Electrical Meter" at bounding box center [148, 67] width 90 height 13
type input "Electrical Meter"
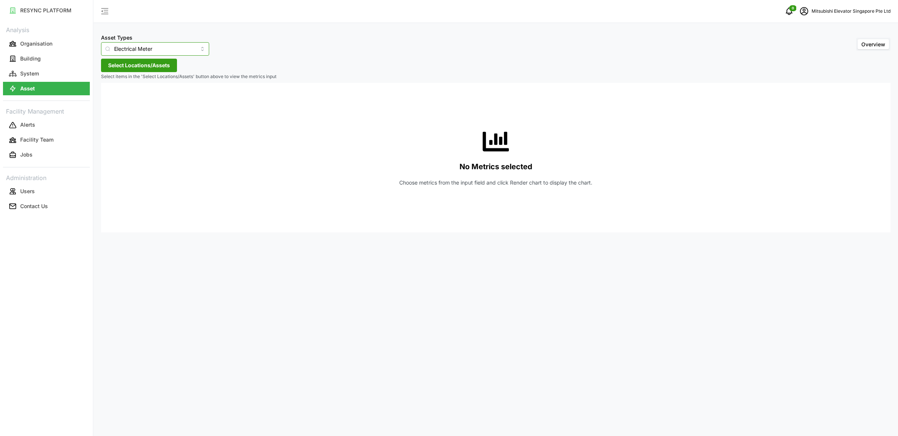
drag, startPoint x: 164, startPoint y: 48, endPoint x: 110, endPoint y: 41, distance: 54.7
click at [110, 41] on div "Asset Types Electrical Meter" at bounding box center [155, 44] width 108 height 23
click at [52, 58] on button "Building" at bounding box center [46, 58] width 87 height 13
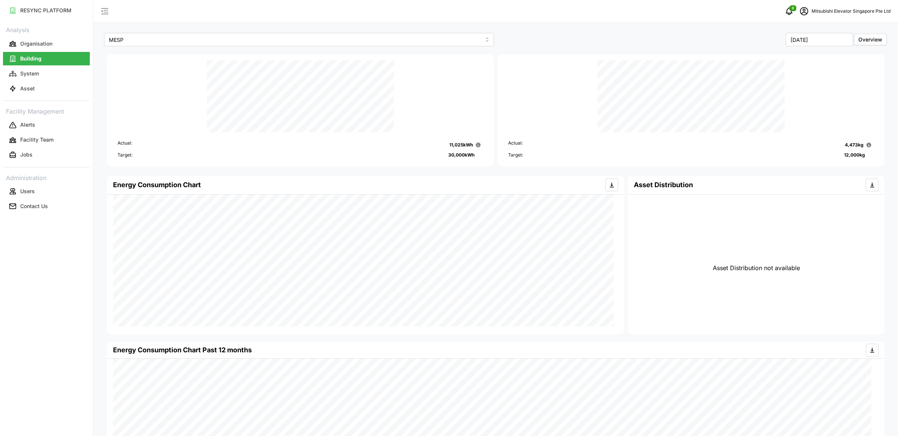
type input "MESP"
drag, startPoint x: 468, startPoint y: 144, endPoint x: 433, endPoint y: 142, distance: 34.8
click at [433, 142] on div "Actual: 11,025 kWh" at bounding box center [298, 145] width 362 height 10
click at [460, 143] on p "11,025 kWh" at bounding box center [458, 145] width 24 height 7
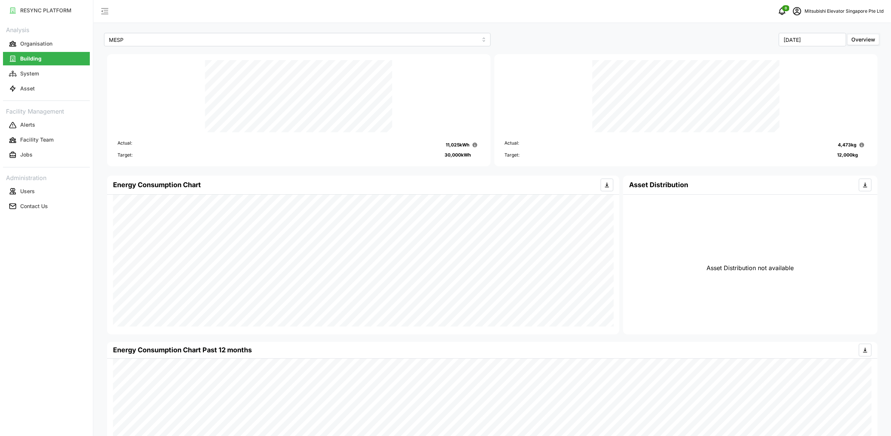
click at [453, 143] on p "11,025 kWh" at bounding box center [458, 145] width 24 height 7
click at [446, 143] on p "11,025 kWh" at bounding box center [458, 145] width 24 height 7
drag, startPoint x: 444, startPoint y: 143, endPoint x: 468, endPoint y: 144, distance: 24.7
click at [468, 144] on p "11,025 kWh" at bounding box center [458, 145] width 24 height 7
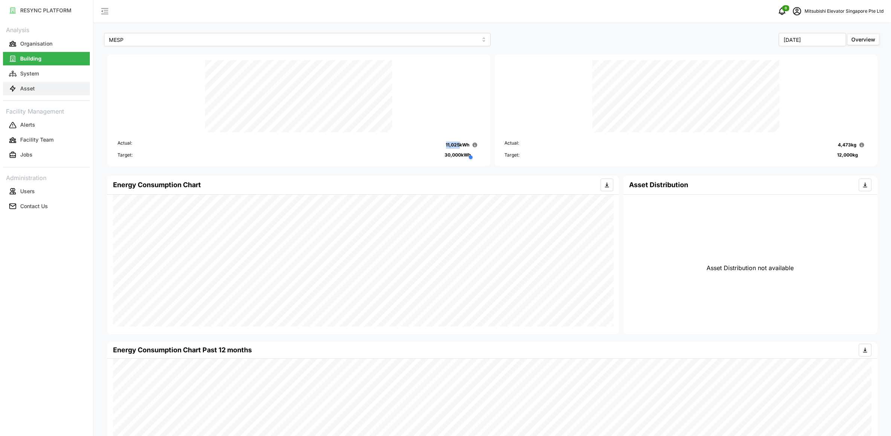
click at [41, 94] on button "Asset" at bounding box center [46, 88] width 87 height 13
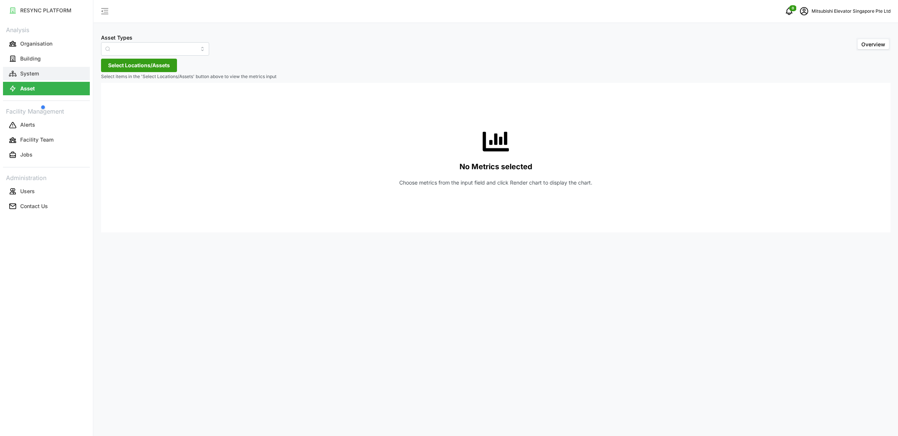
type input "Electrical Meter"
click at [145, 65] on span "Select Locations/Assets" at bounding box center [139, 65] width 62 height 13
click at [120, 101] on span "Select MESP" at bounding box center [119, 99] width 5 height 5
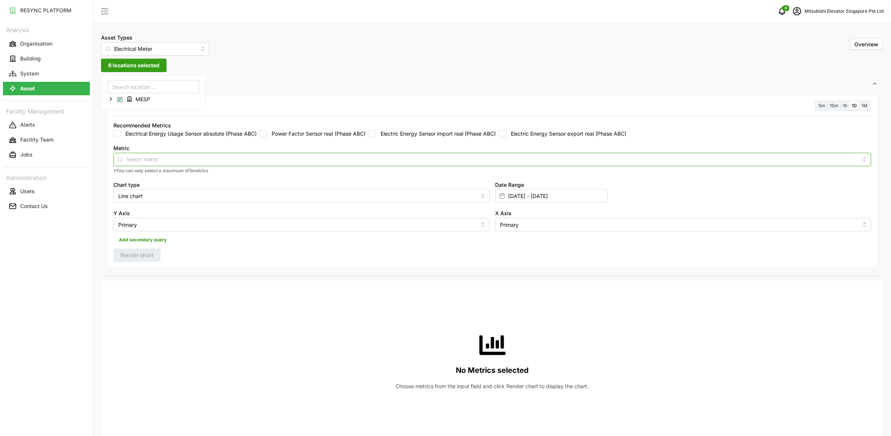
click at [257, 159] on input "Metric" at bounding box center [491, 159] width 731 height 8
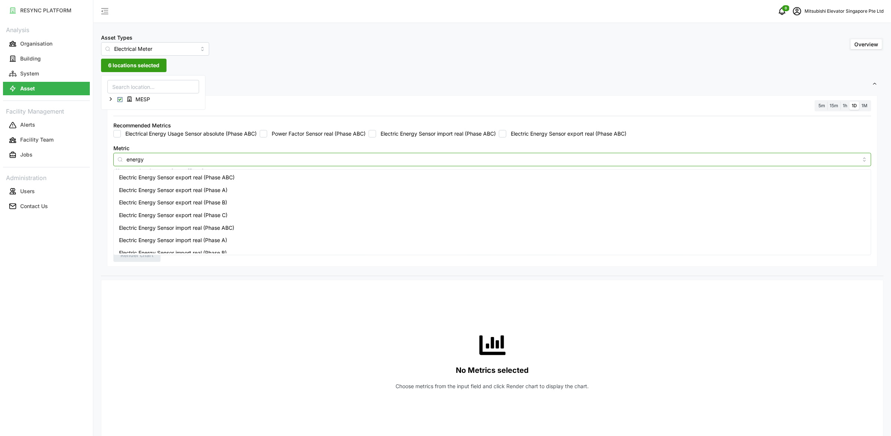
type input "energy"
click at [178, 198] on span "Electrical Energy Usage Sensor absolute (Phase ABC)" at bounding box center [184, 197] width 131 height 8
checkbox input "true"
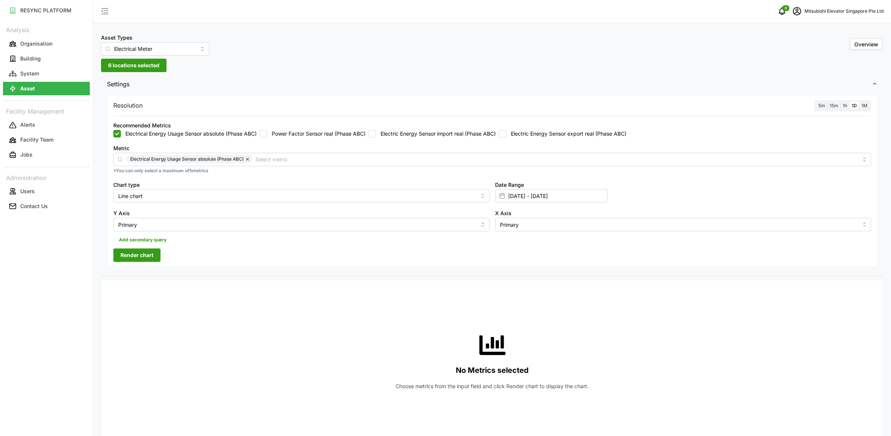
click at [363, 151] on div "Metric Electrical Energy Usage Sensor absolute (Phase ABC)" at bounding box center [491, 155] width 757 height 23
click at [844, 104] on span "1h" at bounding box center [844, 106] width 4 height 6
click at [840, 102] on input "1h" at bounding box center [840, 102] width 0 height 0
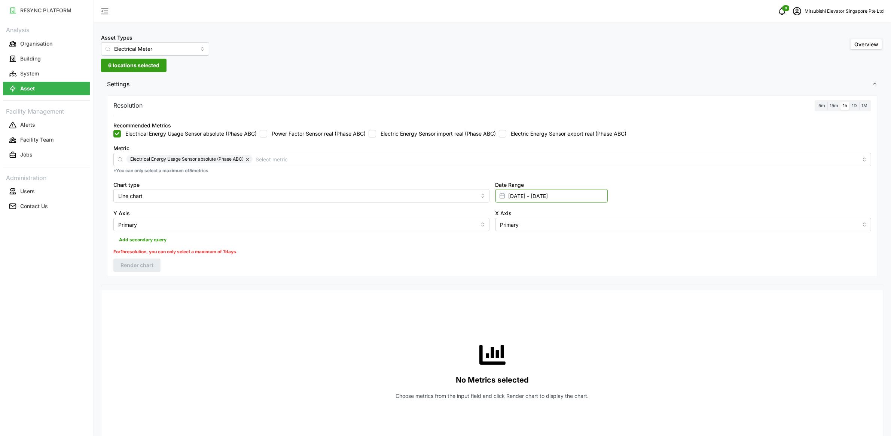
click at [512, 196] on input "01 Sep 2025 - 29 Sep 2025" at bounding box center [551, 195] width 112 height 13
click at [506, 330] on button "29" at bounding box center [511, 326] width 13 height 13
type input "29 Sep 2025 - 29 Sep 2025"
type input "[DATE]"
click at [506, 330] on button "29" at bounding box center [511, 326] width 13 height 13
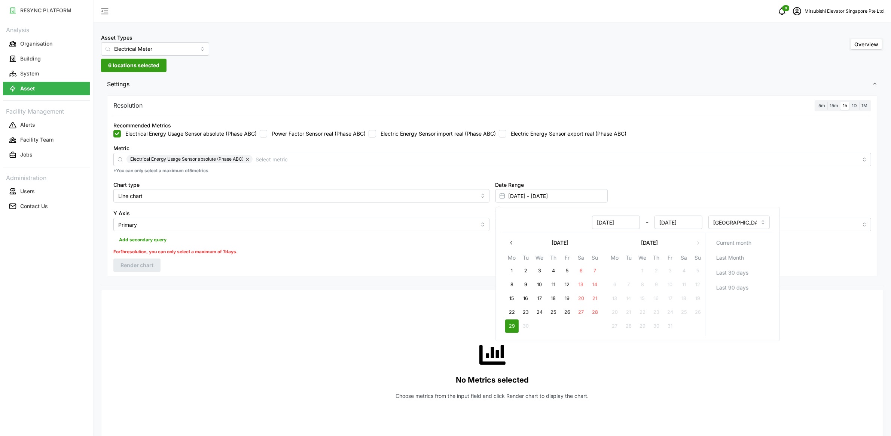
click at [405, 255] on div "Resolution 5m 15m 1h 1D 1M Recommended Metrics Electrical Energy Usage Sensor a…" at bounding box center [492, 186] width 770 height 182
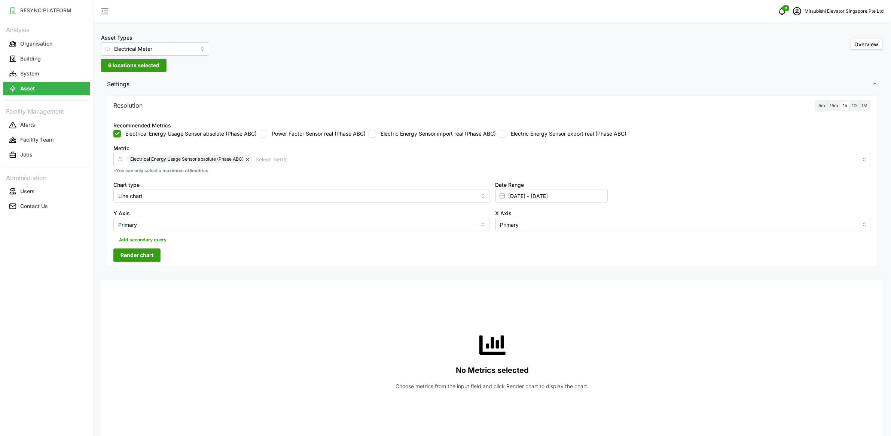
click at [141, 257] on span "Render chart" at bounding box center [136, 255] width 33 height 13
click at [245, 158] on button "button" at bounding box center [247, 159] width 9 height 8
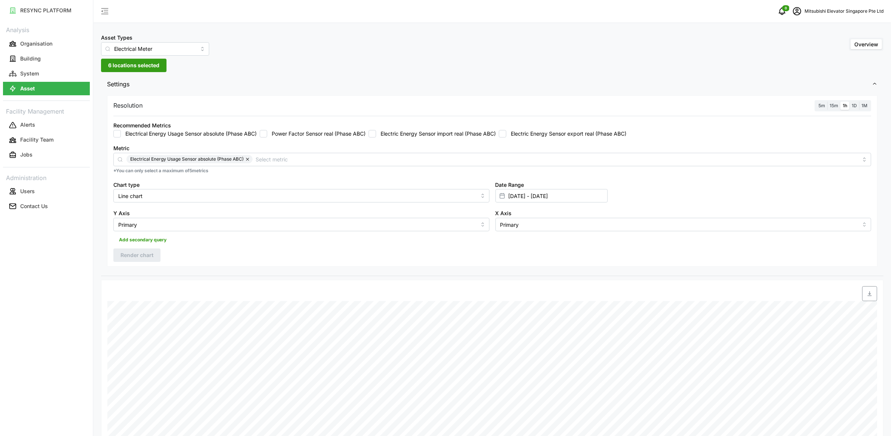
checkbox input "false"
click at [452, 132] on label "Electric Energy Sensor import real (Phase ABC)" at bounding box center [436, 133] width 120 height 7
click at [376, 132] on input "Electric Energy Sensor import real (Phase ABC)" at bounding box center [371, 133] width 7 height 7
checkbox input "true"
click at [156, 255] on button "Render chart" at bounding box center [136, 255] width 47 height 13
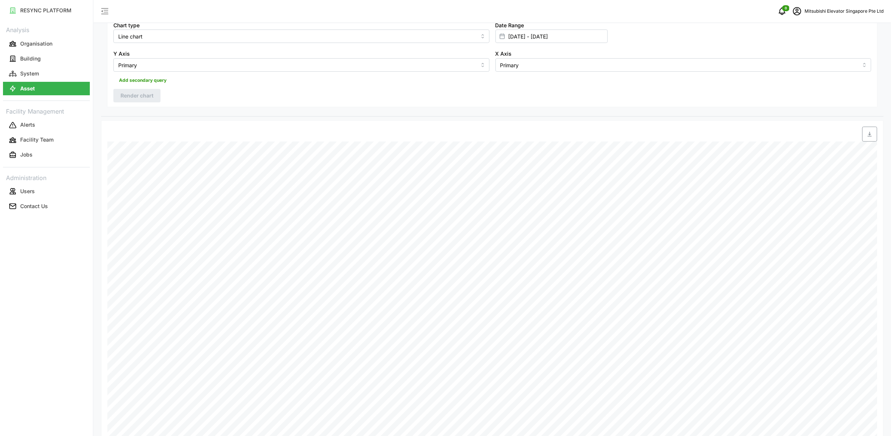
scroll to position [241, 0]
click at [868, 55] on icon "button" at bounding box center [869, 53] width 6 height 6
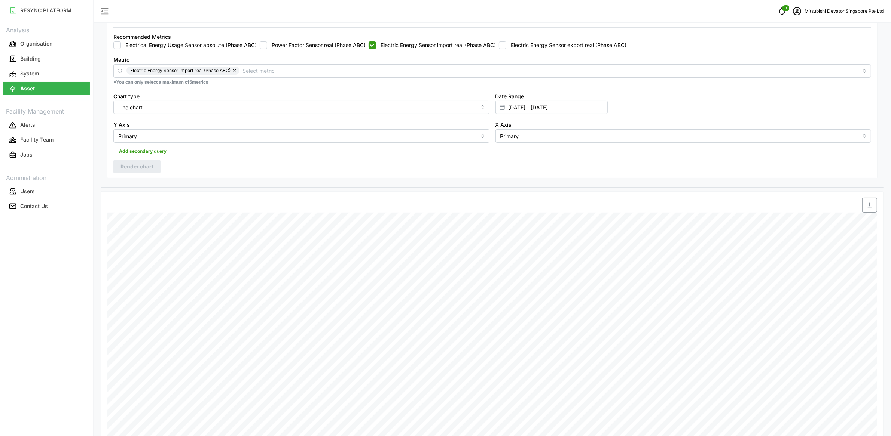
scroll to position [0, 0]
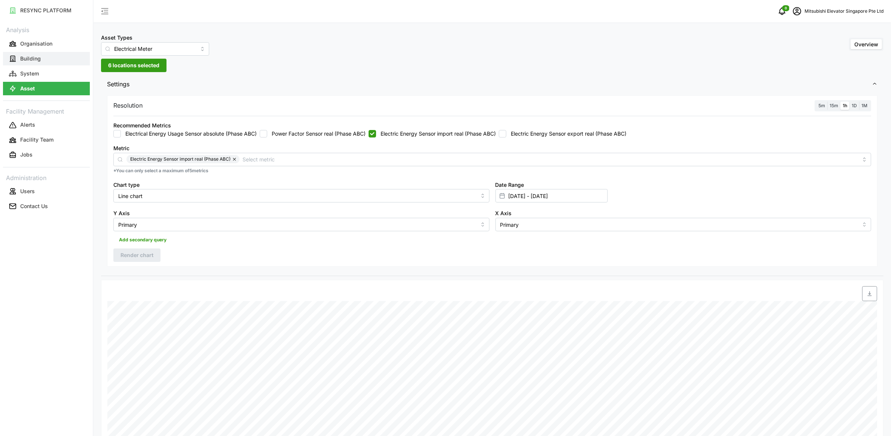
click at [61, 60] on button "Building" at bounding box center [46, 58] width 87 height 13
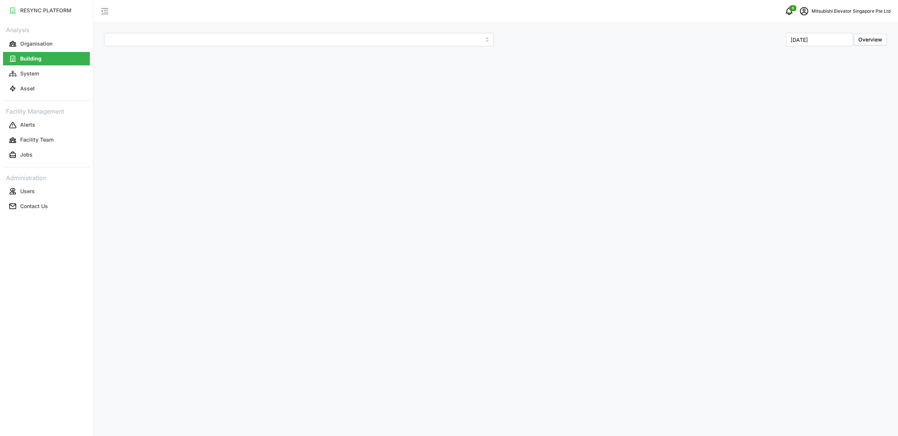
type input "MESP"
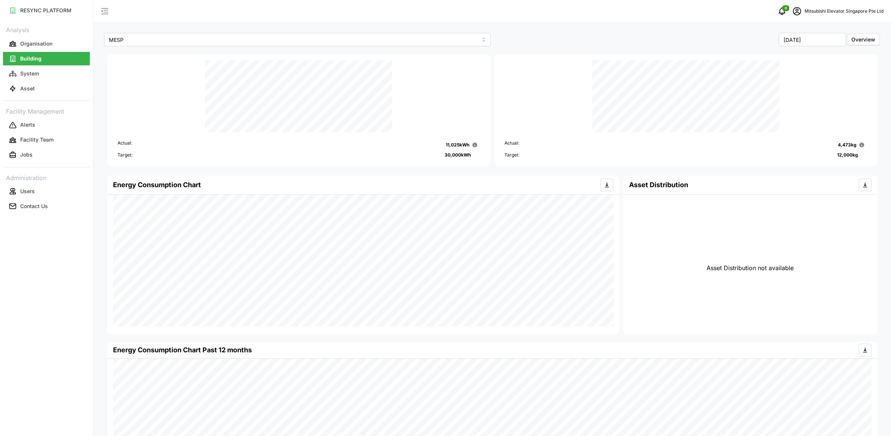
scroll to position [48, 0]
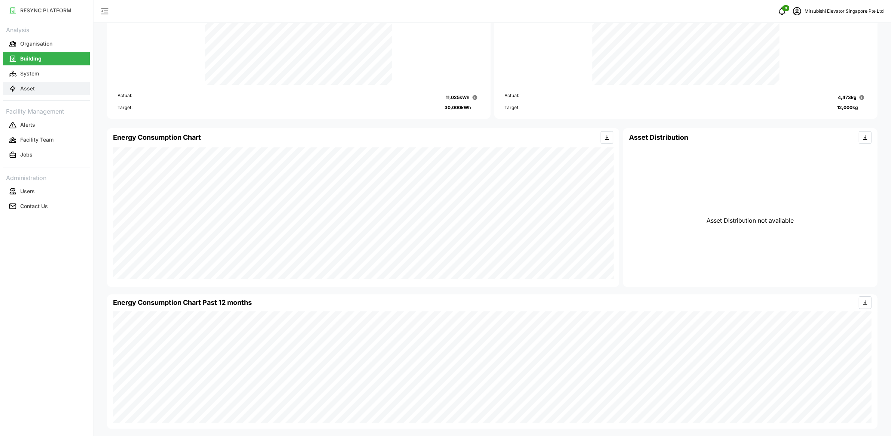
click at [59, 94] on button "Asset" at bounding box center [46, 88] width 87 height 13
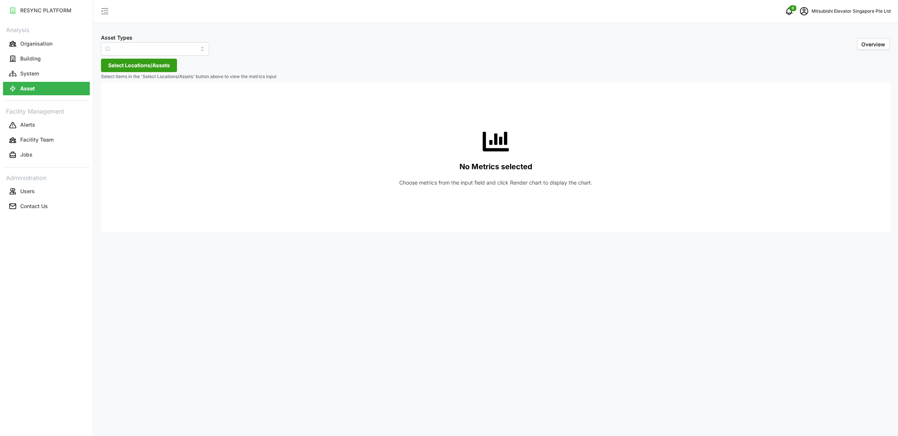
type input "Electrical Meter"
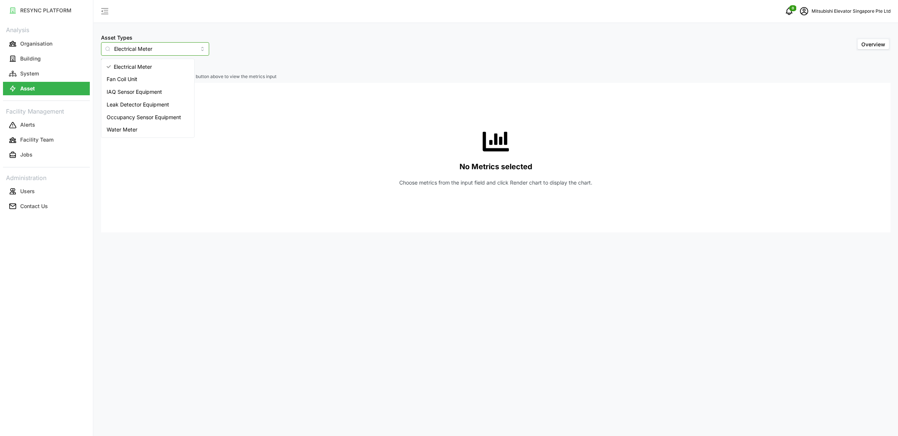
click at [176, 49] on input "Electrical Meter" at bounding box center [155, 48] width 108 height 13
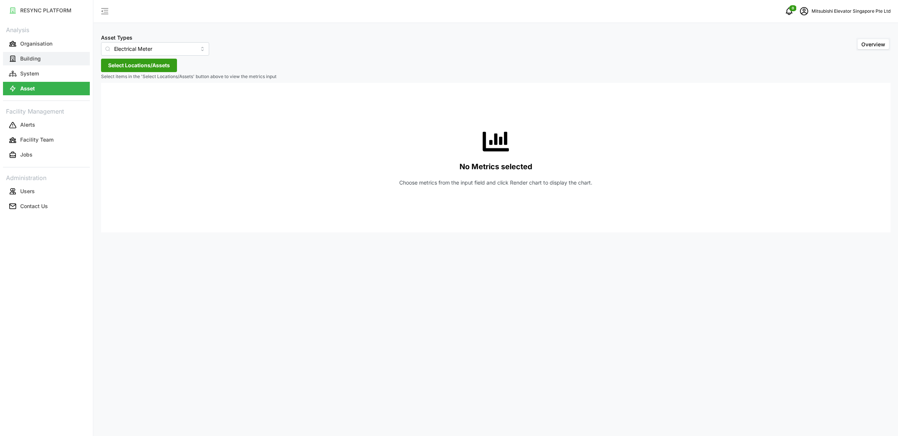
click at [47, 61] on button "Building" at bounding box center [46, 58] width 87 height 13
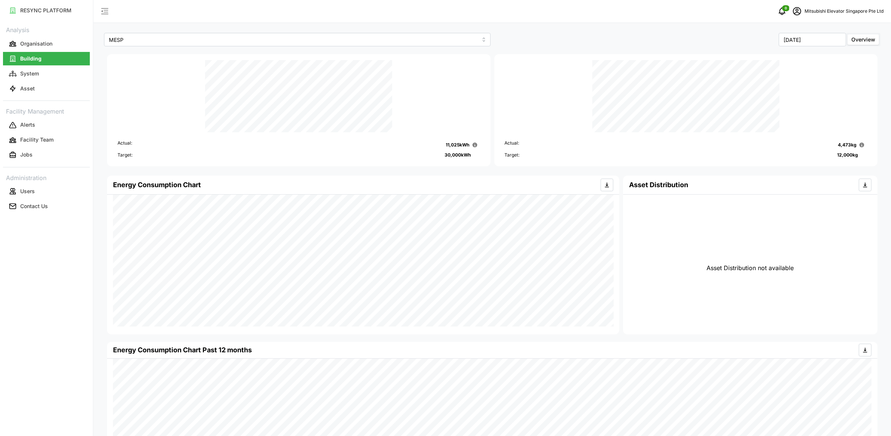
scroll to position [48, 0]
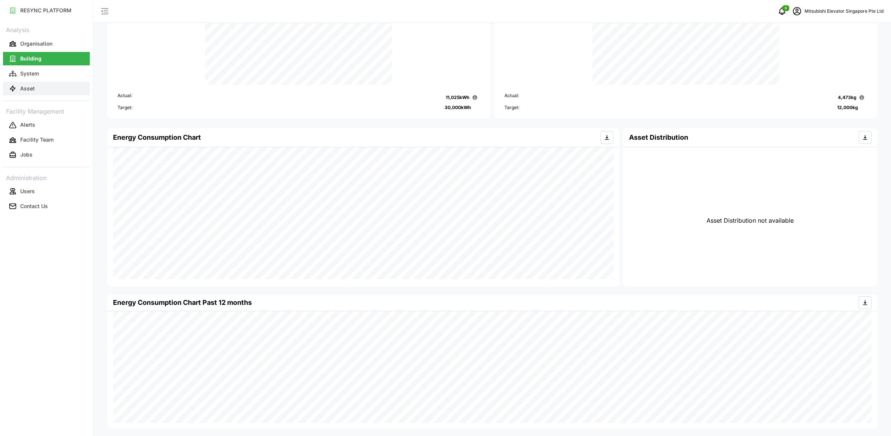
click at [64, 89] on button "Asset" at bounding box center [46, 88] width 87 height 13
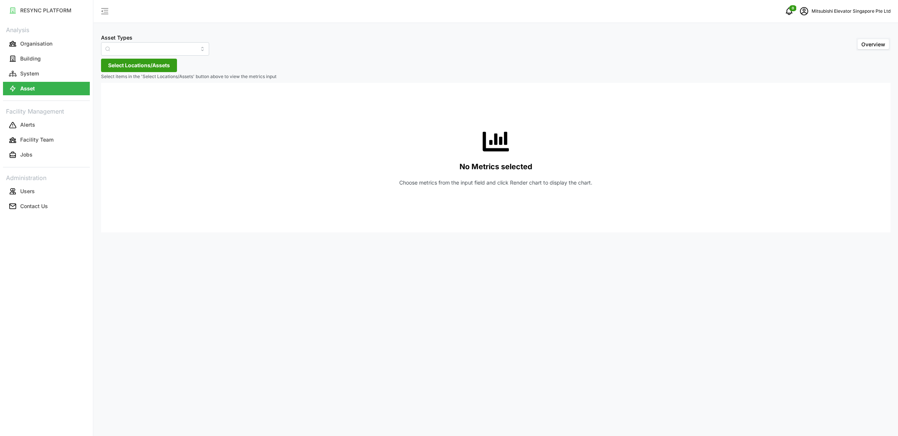
type input "Electrical Meter"
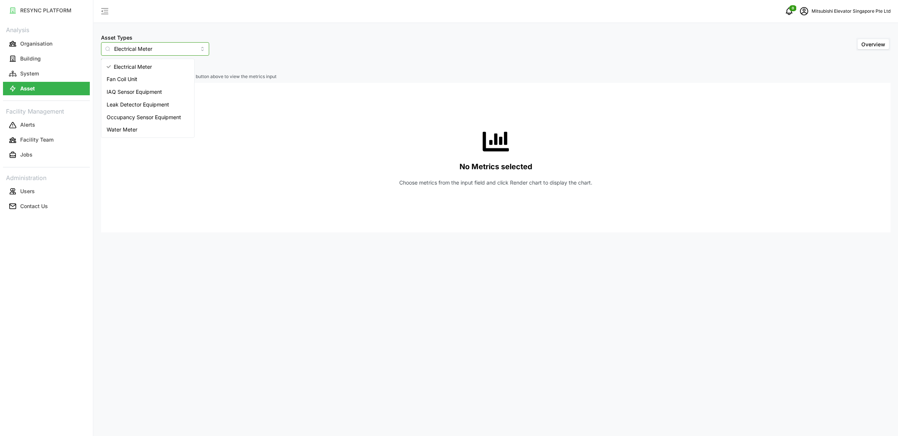
click at [163, 46] on input "Electrical Meter" at bounding box center [155, 48] width 108 height 13
click at [259, 42] on div "Asset Types Electrical Meter Overview" at bounding box center [495, 44] width 789 height 23
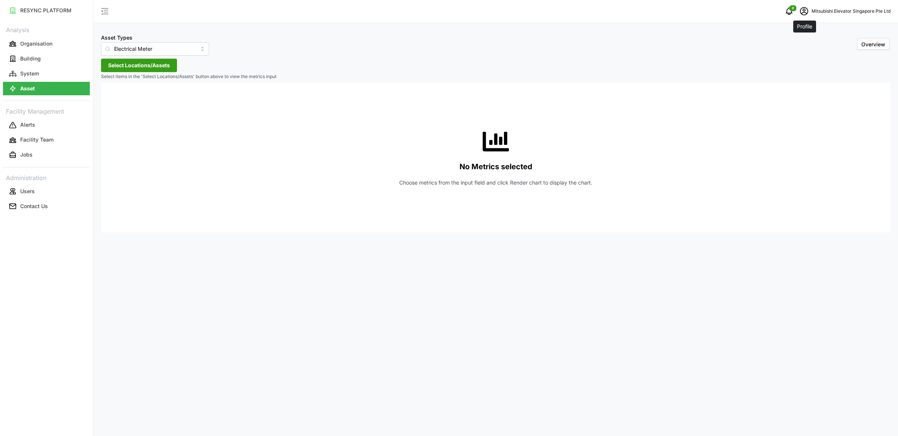
click at [806, 15] on icon "schedule" at bounding box center [804, 11] width 8 height 8
click at [822, 56] on div "Logout" at bounding box center [848, 56] width 53 height 8
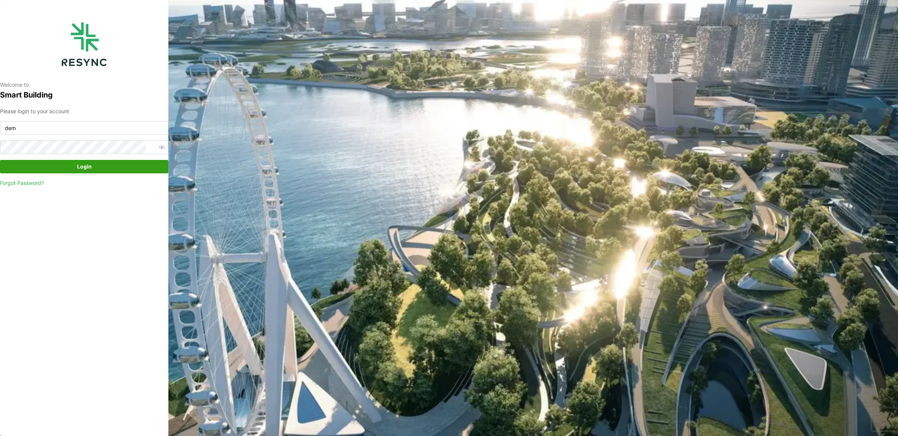
type input "demo_user@resynctech.com"
click at [75, 164] on span "Login" at bounding box center [84, 166] width 154 height 13
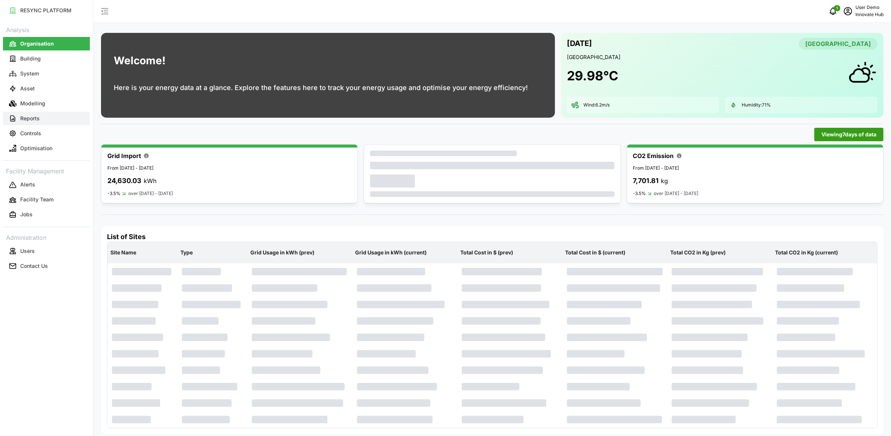
click at [39, 118] on p "Reports" at bounding box center [29, 118] width 19 height 7
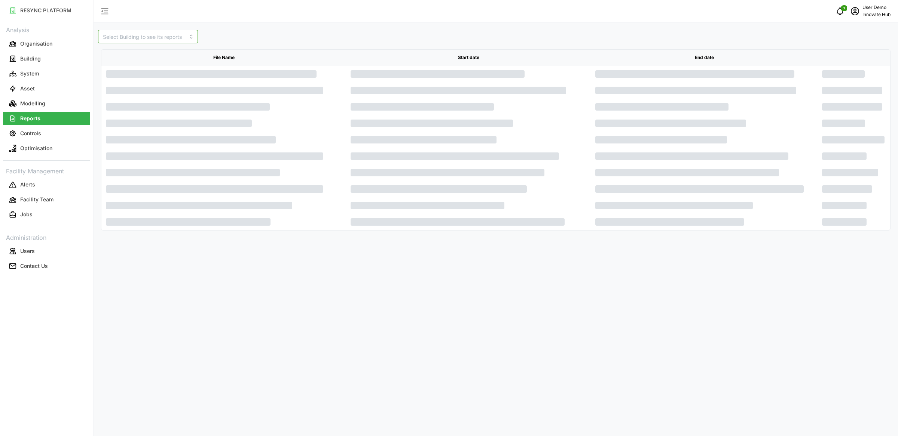
click at [155, 31] on input at bounding box center [148, 36] width 100 height 13
click at [143, 56] on span "[GEOGRAPHIC_DATA]" at bounding box center [130, 54] width 53 height 8
type input "[GEOGRAPHIC_DATA]"
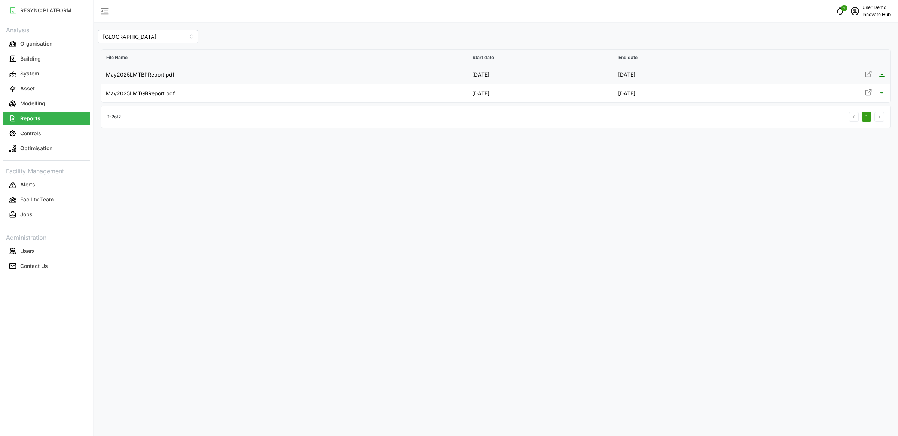
click at [867, 70] on icon at bounding box center [867, 73] width 7 height 7
click at [857, 10] on icon "schedule" at bounding box center [854, 11] width 9 height 9
click at [844, 54] on div "Logout" at bounding box center [862, 56] width 53 height 8
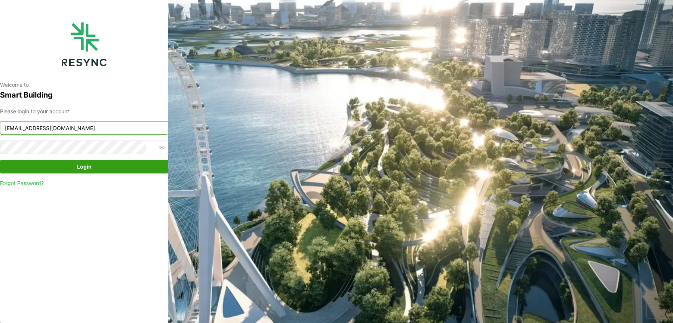
click at [99, 123] on input "[EMAIL_ADDRESS][DOMAIN_NAME]" at bounding box center [84, 127] width 168 height 13
type input "j"
type input "[EMAIL_ADDRESS][DOMAIN_NAME]"
click at [83, 169] on span "Login" at bounding box center [84, 166] width 15 height 13
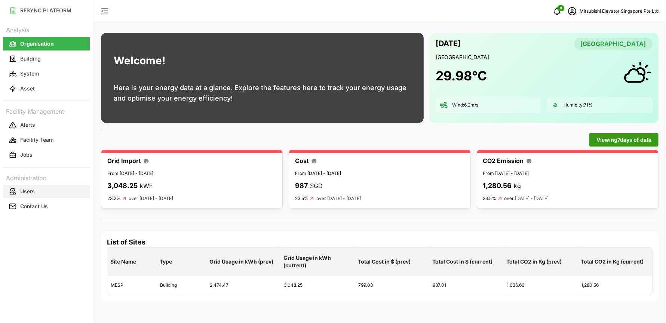
click at [45, 187] on button "Users" at bounding box center [46, 191] width 87 height 13
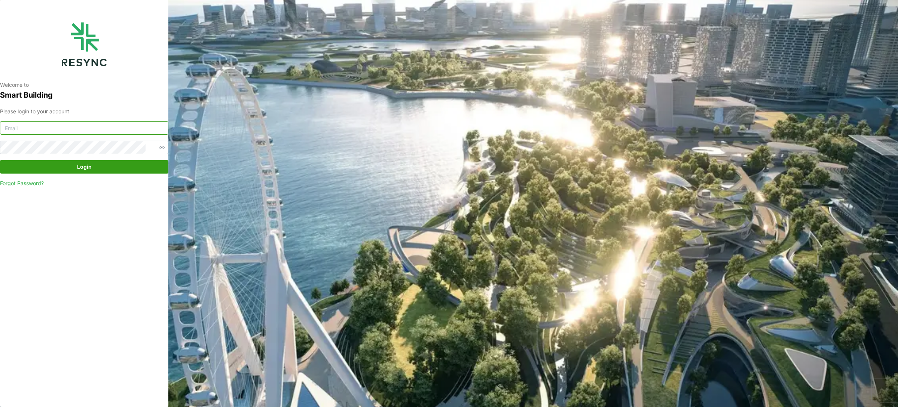
type input "[EMAIL_ADDRESS][DOMAIN_NAME]"
click at [113, 161] on span "Login" at bounding box center [84, 166] width 154 height 13
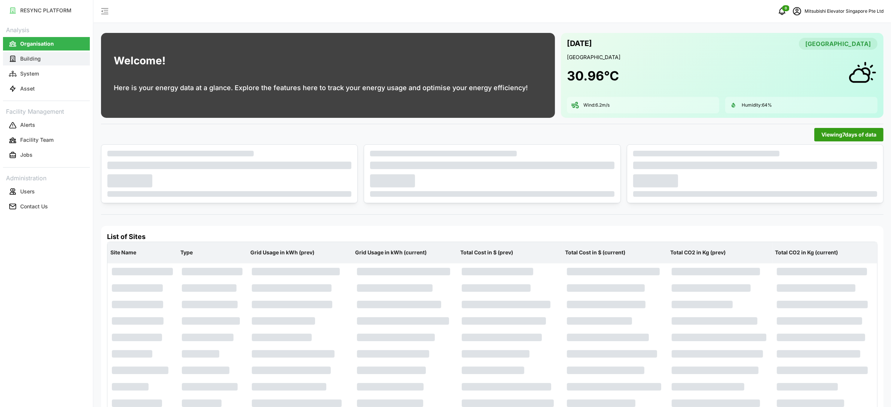
click at [57, 55] on button "Building" at bounding box center [46, 58] width 87 height 13
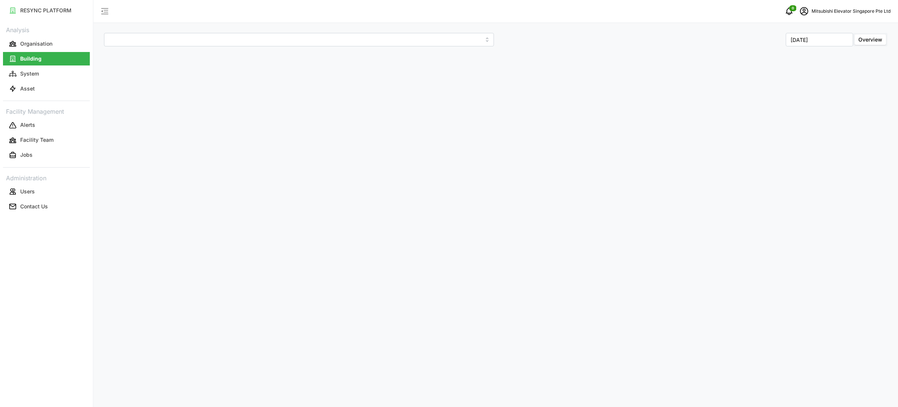
type input "MESP"
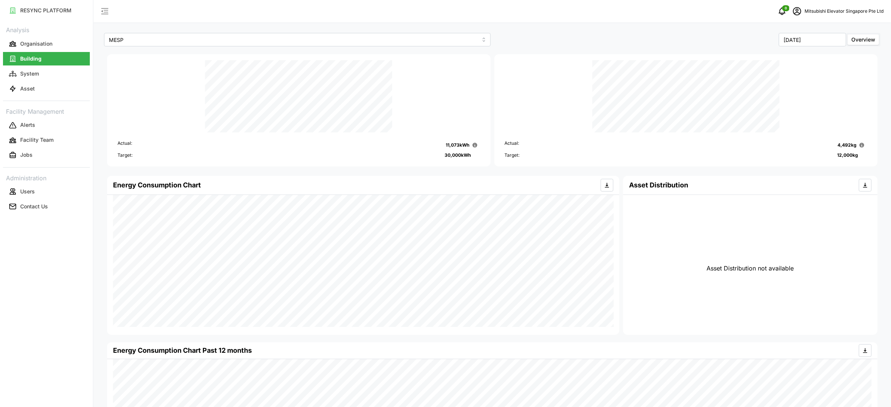
scroll to position [77, 0]
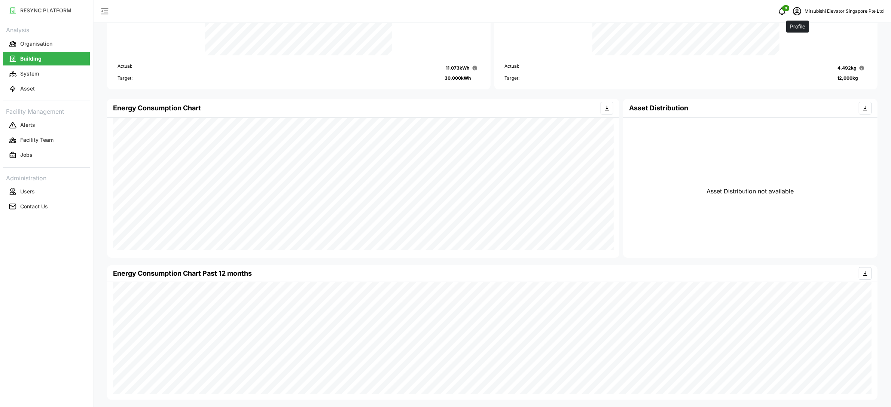
click at [801, 13] on icon "schedule" at bounding box center [796, 11] width 9 height 9
click at [808, 58] on icon "button" at bounding box center [808, 56] width 5 height 5
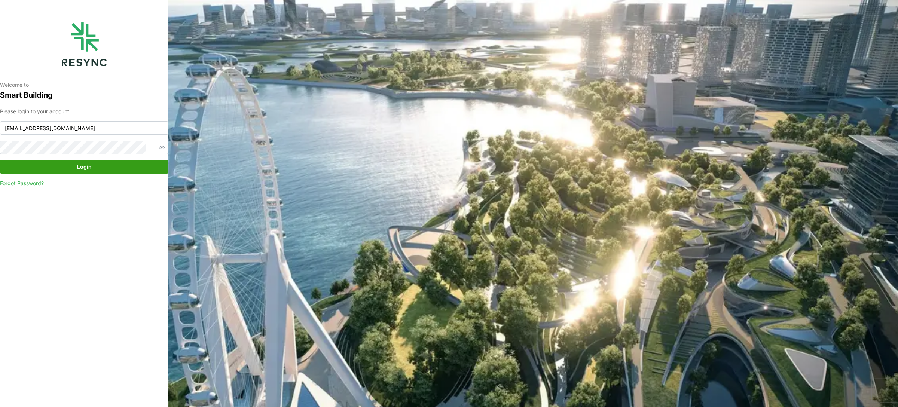
click at [101, 127] on input "mesp_display@resynctech.com" at bounding box center [84, 127] width 168 height 13
type input "mesp_internal@resynctech.com"
click at [88, 166] on span "Login" at bounding box center [84, 166] width 15 height 13
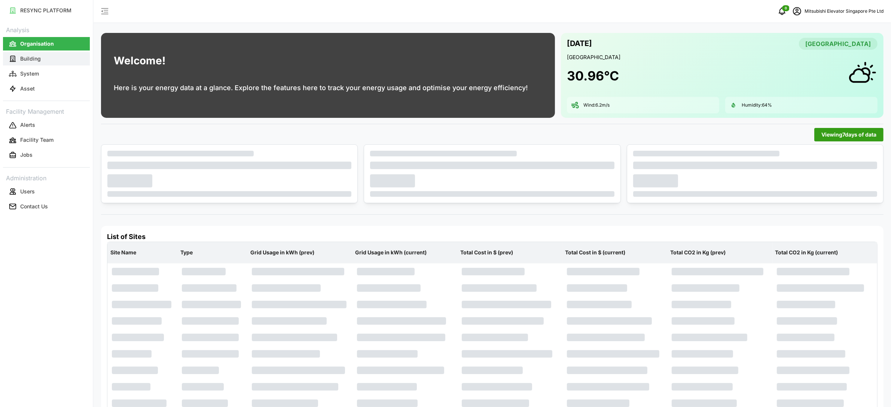
click at [60, 62] on button "Building" at bounding box center [46, 58] width 87 height 13
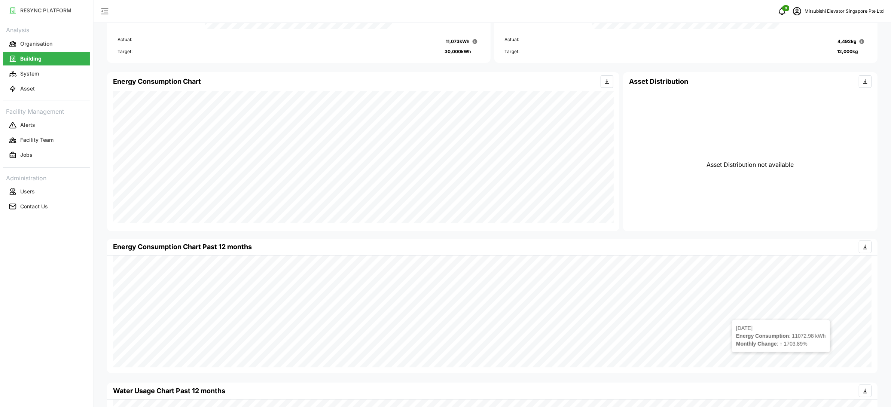
scroll to position [221, 0]
